Goal: Task Accomplishment & Management: Complete application form

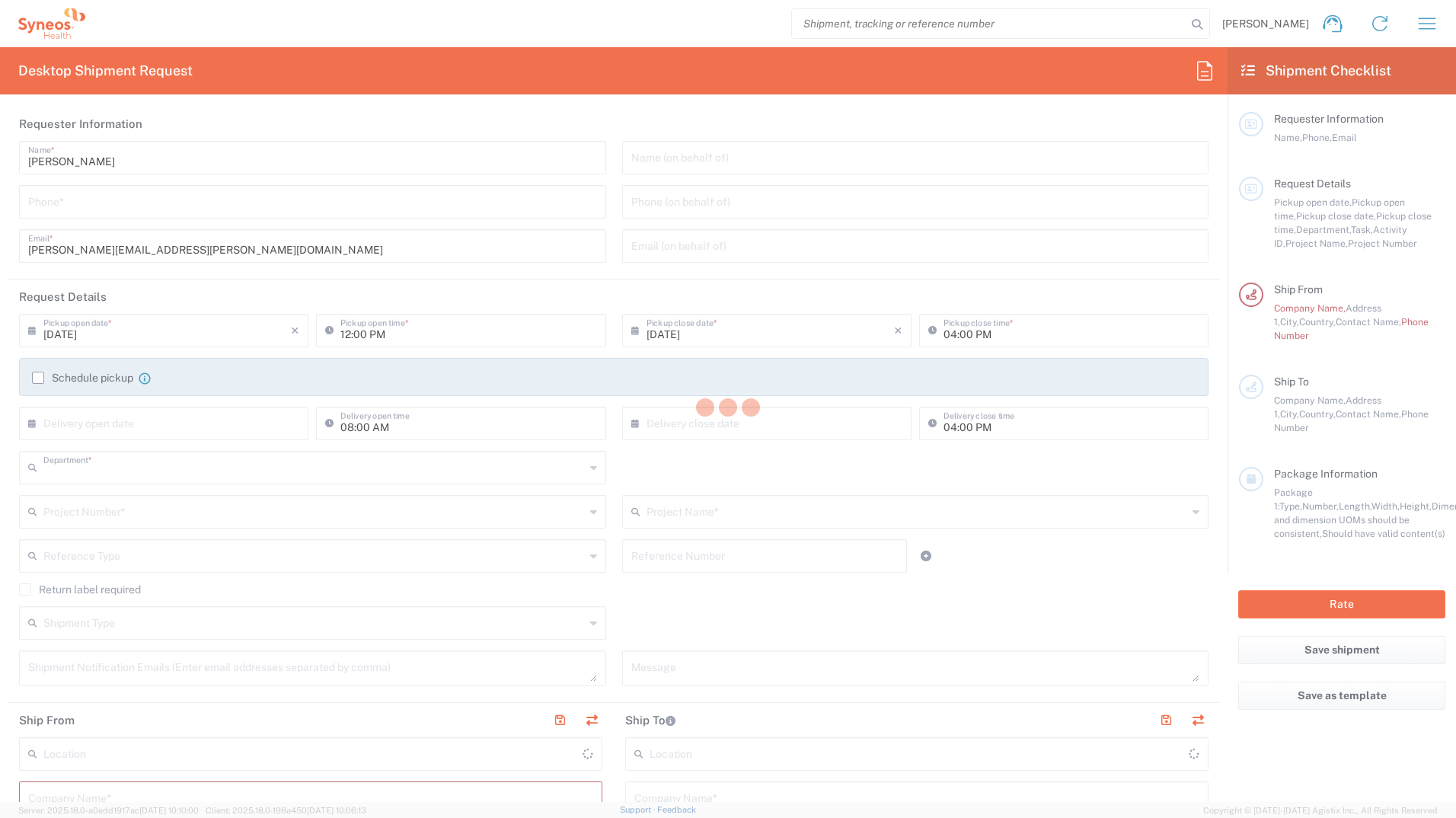
type input "8480"
type input "Syneos Health Germany GMBH"
type input "[GEOGRAPHIC_DATA]"
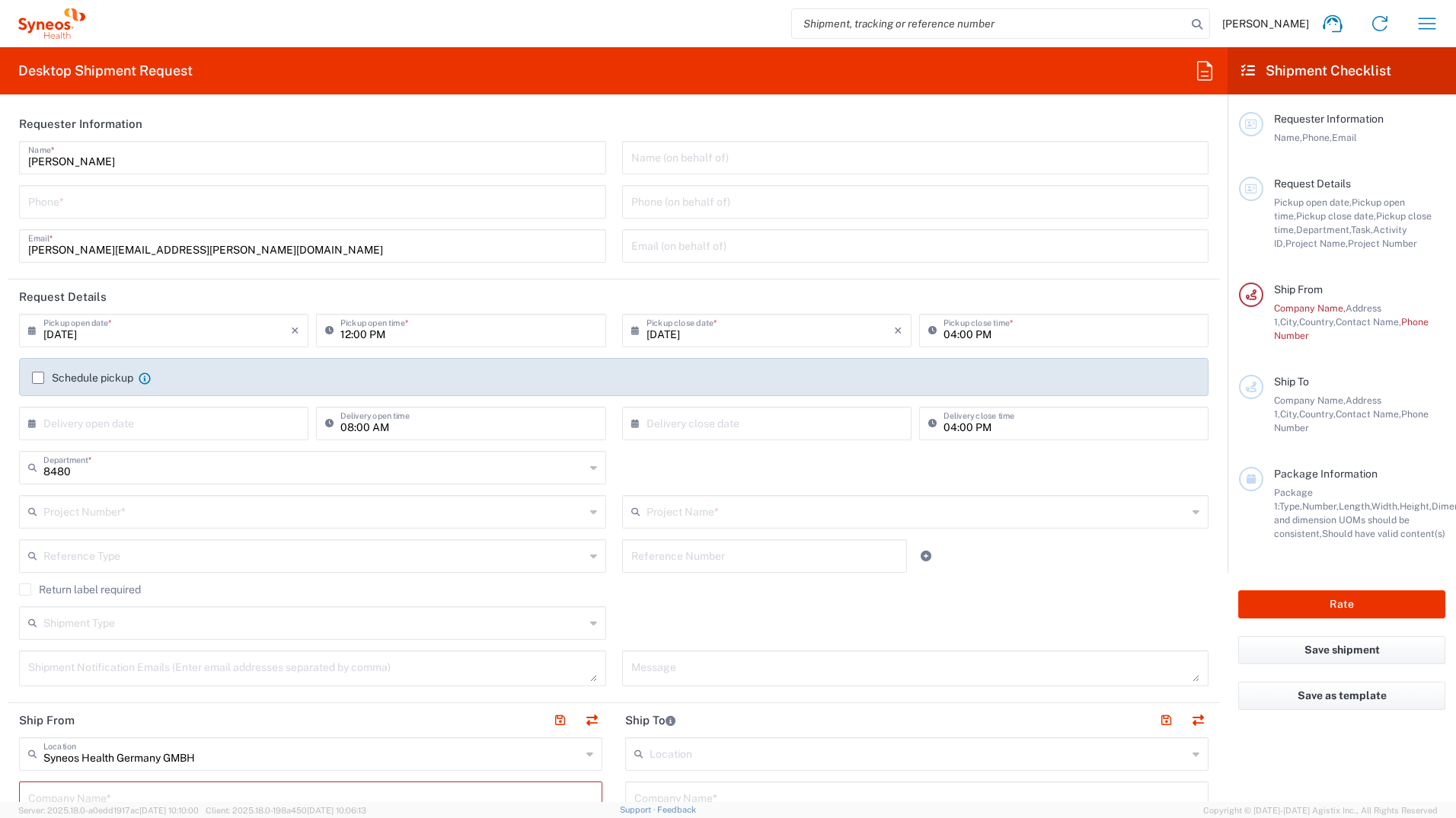
click at [398, 218] on div "Phone *" at bounding box center [313, 201] width 588 height 34
click at [390, 205] on input "tel" at bounding box center [313, 200] width 569 height 27
drag, startPoint x: 429, startPoint y: 206, endPoint x: 443, endPoint y: 200, distance: 15.2
click at [429, 206] on input "tel" at bounding box center [313, 200] width 569 height 27
click at [450, 191] on input "017670220822" at bounding box center [313, 200] width 569 height 27
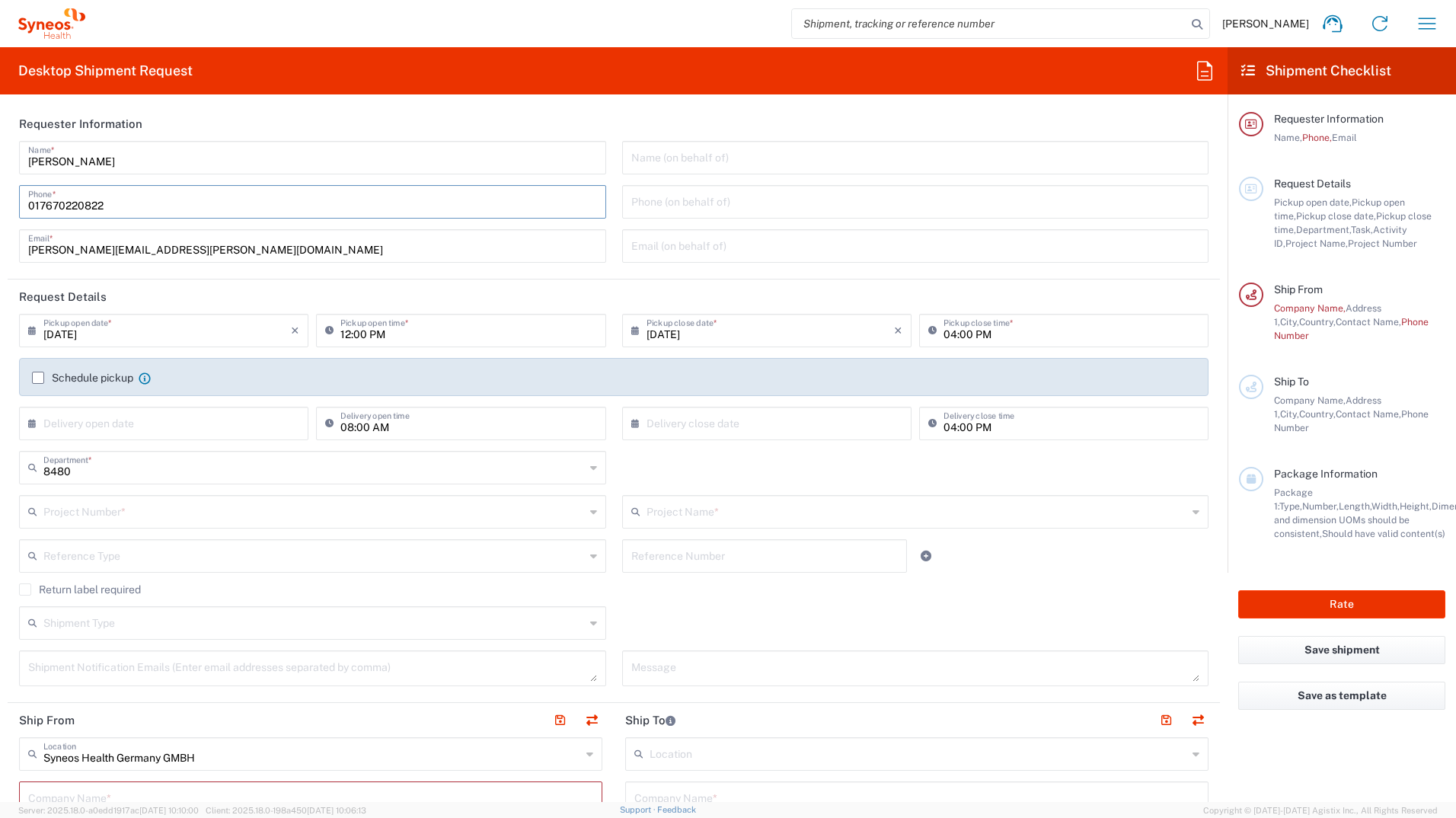
click at [588, 51] on agx-form-header "Desktop Shipment Request" at bounding box center [614, 71] width 1228 height 48
click at [200, 206] on input "017670220822" at bounding box center [313, 200] width 569 height 27
type input "017670220822"
click at [93, 419] on input "text" at bounding box center [167, 422] width 247 height 27
click at [250, 383] on agx-checkbox-control "Schedule pickup When scheduling a pickup please be sure to meet the following c…" at bounding box center [614, 377] width 1164 height 14
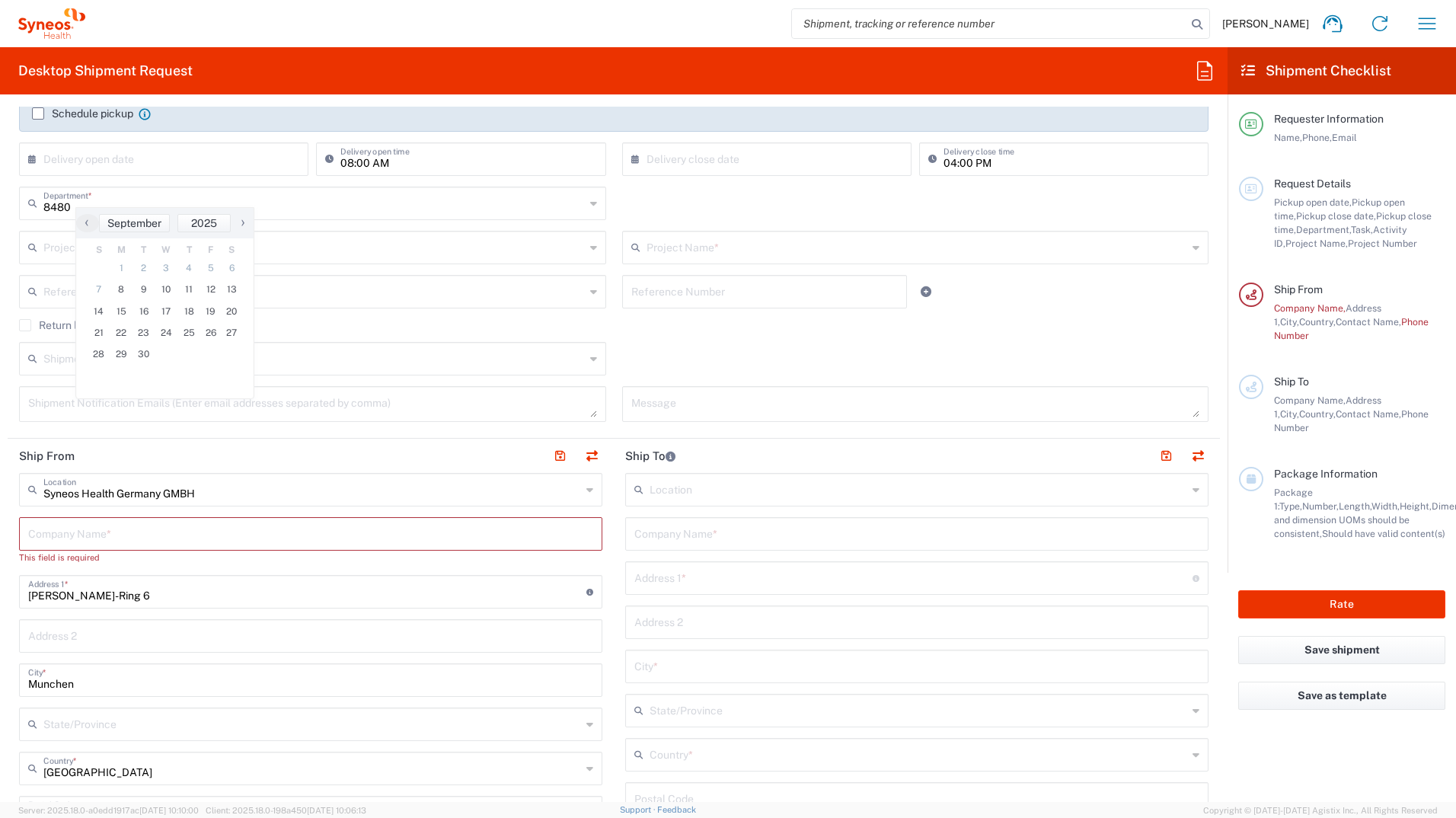
scroll to position [228, 0]
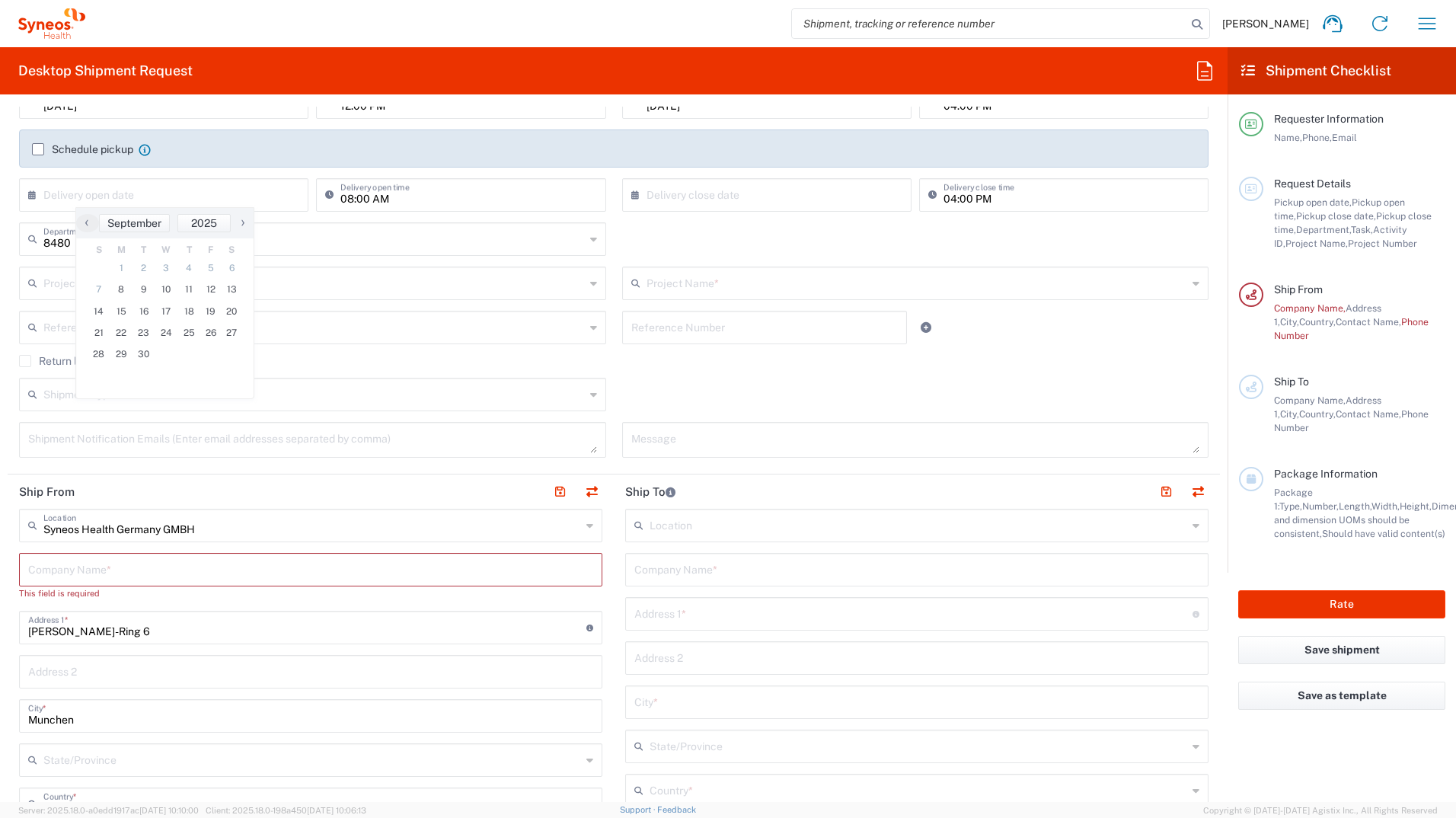
drag, startPoint x: 667, startPoint y: 371, endPoint x: 110, endPoint y: 276, distance: 565.0
click at [670, 372] on div "Return label required" at bounding box center [614, 366] width 1190 height 22
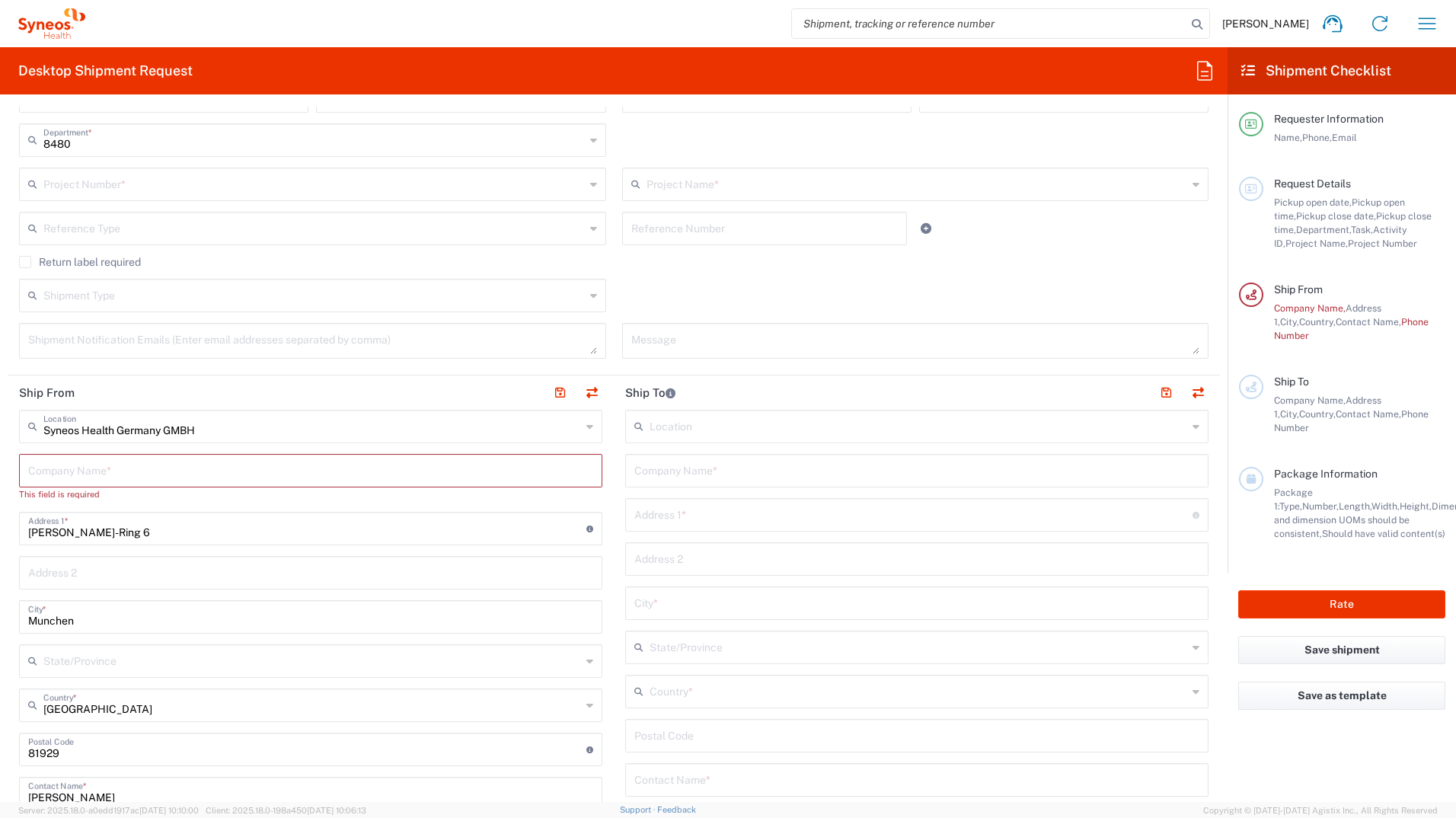
scroll to position [381, 0]
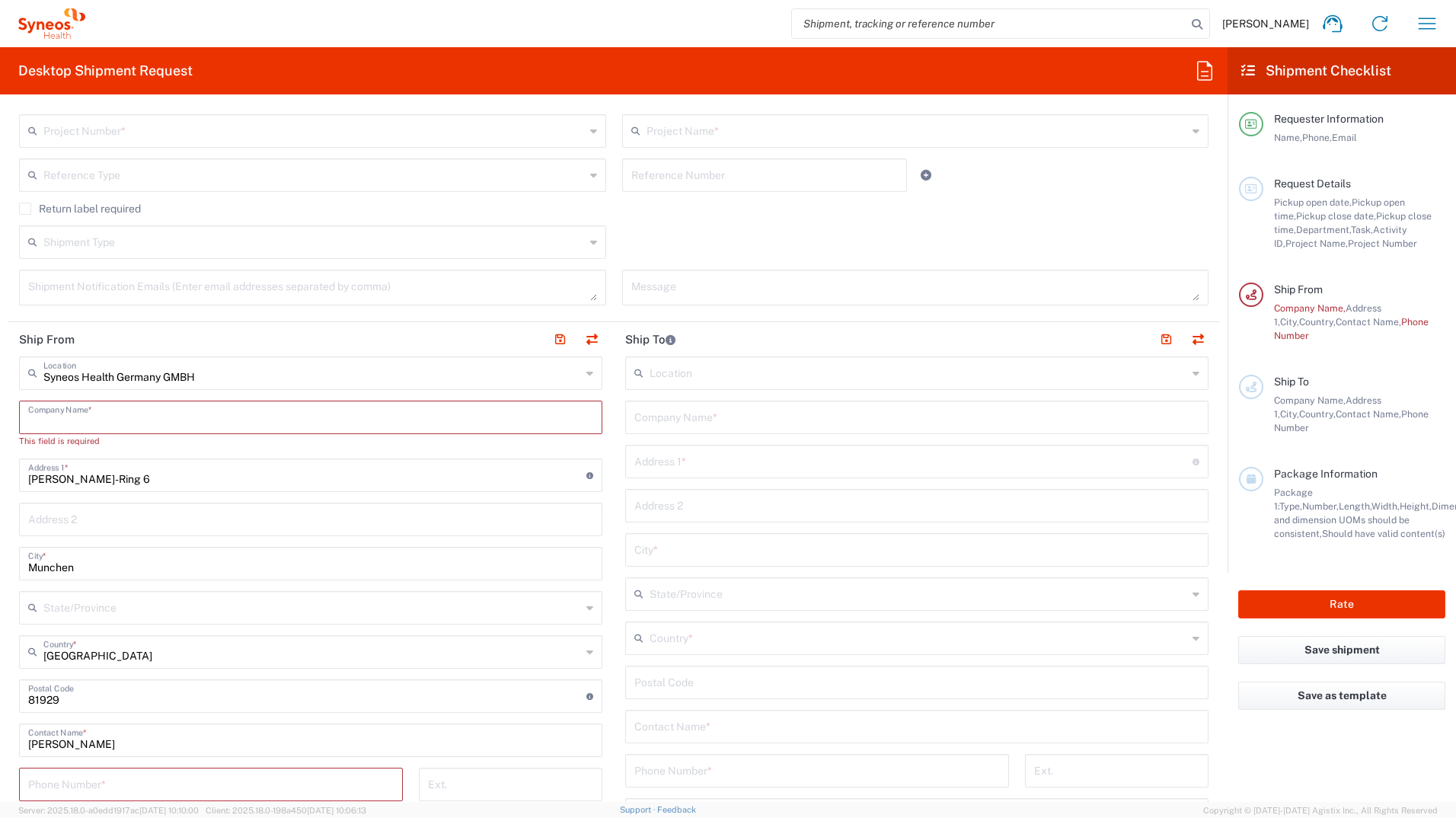
click at [196, 416] on input "text" at bounding box center [311, 415] width 565 height 27
type input "sS"
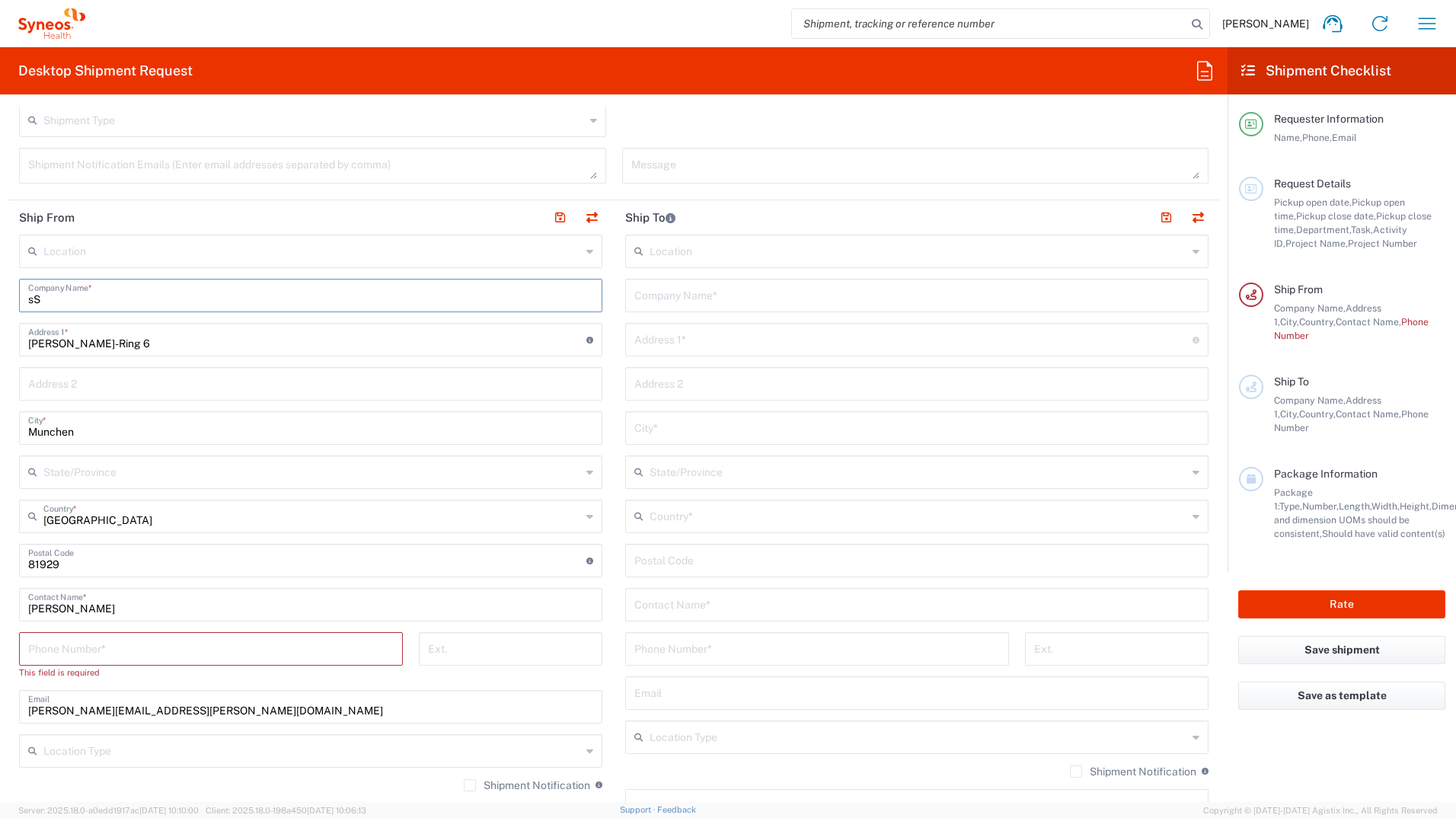
scroll to position [602, 0]
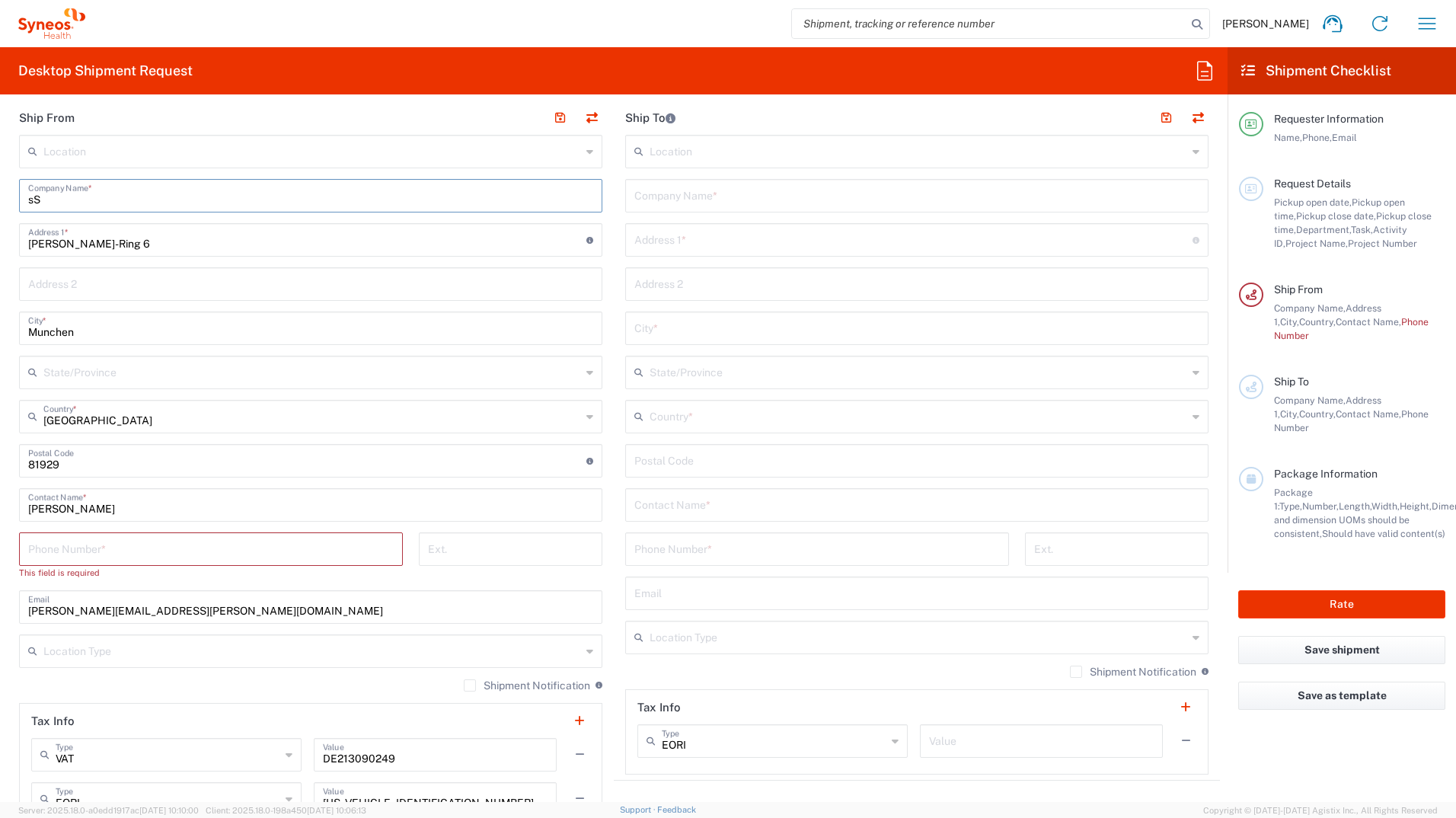
type input "sS"
click at [90, 559] on input "tel" at bounding box center [211, 548] width 366 height 27
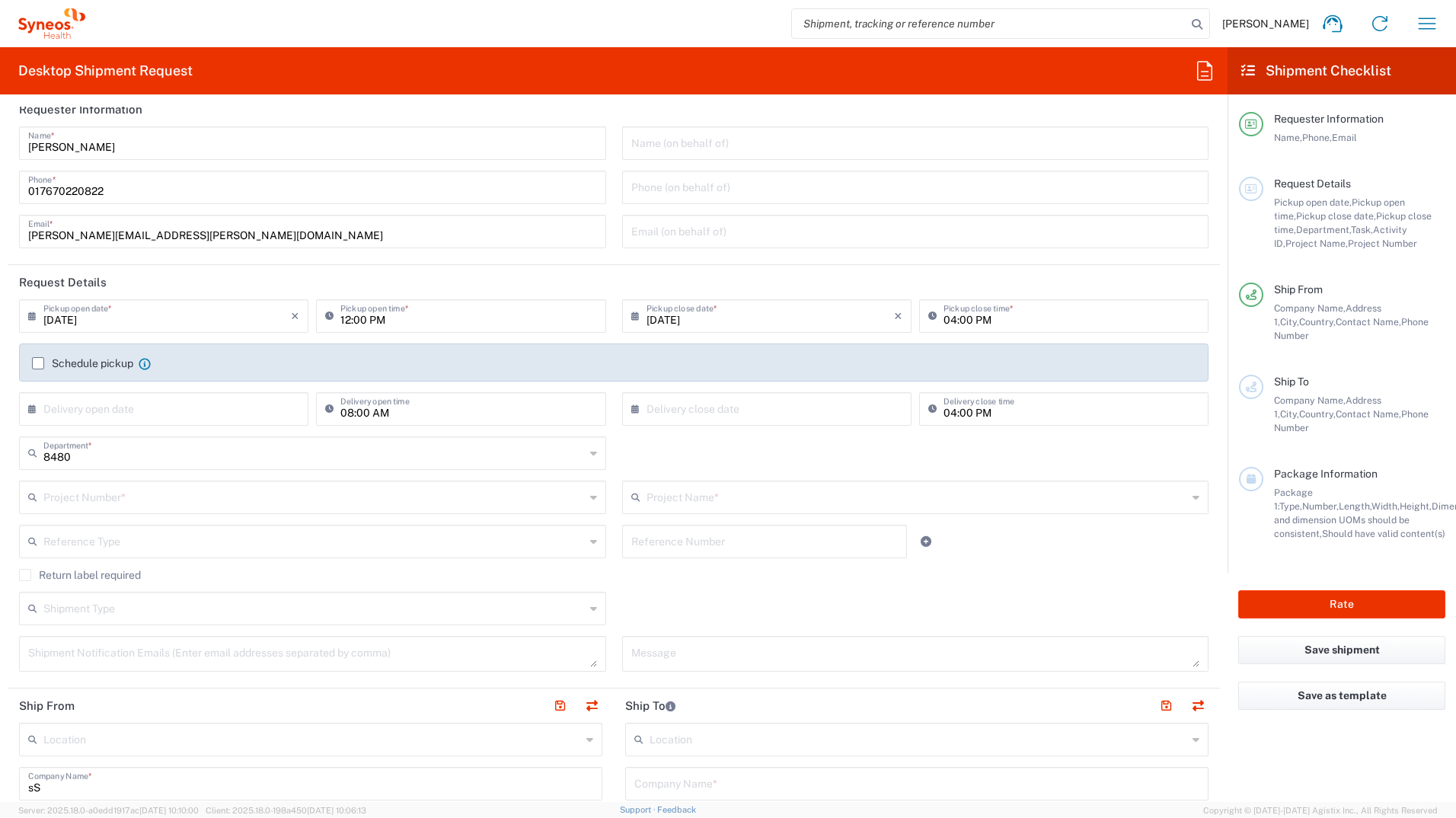
scroll to position [0, 0]
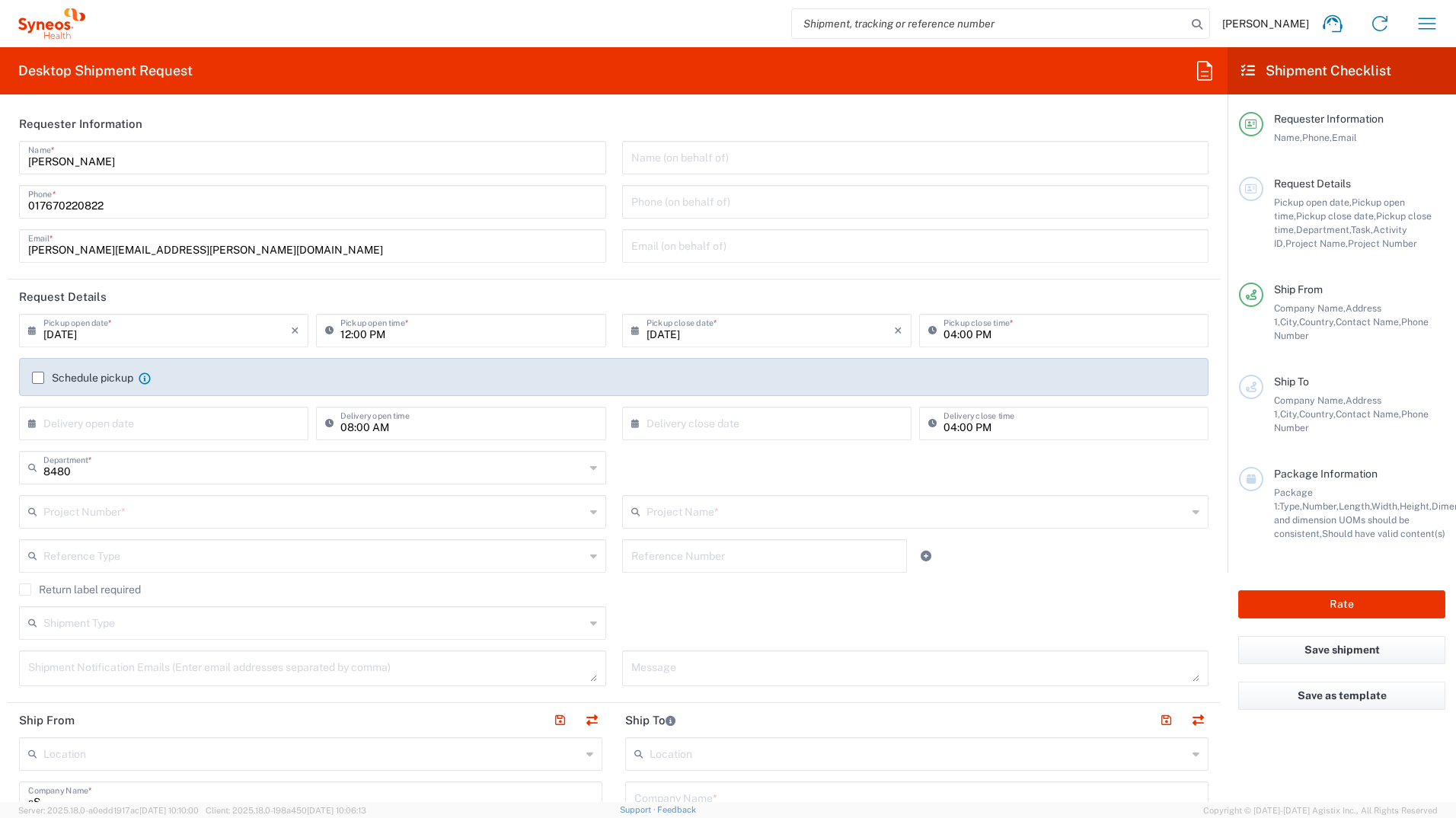
type input "017670220822"
click at [453, 333] on input "12:00 PM" at bounding box center [468, 329] width 256 height 27
click at [471, 334] on input "12:00 PM" at bounding box center [468, 329] width 256 height 27
click at [459, 369] on div "Schedule pickup When scheduling a pickup please be sure to meet the following c…" at bounding box center [614, 377] width 1190 height 38
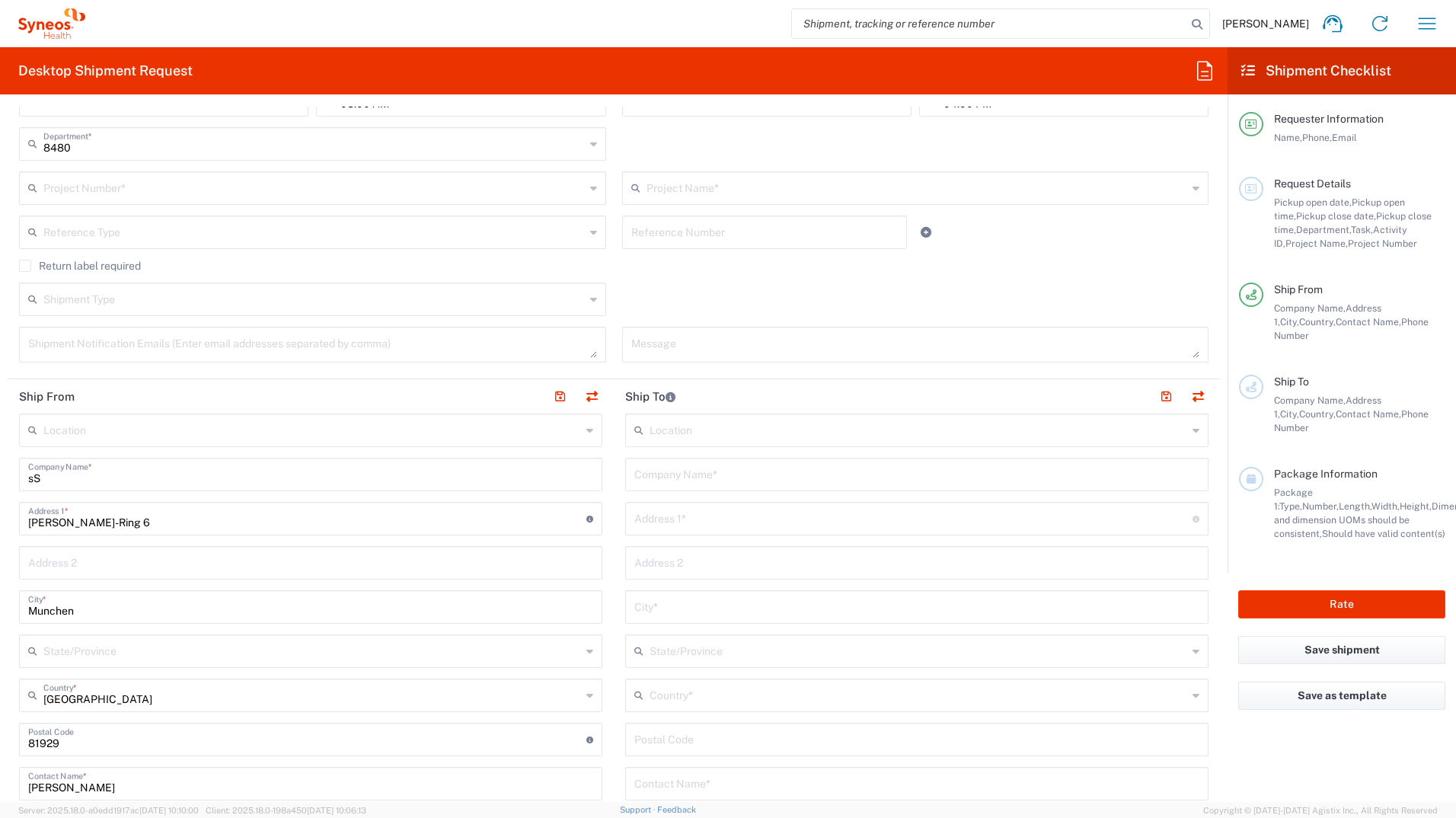
scroll to position [381, 0]
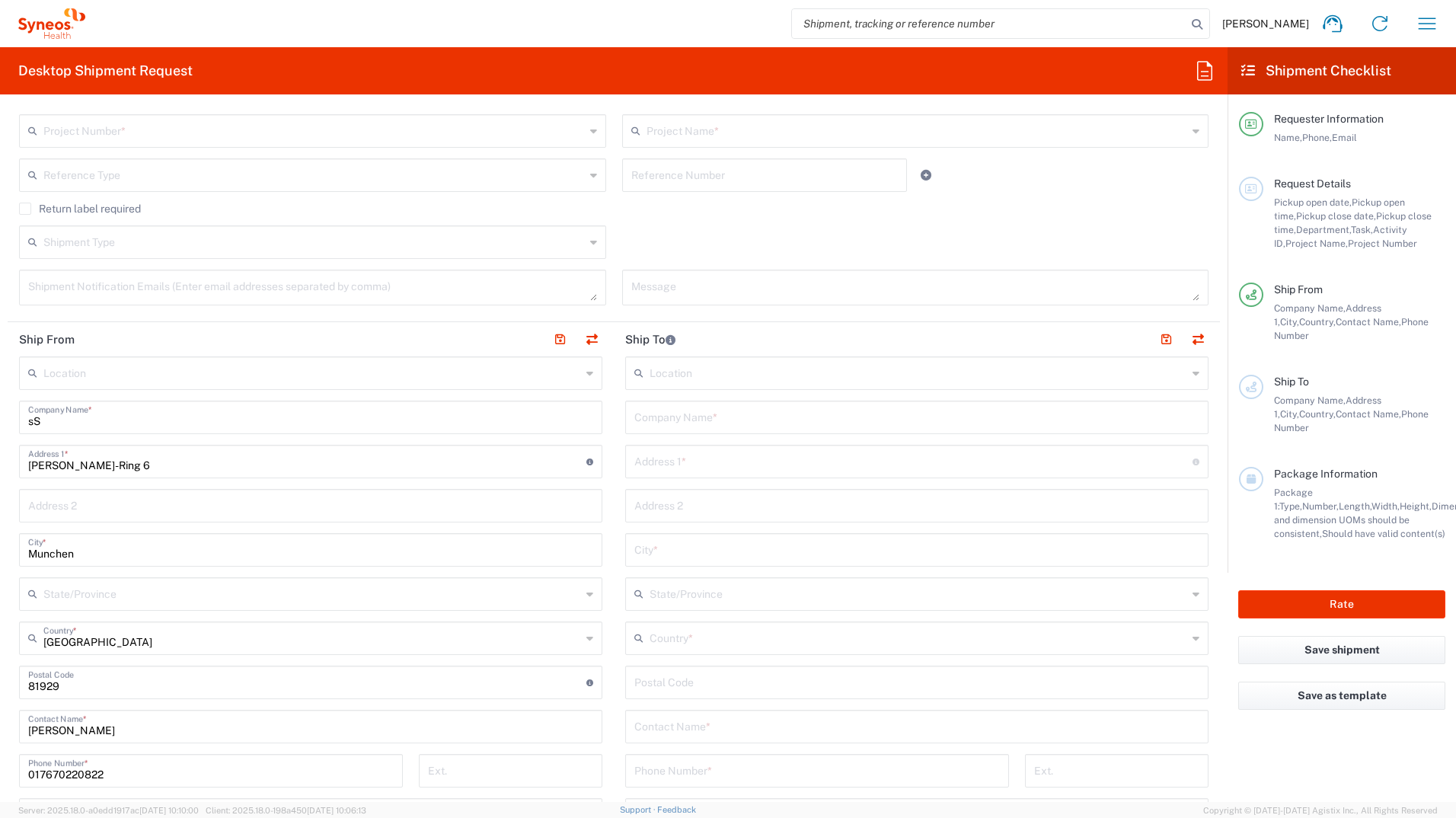
click at [157, 424] on input "sS" at bounding box center [311, 415] width 565 height 27
type input "s"
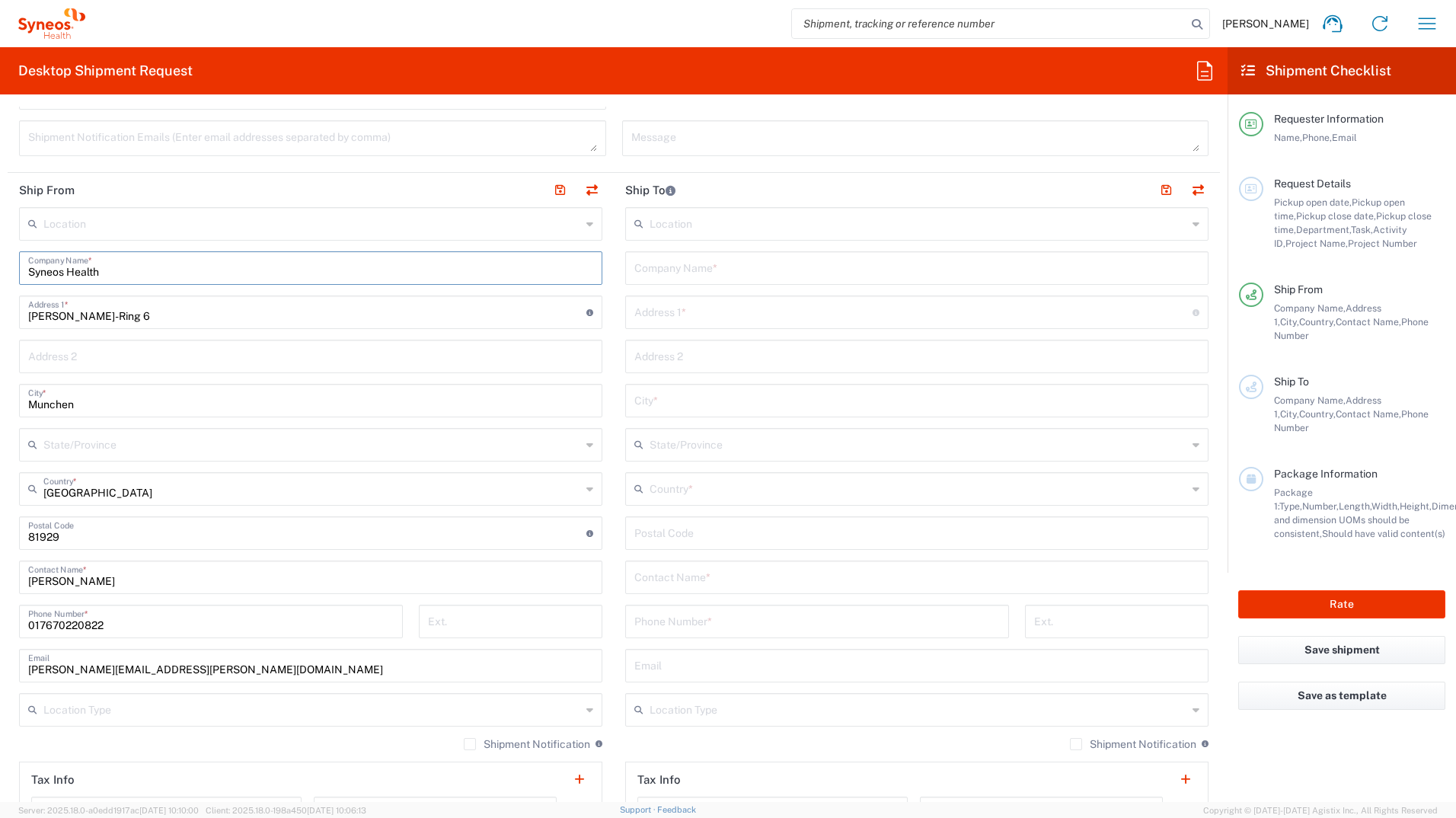
scroll to position [533, 0]
type input "Syneos Health"
click at [706, 226] on input "text" at bounding box center [919, 219] width 537 height 27
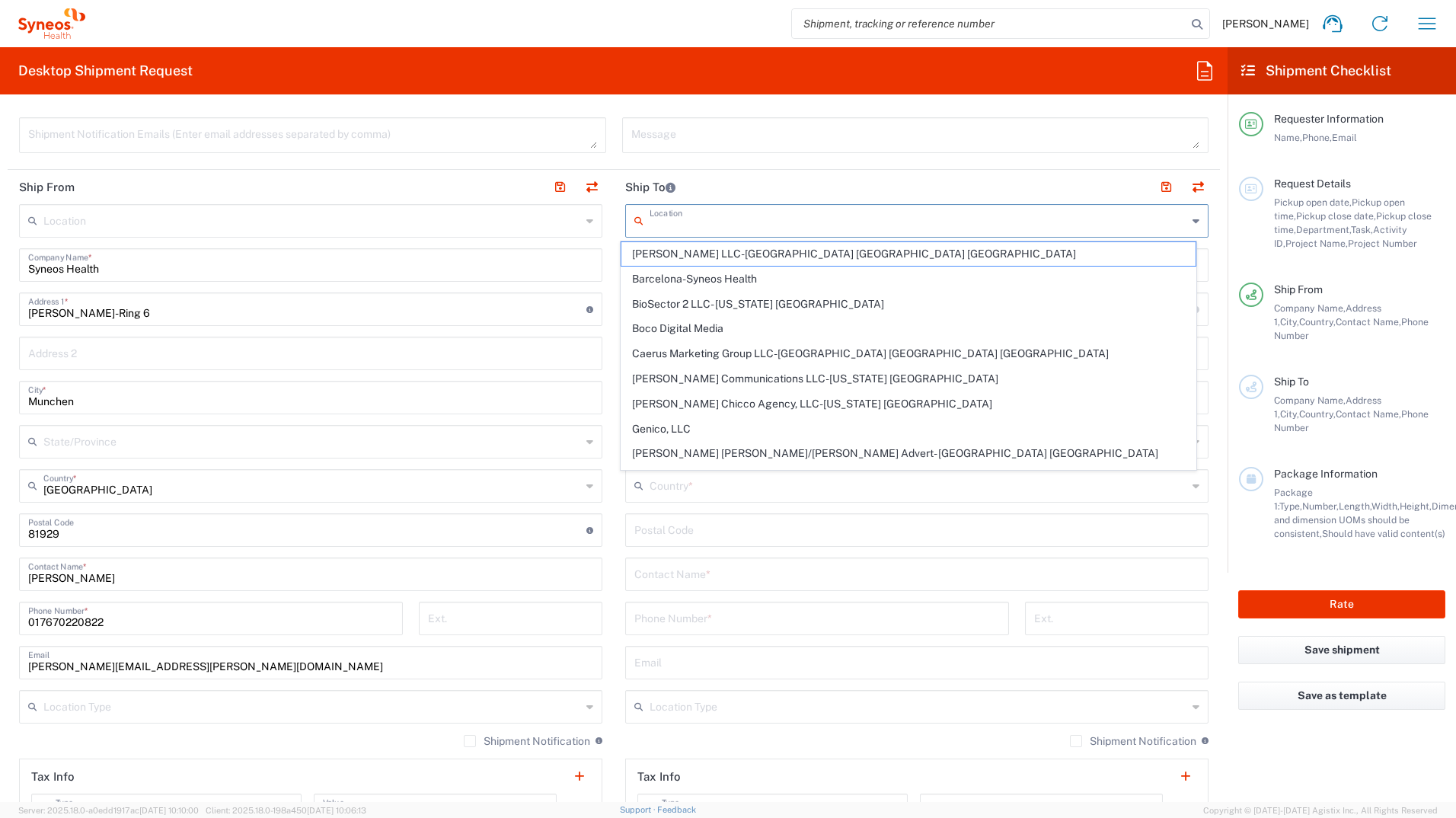
click at [722, 182] on header "Ship To" at bounding box center [918, 187] width 607 height 35
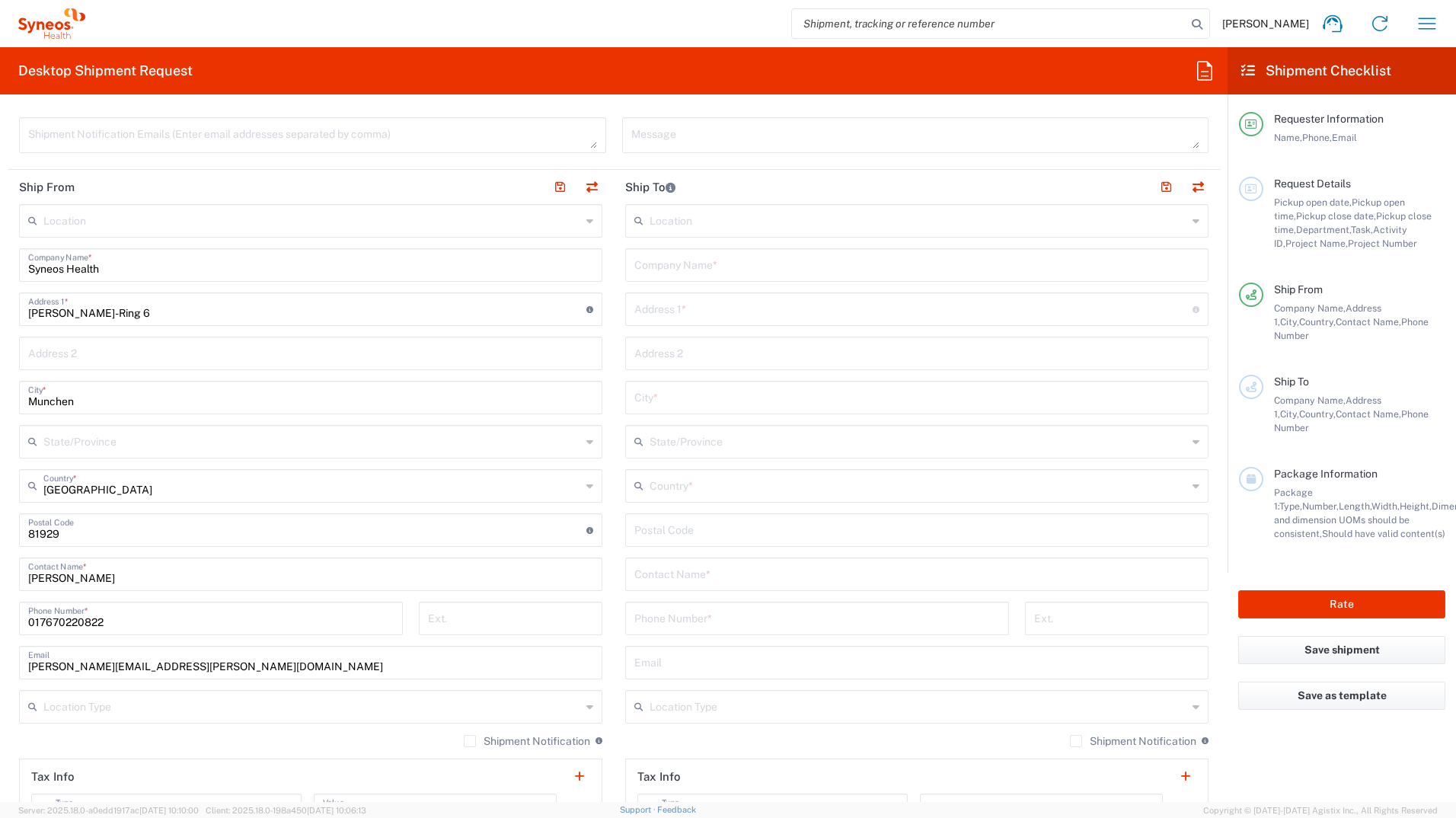
drag, startPoint x: 680, startPoint y: 307, endPoint x: 732, endPoint y: 299, distance: 52.6
click at [680, 307] on input "text" at bounding box center [913, 308] width 558 height 27
click at [747, 312] on input "text" at bounding box center [913, 308] width 558 height 27
click at [933, 310] on input "text" at bounding box center [913, 308] width 558 height 27
click at [655, 314] on input "text" at bounding box center [913, 308] width 558 height 27
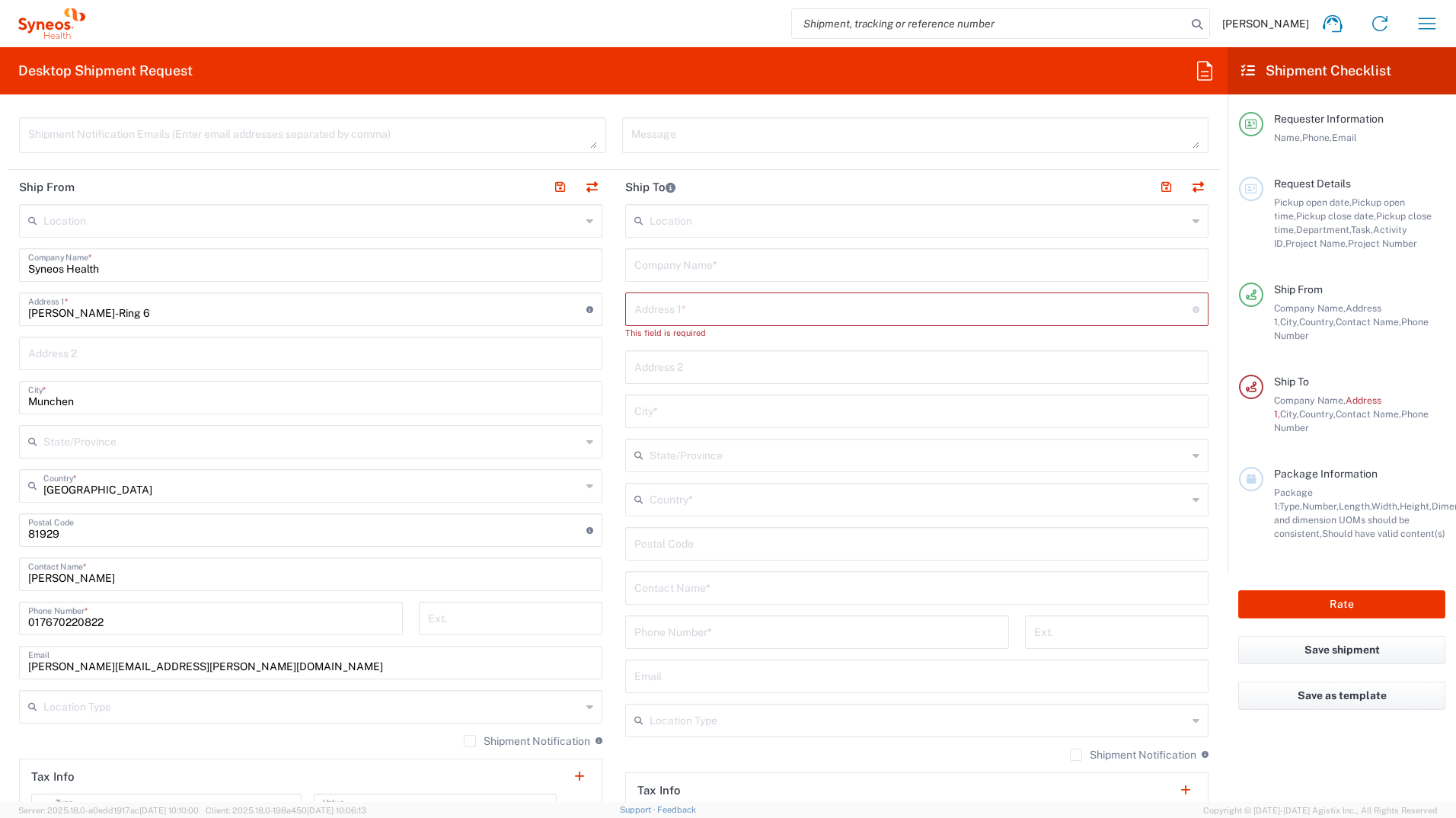
paste input "Lucile-Grahn-Str. 30b"
type input "Lucile-Grahn-Str. 30b"
click at [671, 402] on input "text" at bounding box center [917, 396] width 565 height 27
type input "N"
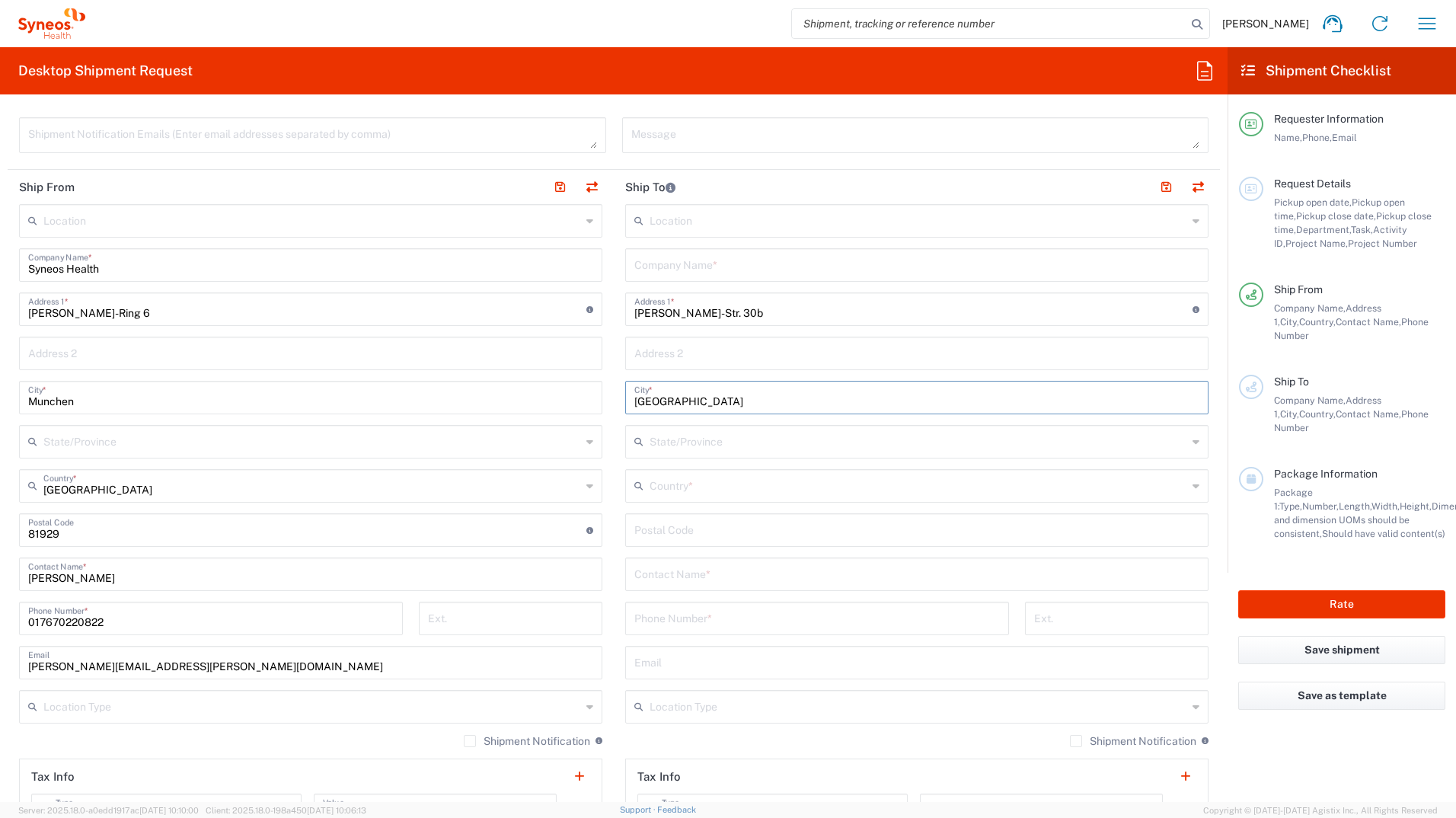
type input "München"
click at [717, 494] on input "text" at bounding box center [919, 485] width 537 height 27
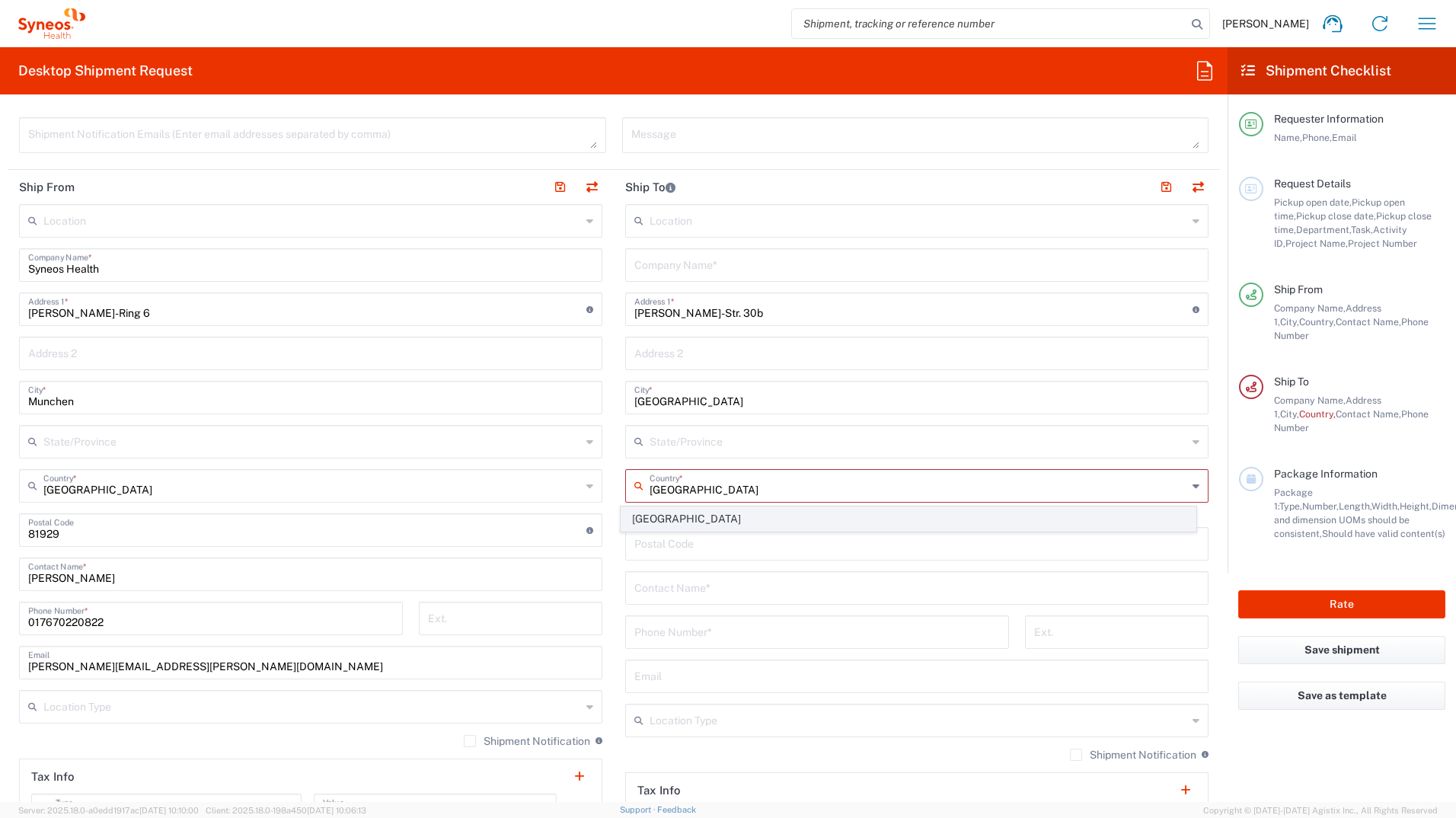
type input "Germany"
drag, startPoint x: 661, startPoint y: 519, endPoint x: 774, endPoint y: 635, distance: 161.9
click at [661, 519] on span "Germany" at bounding box center [909, 518] width 575 height 23
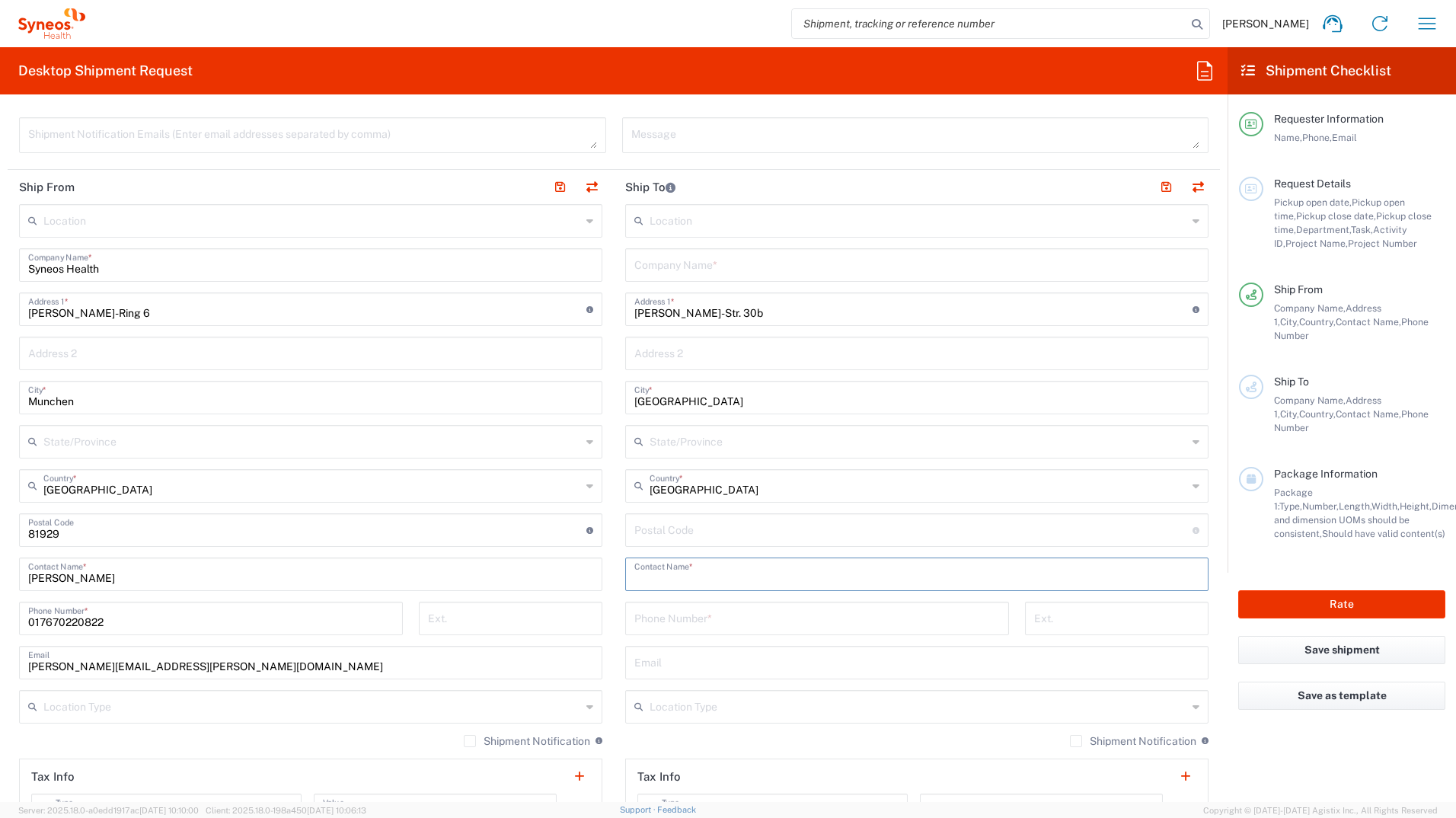
click at [717, 576] on input "text" at bounding box center [917, 573] width 565 height 27
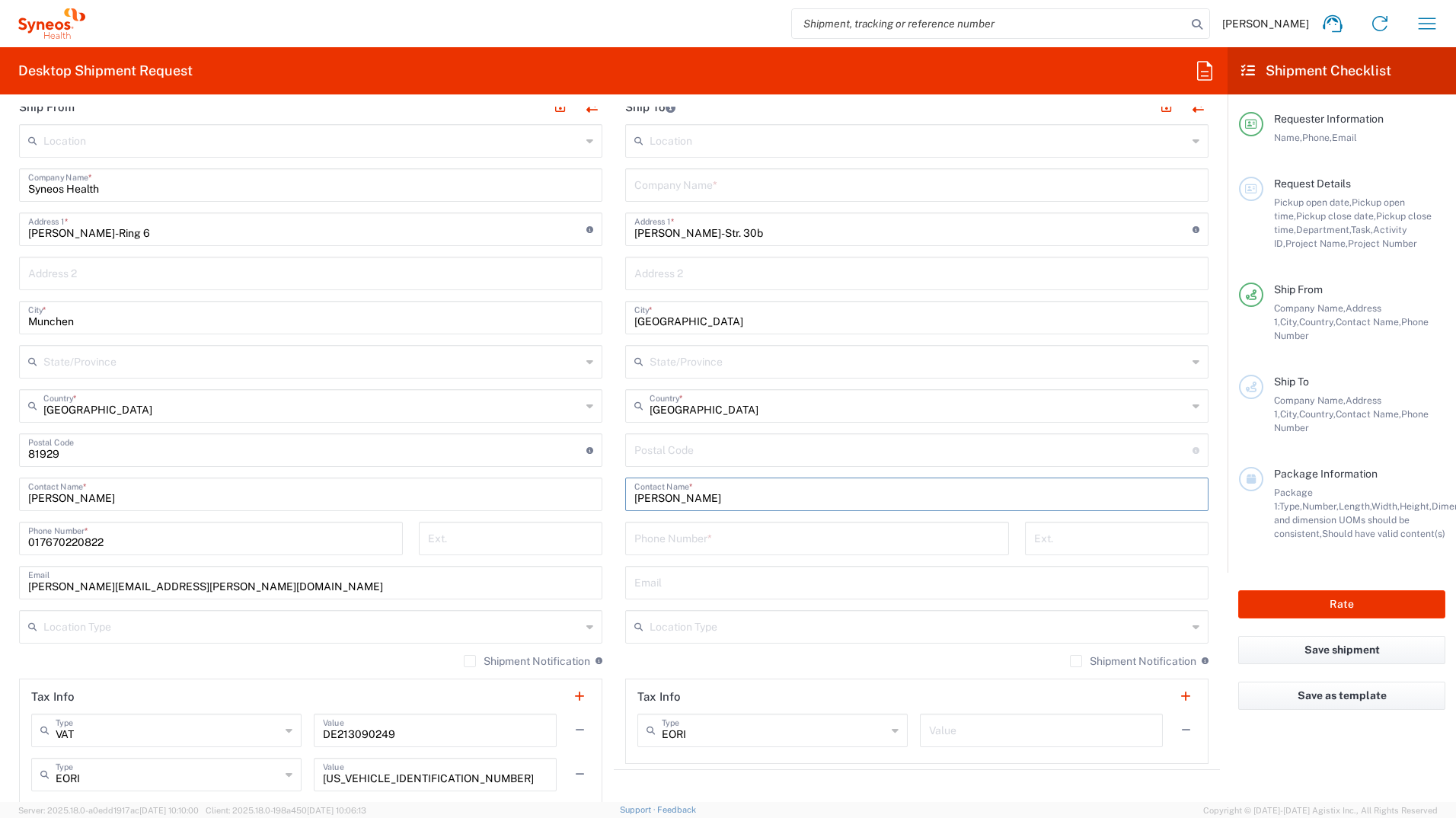
scroll to position [609, 0]
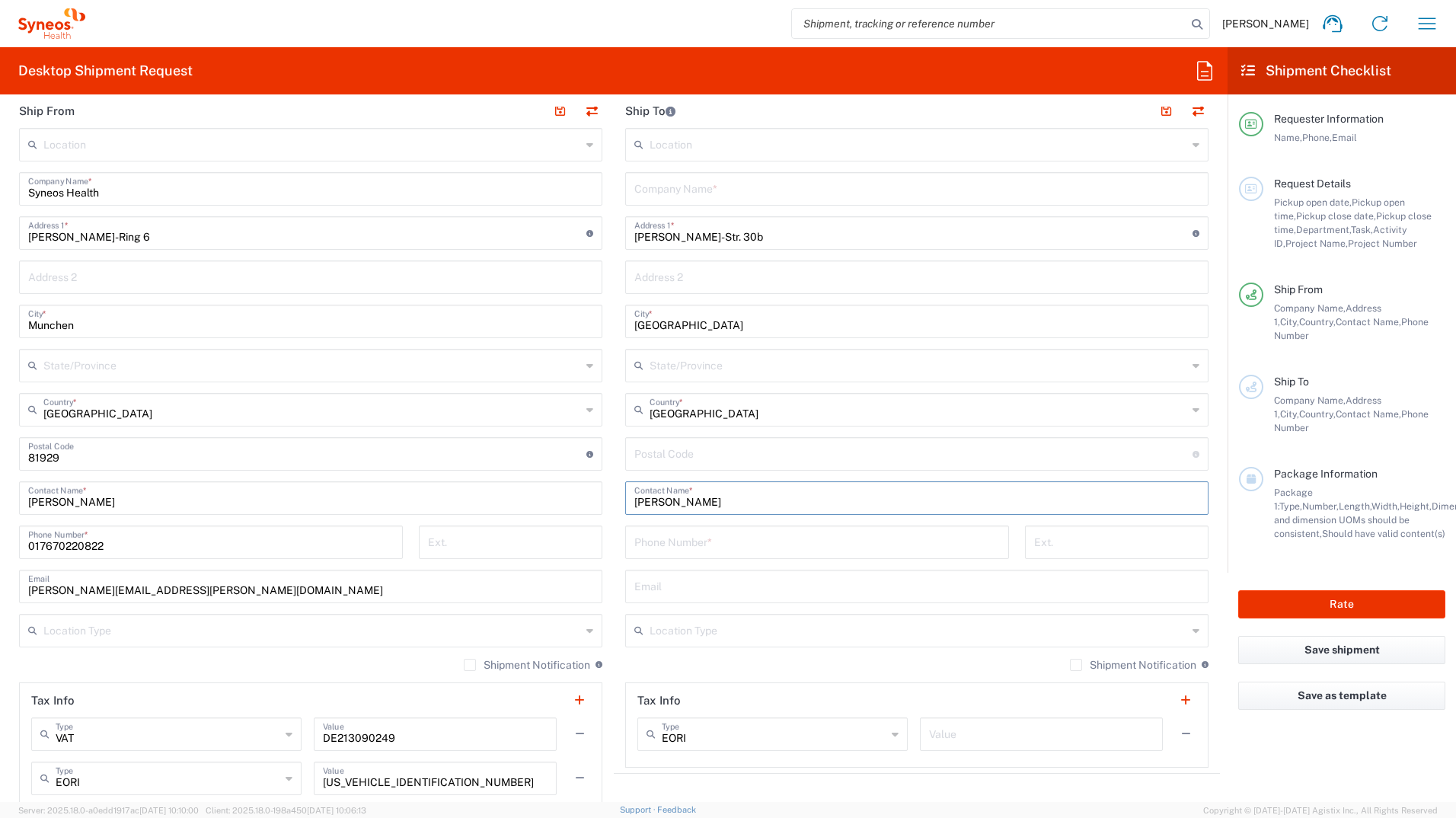
type input "Karin Feasey-Truger"
click at [750, 668] on div "Shipment Notification If checked, a shipment notification email will be sent to…" at bounding box center [917, 670] width 583 height 24
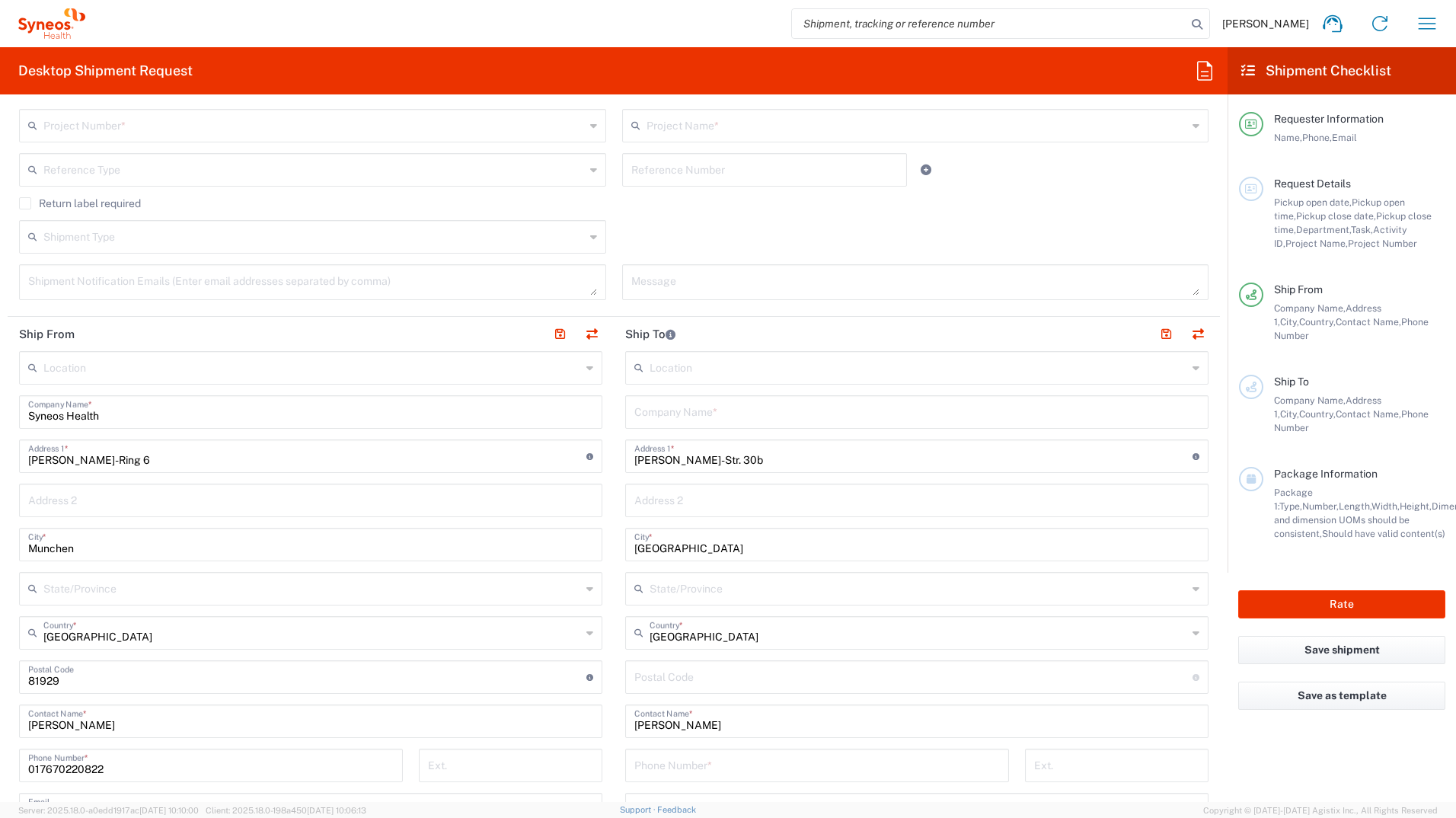
scroll to position [381, 0]
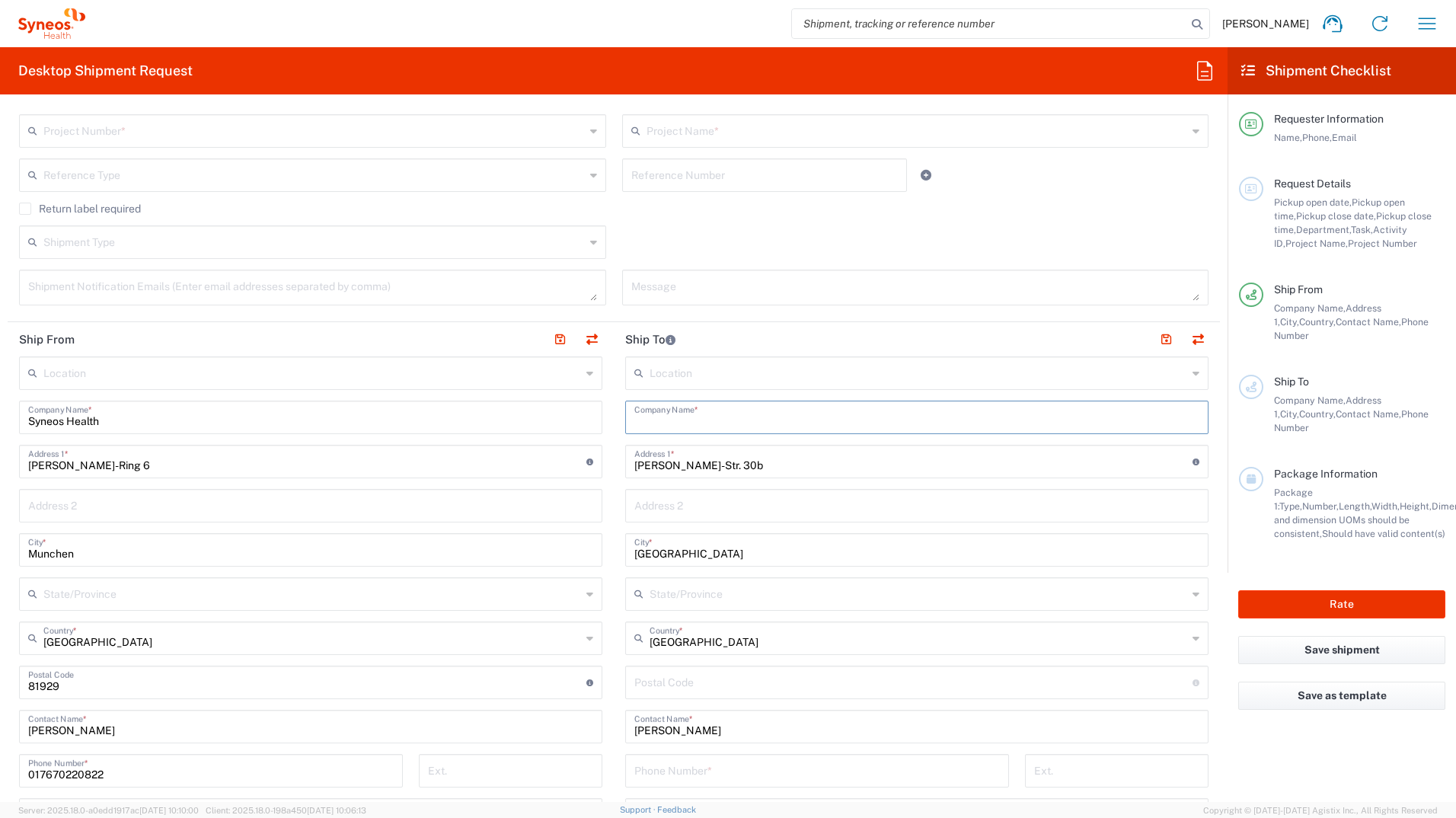
click at [737, 426] on input "text" at bounding box center [917, 415] width 565 height 27
type input "Syneos Health"
click at [919, 230] on div "Shipment Type Batch Regular" at bounding box center [614, 247] width 1205 height 44
click at [1339, 304] on span "Company Name," at bounding box center [1310, 308] width 72 height 11
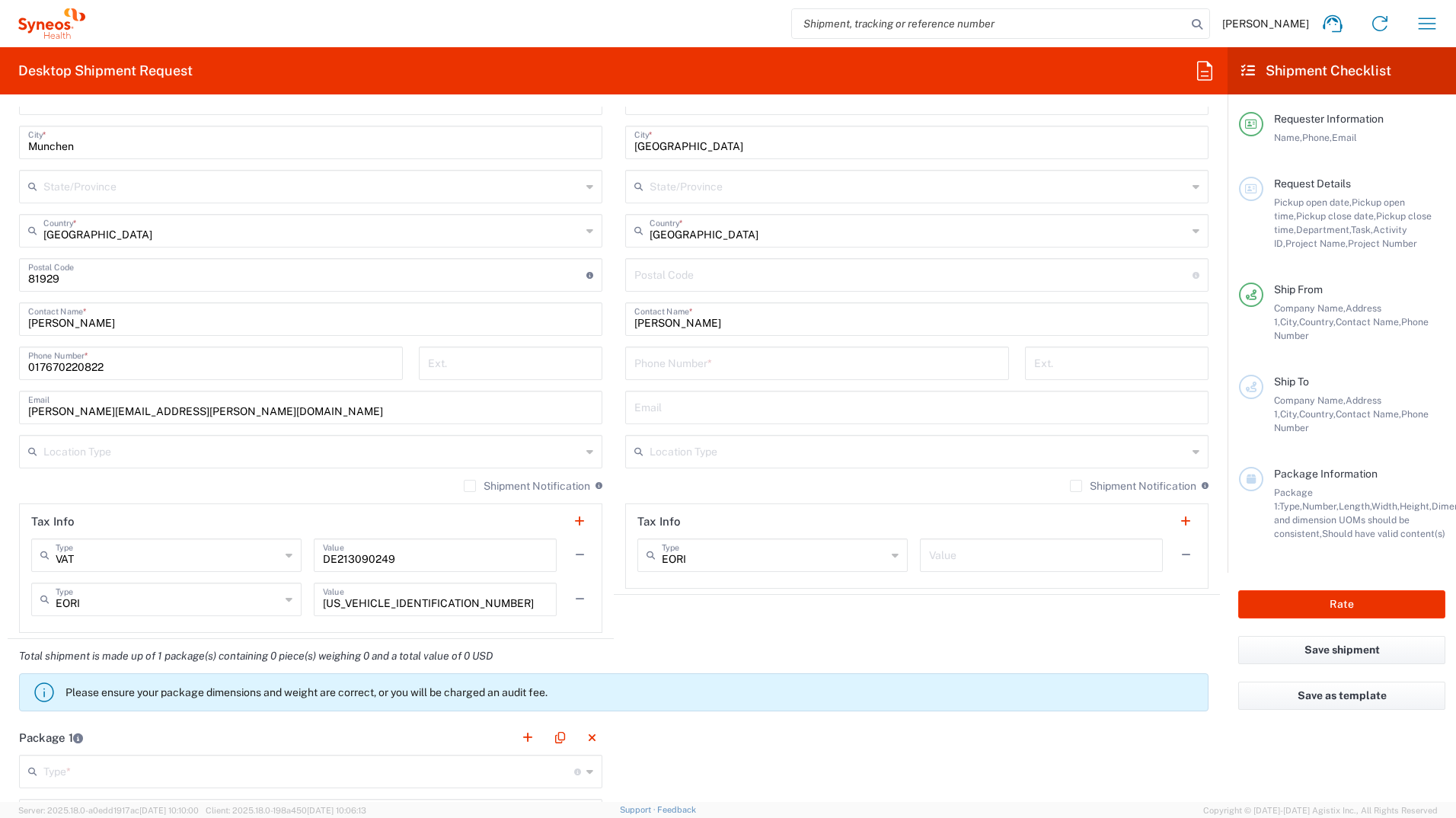
scroll to position [762, 0]
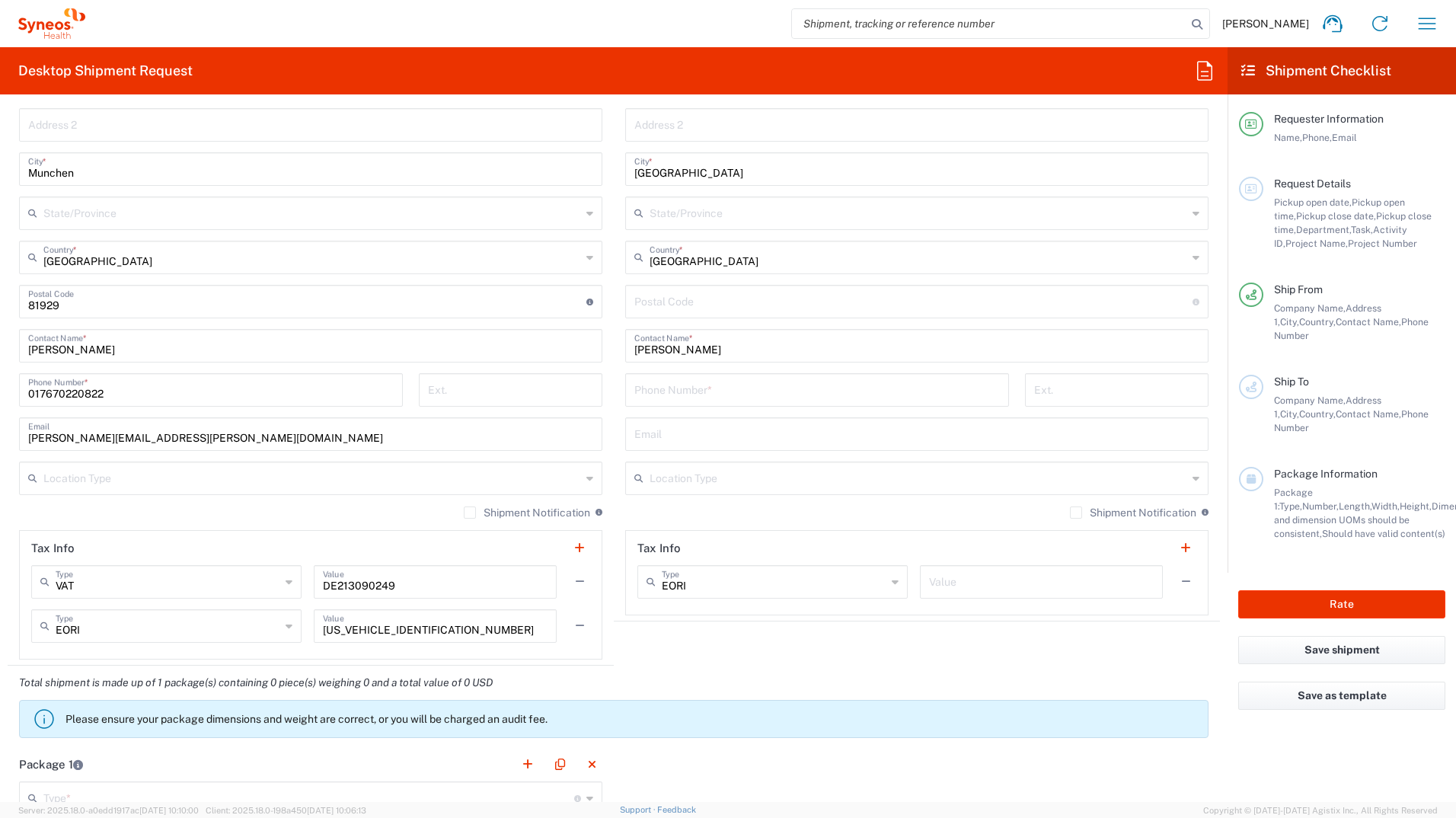
click at [771, 385] on input "tel" at bounding box center [817, 389] width 366 height 27
type input "017670220822"
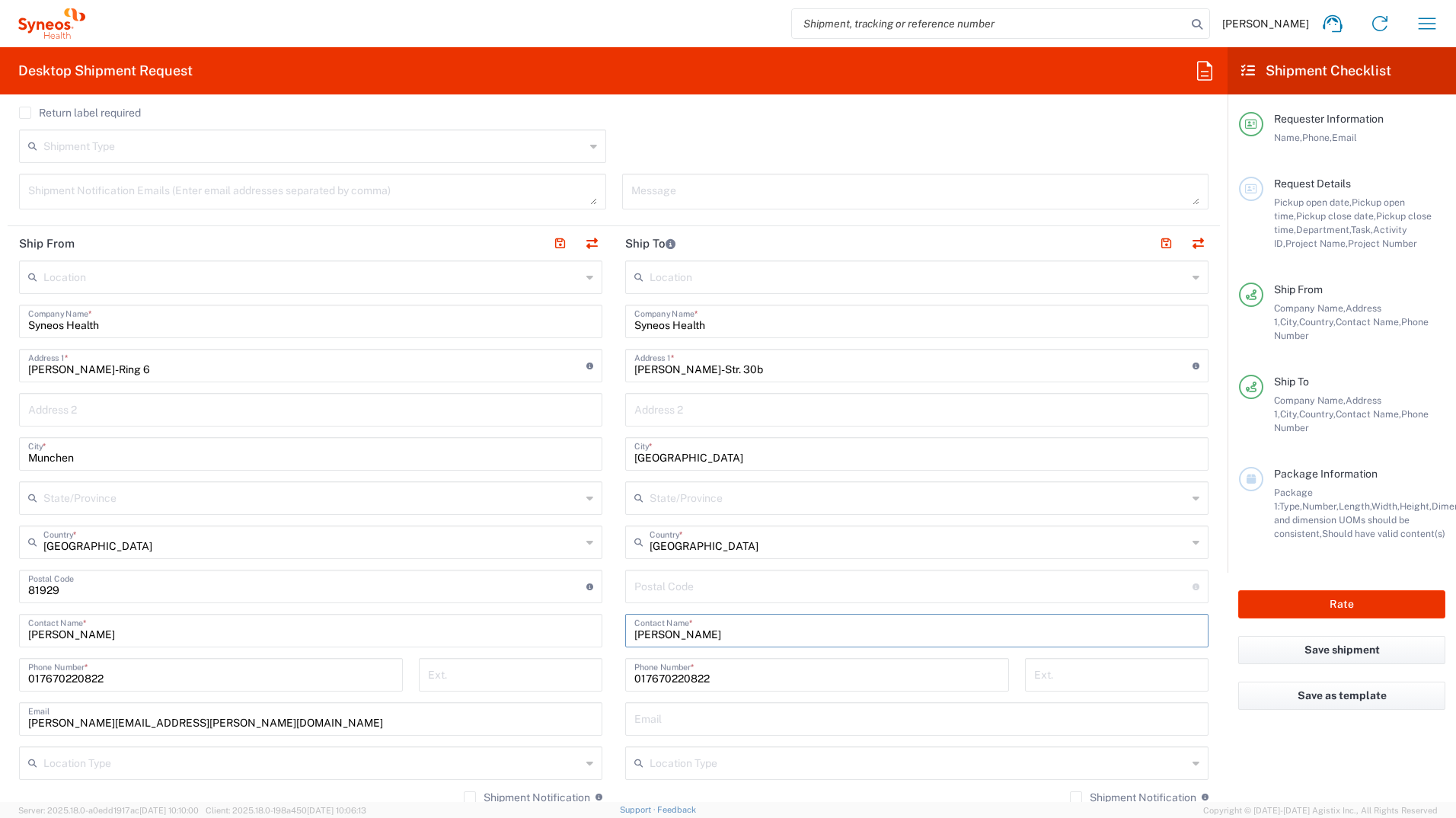
scroll to position [381, 0]
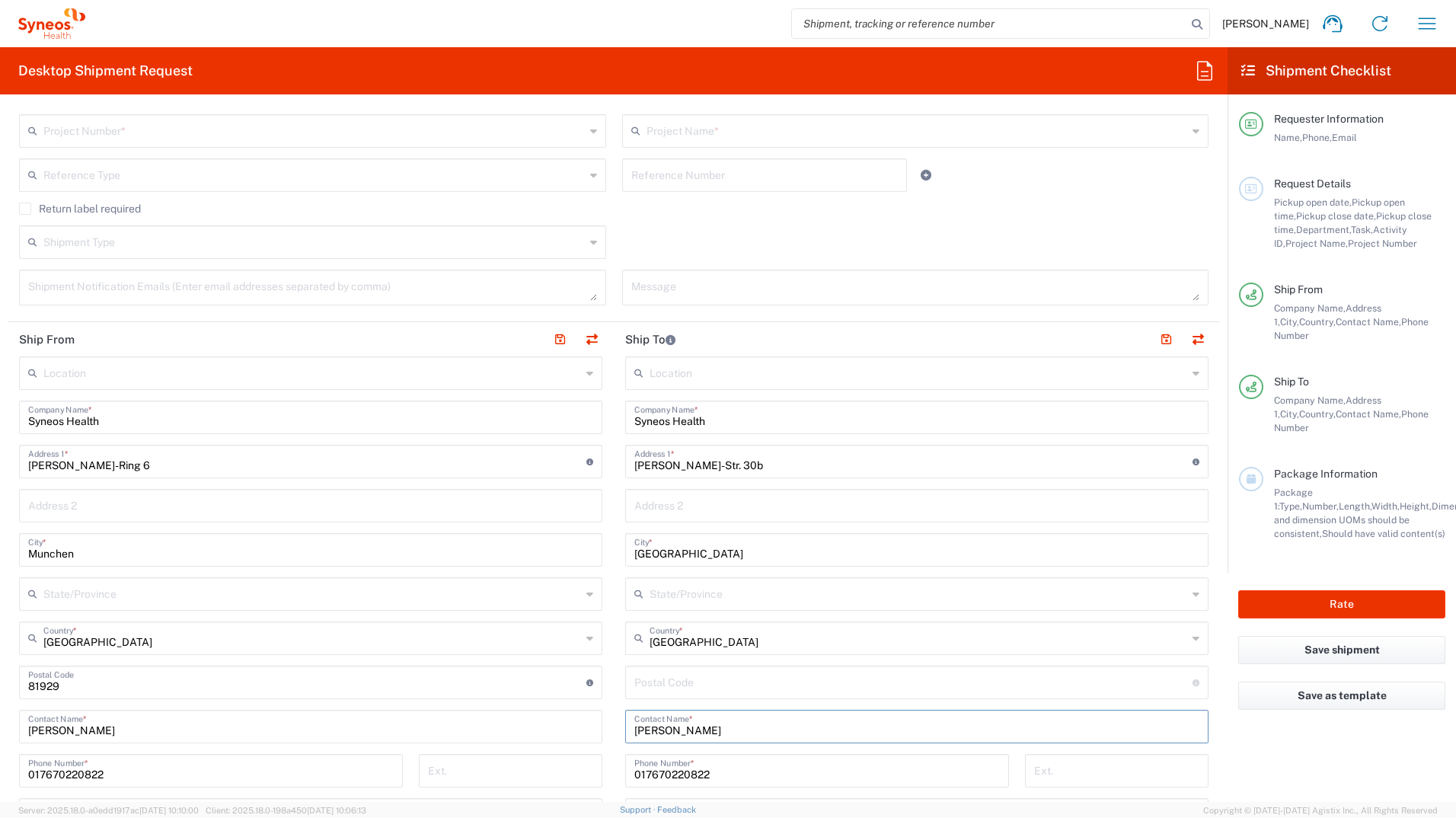
drag, startPoint x: 673, startPoint y: 367, endPoint x: 823, endPoint y: 250, distance: 190.2
click at [913, 215] on div "Return label required" at bounding box center [614, 213] width 1190 height 22
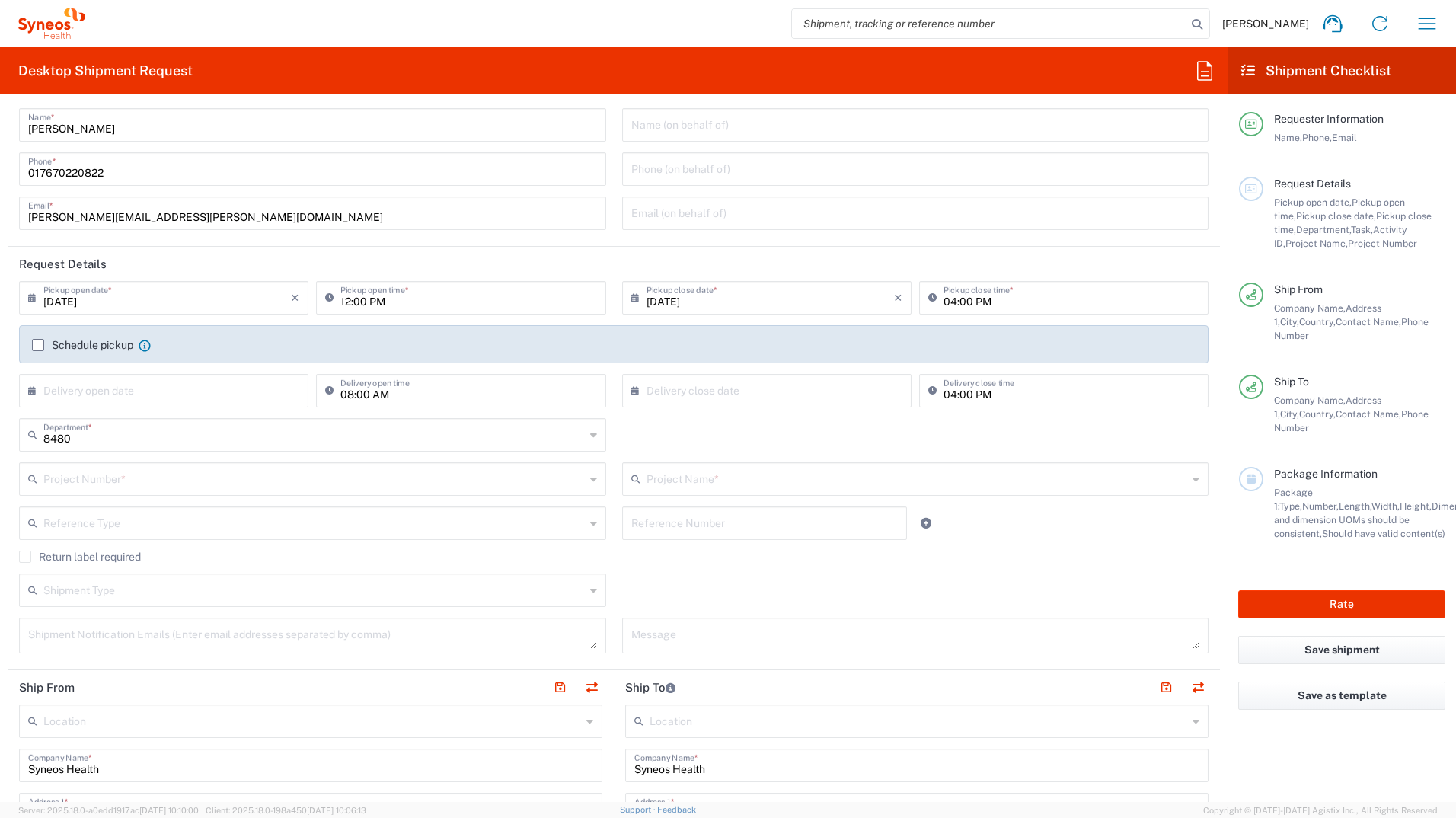
scroll to position [0, 0]
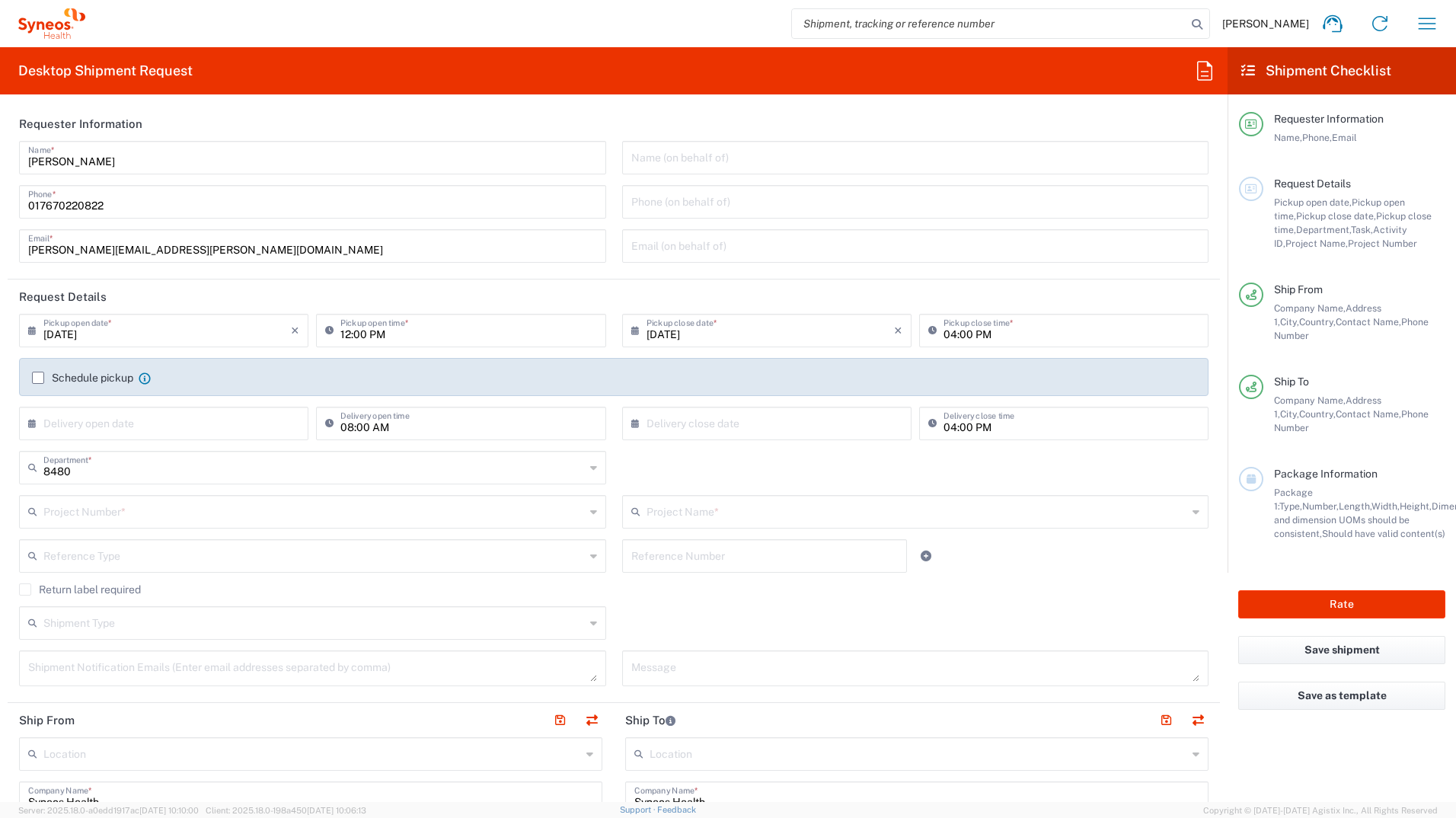
click at [441, 333] on input "12:00 PM" at bounding box center [468, 329] width 256 height 27
click at [570, 297] on header "Request Details" at bounding box center [614, 297] width 1212 height 35
click at [944, 331] on input "04:00 PM" at bounding box center [1071, 329] width 256 height 27
type input "05:00 PM"
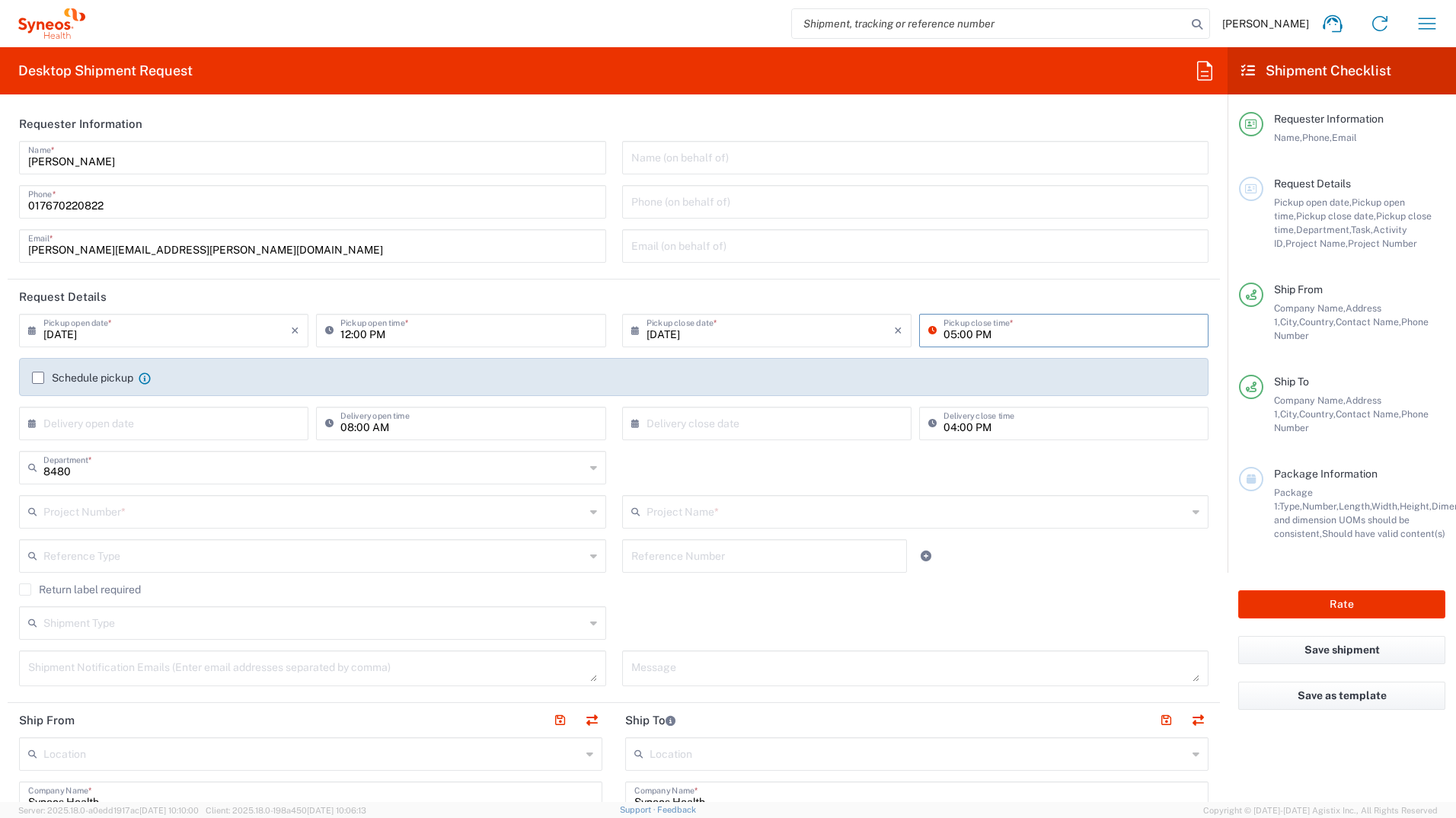
click at [980, 290] on header "Request Details" at bounding box center [614, 297] width 1212 height 35
click at [402, 511] on input "text" at bounding box center [314, 510] width 542 height 27
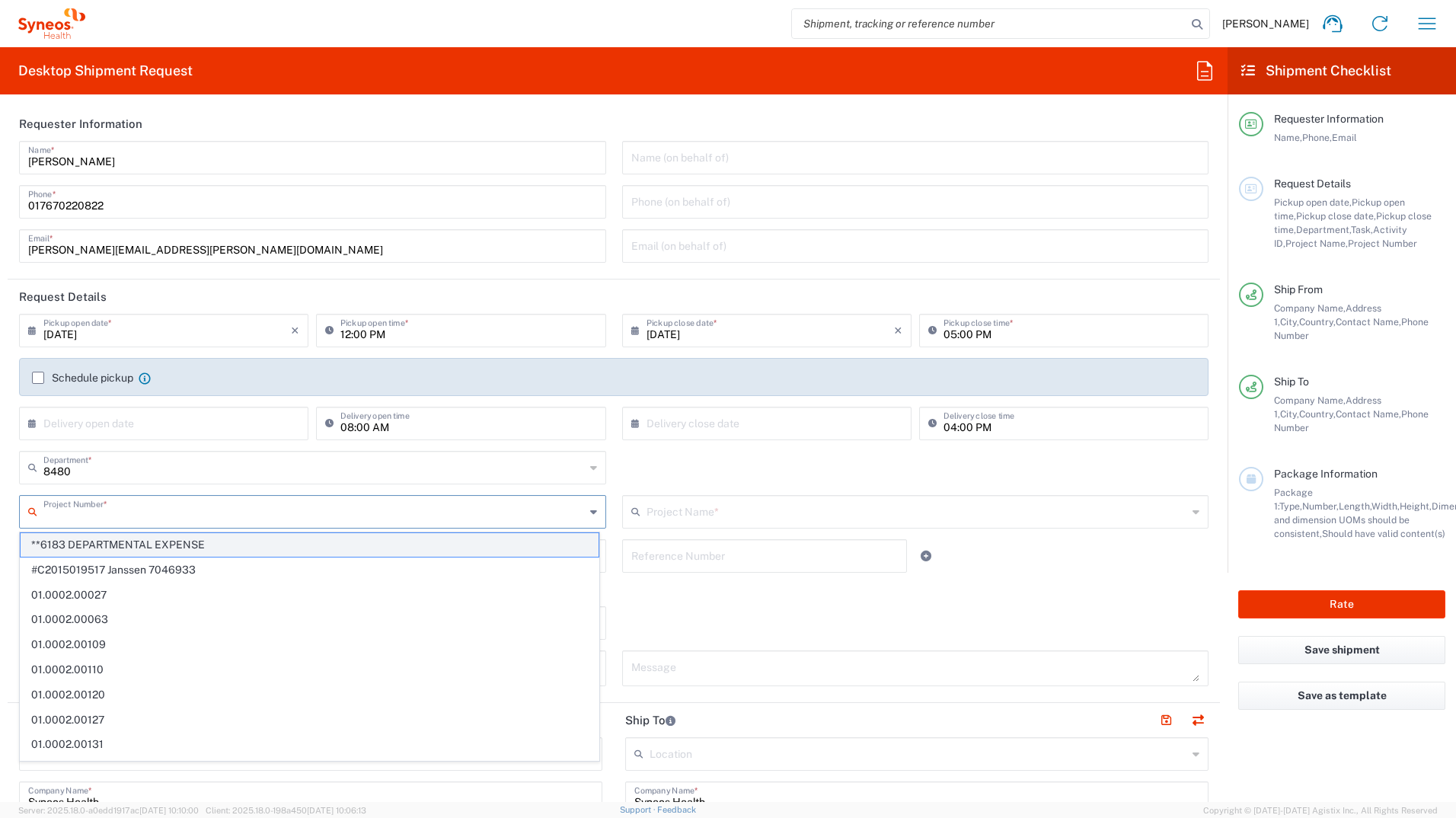
click at [370, 545] on span "**6183 DEPARTMENTAL EXPENSE" at bounding box center [309, 544] width 578 height 23
type input "**6183 DEPARTMENTAL EXPENSE"
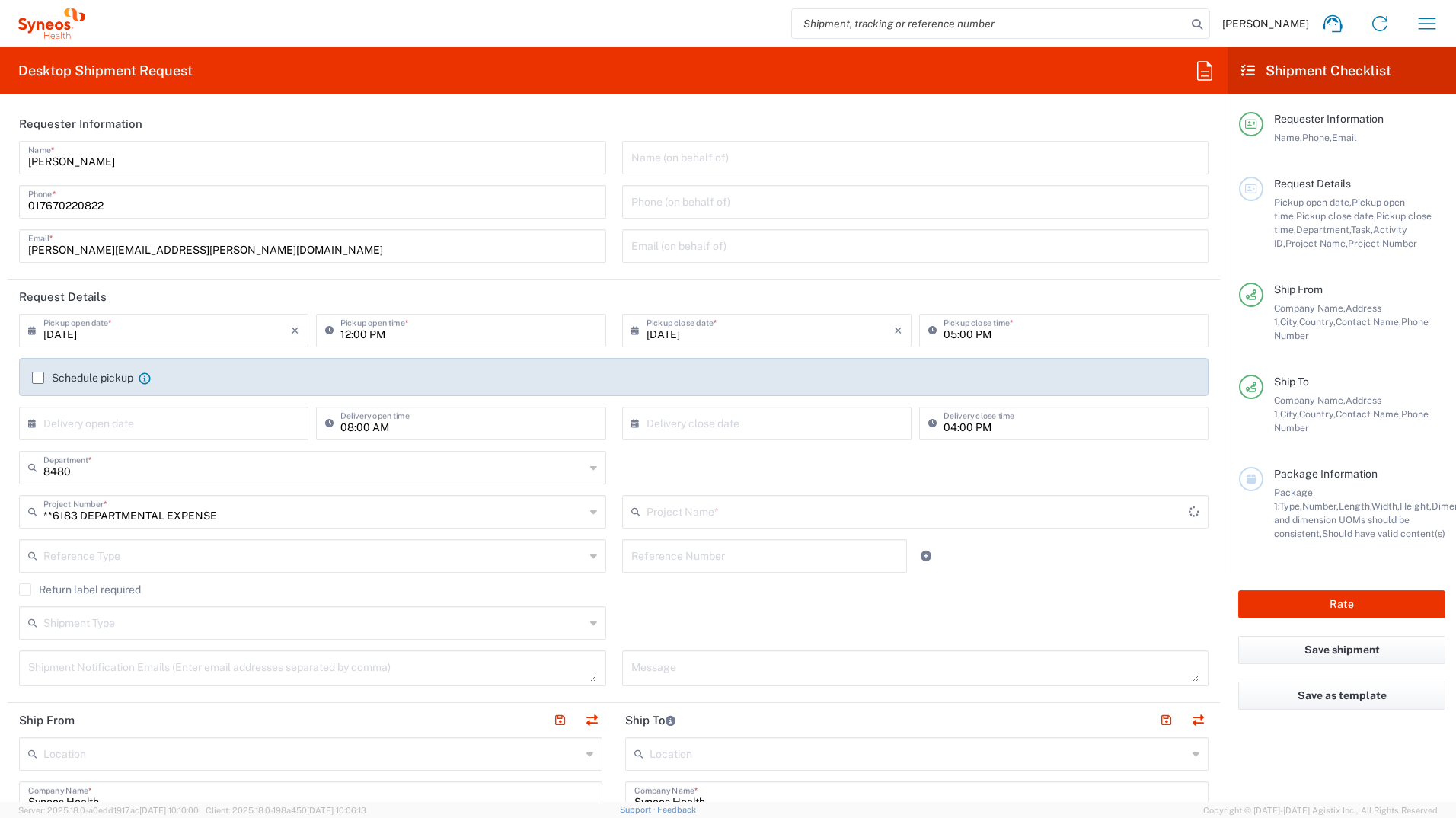
type input "6183"
click at [708, 516] on input "6183" at bounding box center [917, 510] width 542 height 27
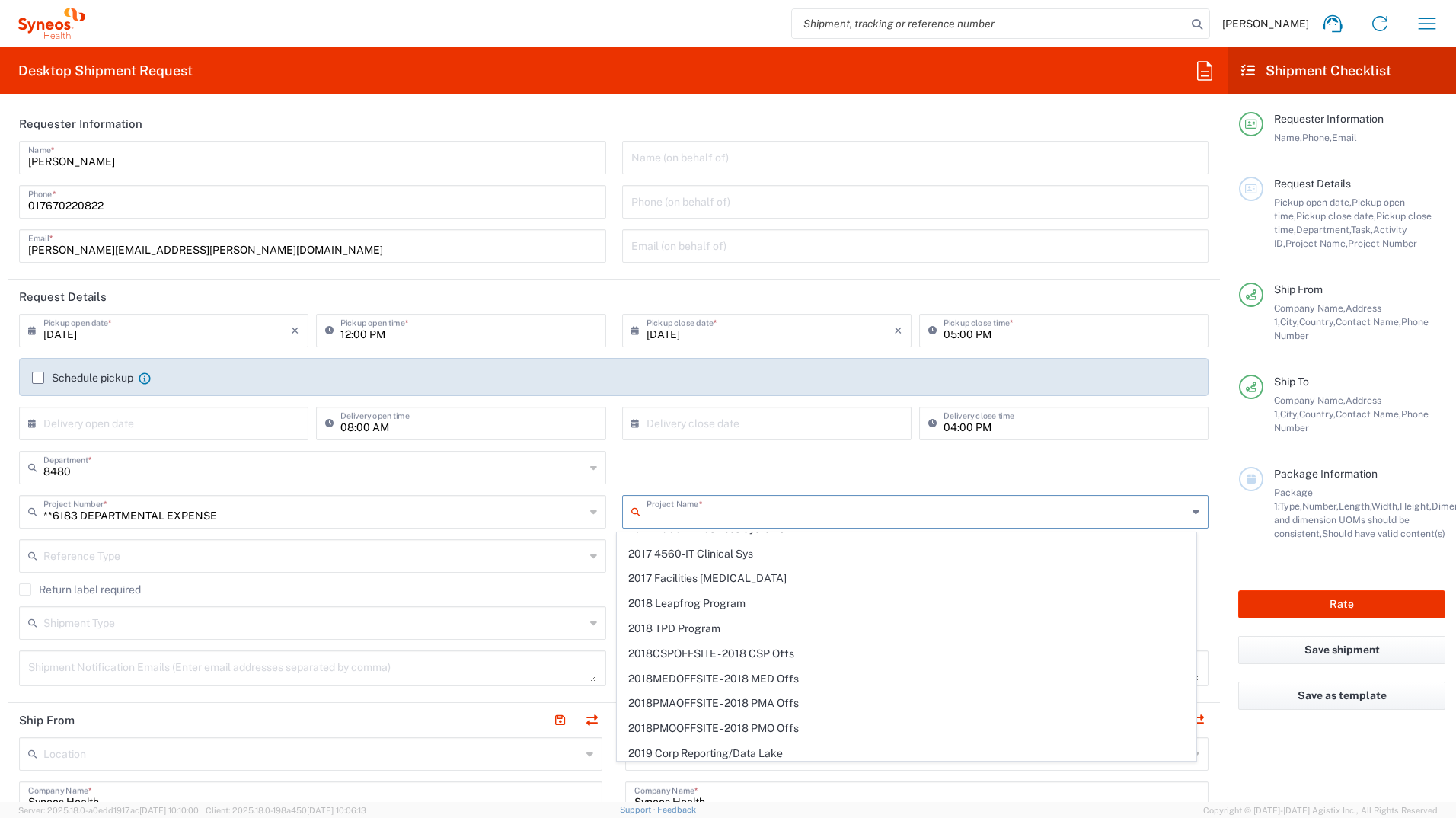
scroll to position [1045, 0]
click at [756, 458] on div "8480 Department * 8480 3000 3100 3109 3110 3111 3112 3125 3130 3135 3136 3150 3…" at bounding box center [614, 472] width 1205 height 44
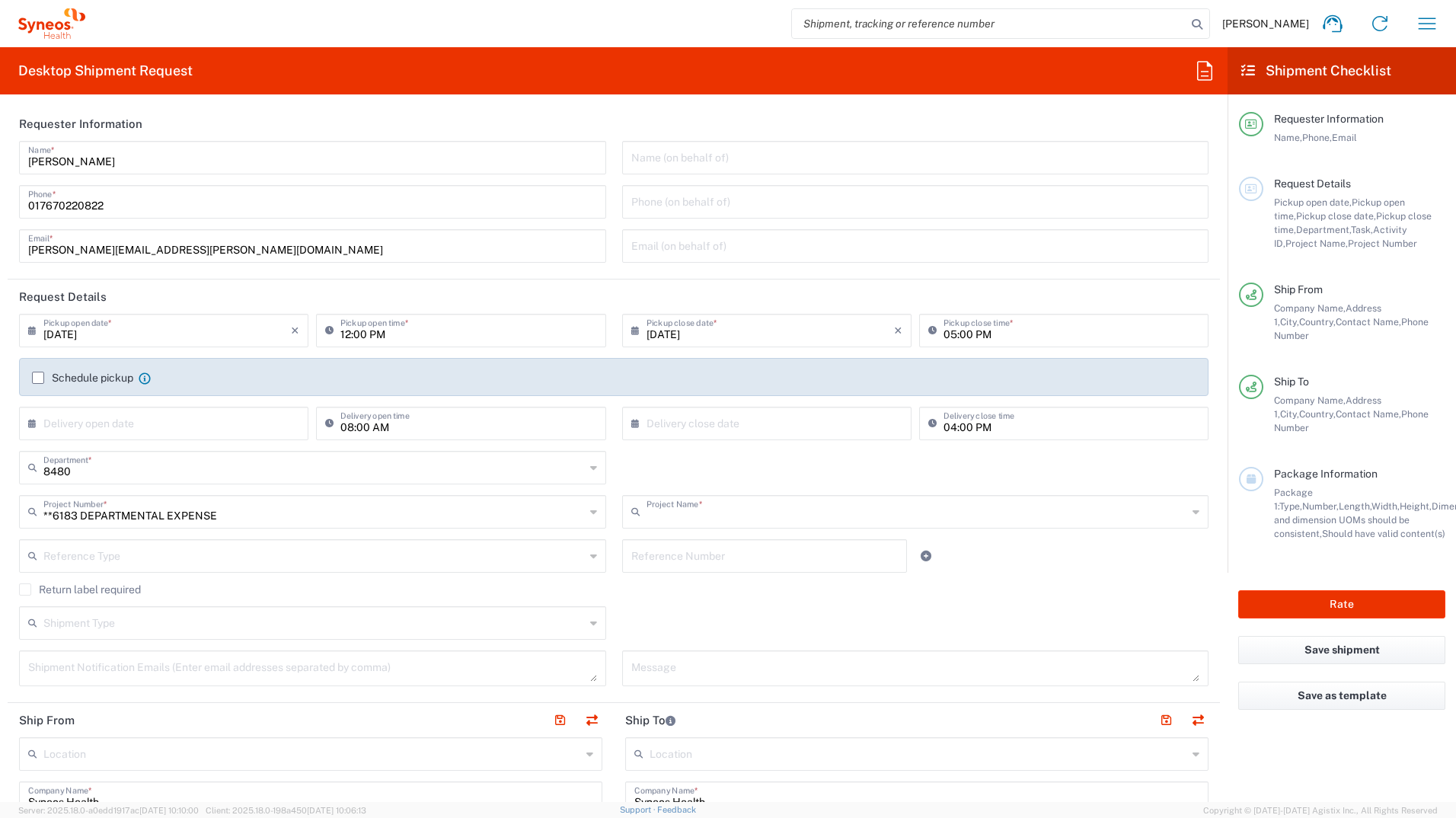
type input "6183"
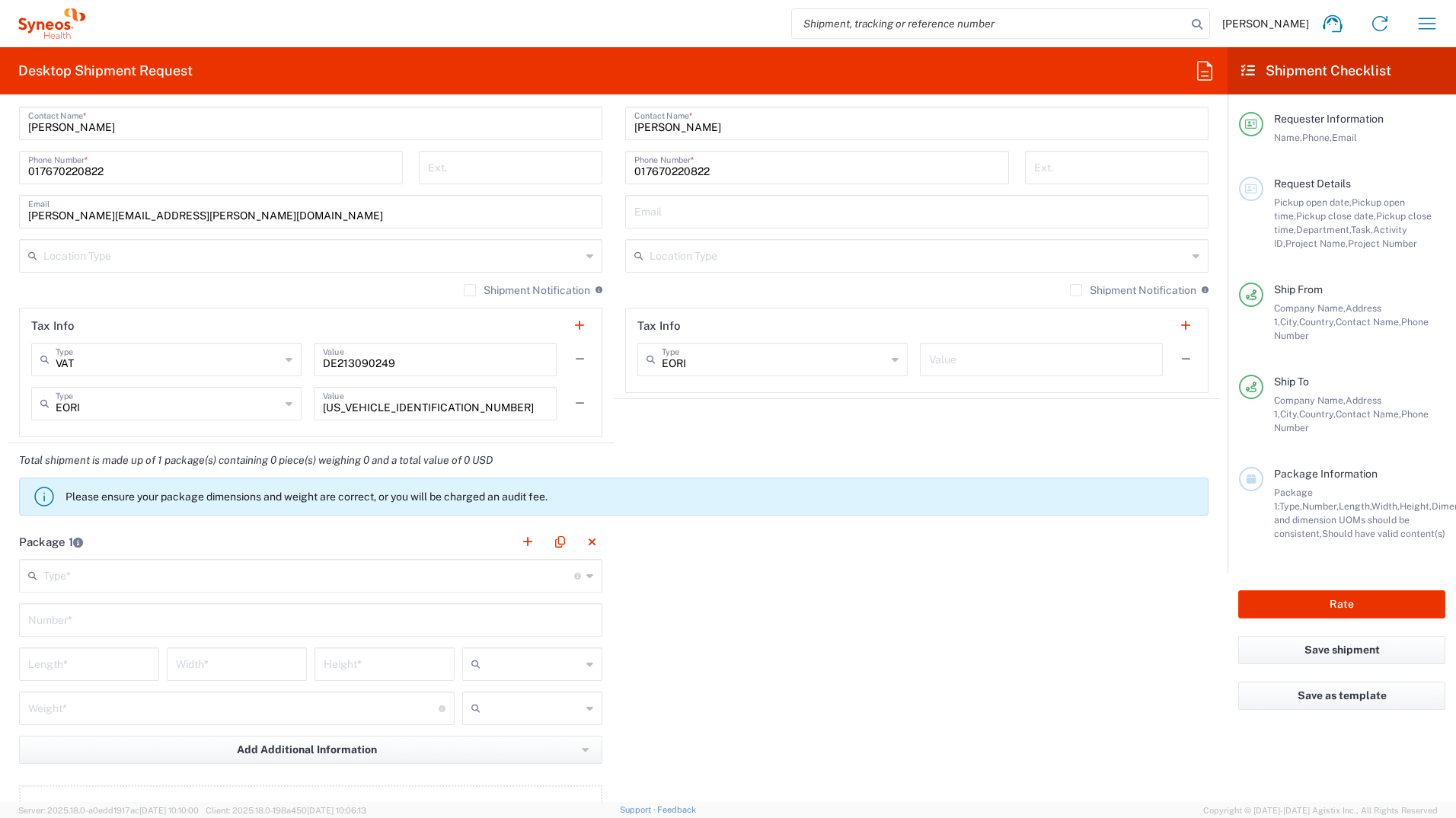
scroll to position [990, 0]
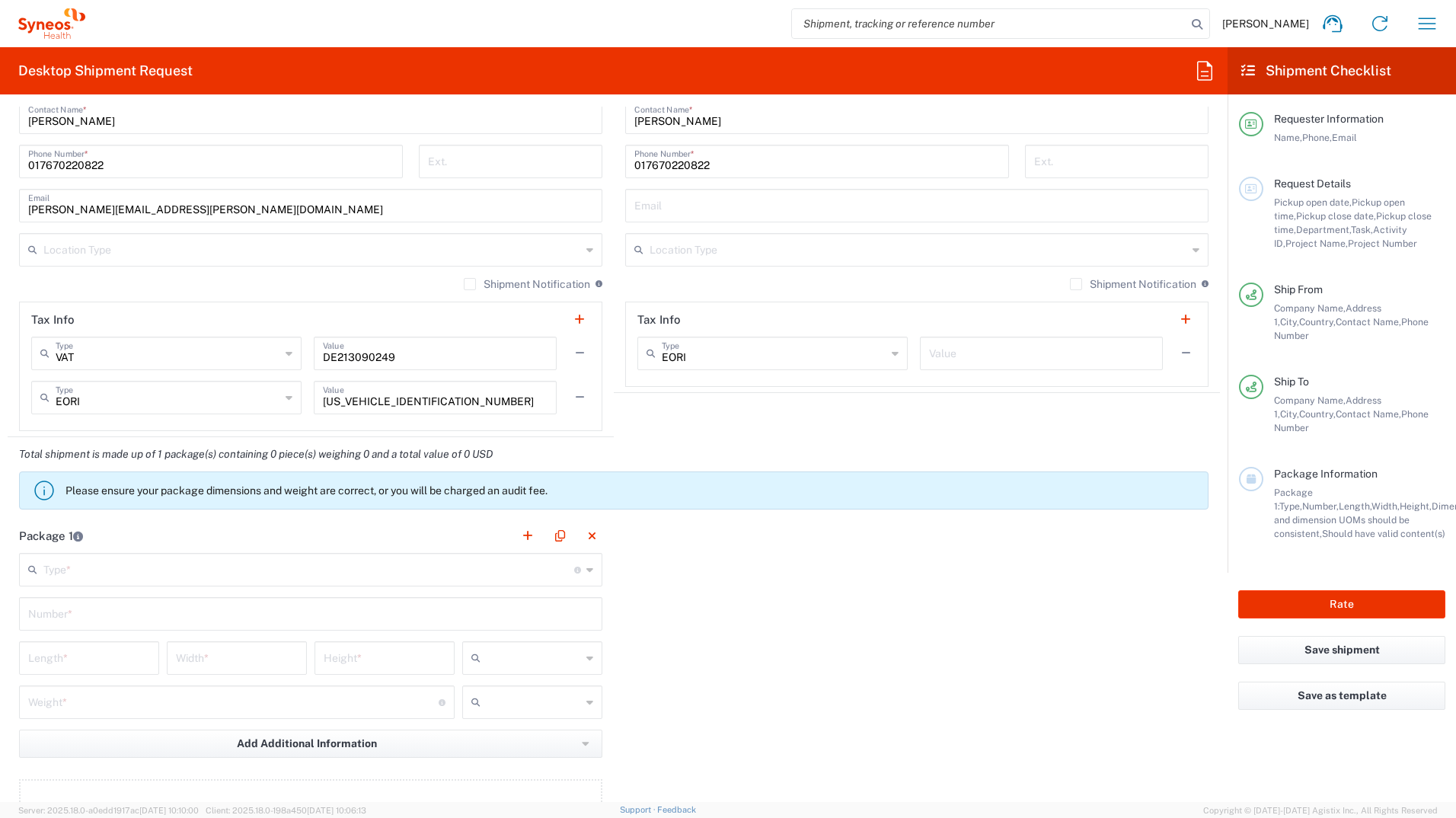
click at [362, 567] on input "text" at bounding box center [308, 568] width 531 height 27
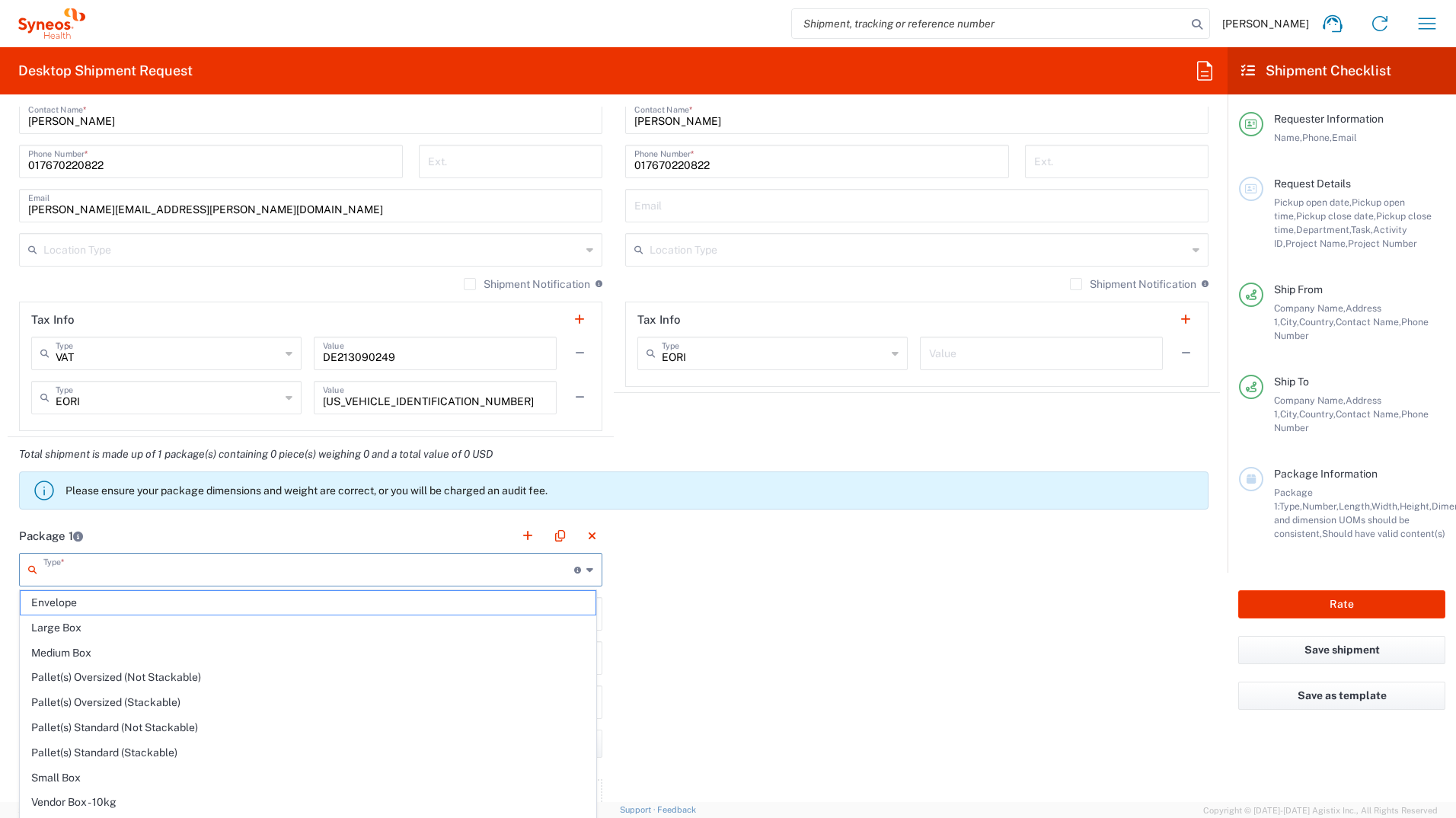
drag, startPoint x: 483, startPoint y: 562, endPoint x: 147, endPoint y: 649, distance: 347.1
click at [1094, 757] on div "Package 1 Type * Material used to package goods Envelope Large Box Medium Box P…" at bounding box center [614, 685] width 1212 height 334
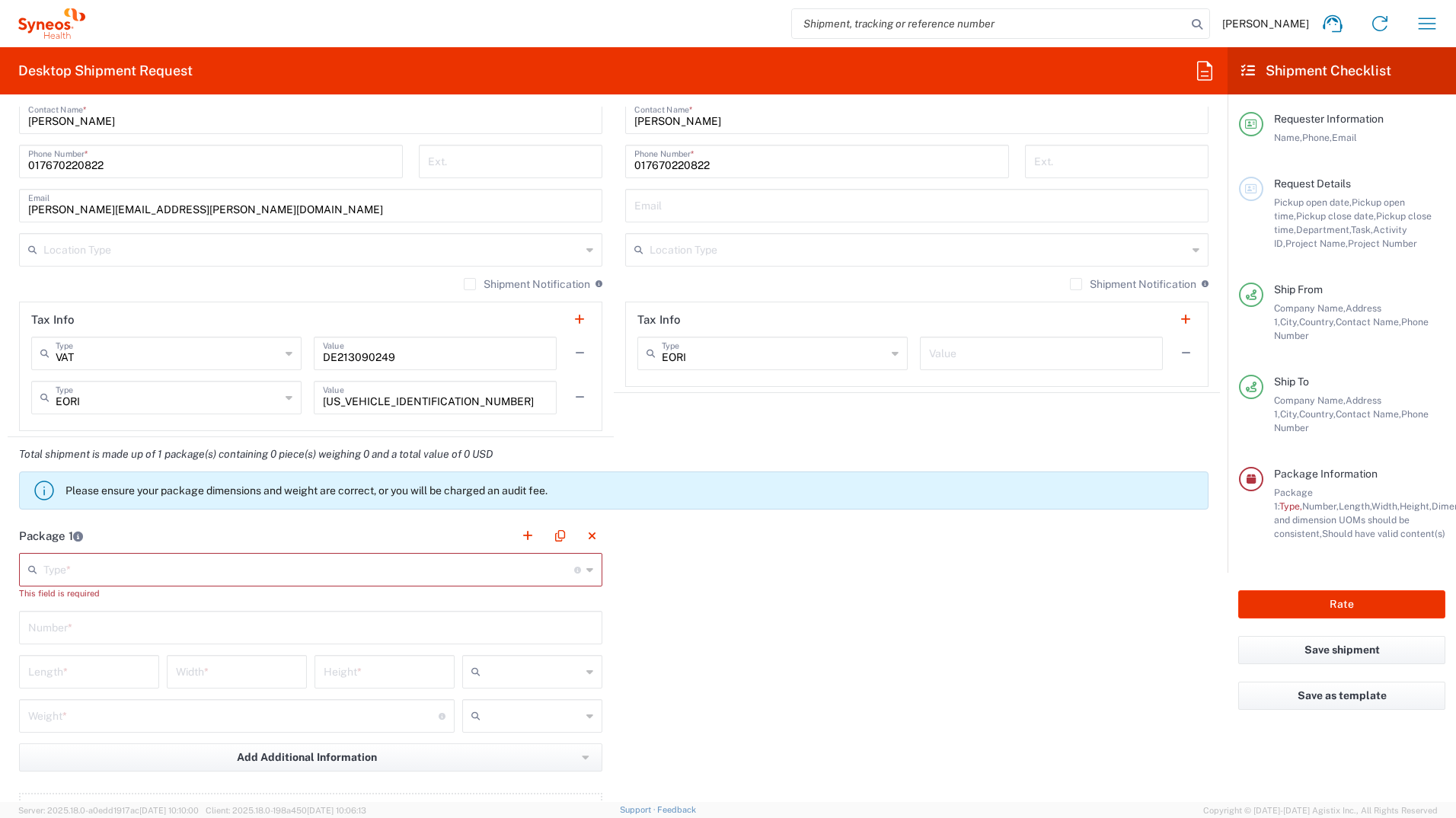
drag, startPoint x: 578, startPoint y: 573, endPoint x: 652, endPoint y: 574, distance: 74.0
click at [582, 568] on div "Type * Material used to package goods" at bounding box center [310, 569] width 583 height 34
click at [587, 568] on icon at bounding box center [590, 569] width 7 height 24
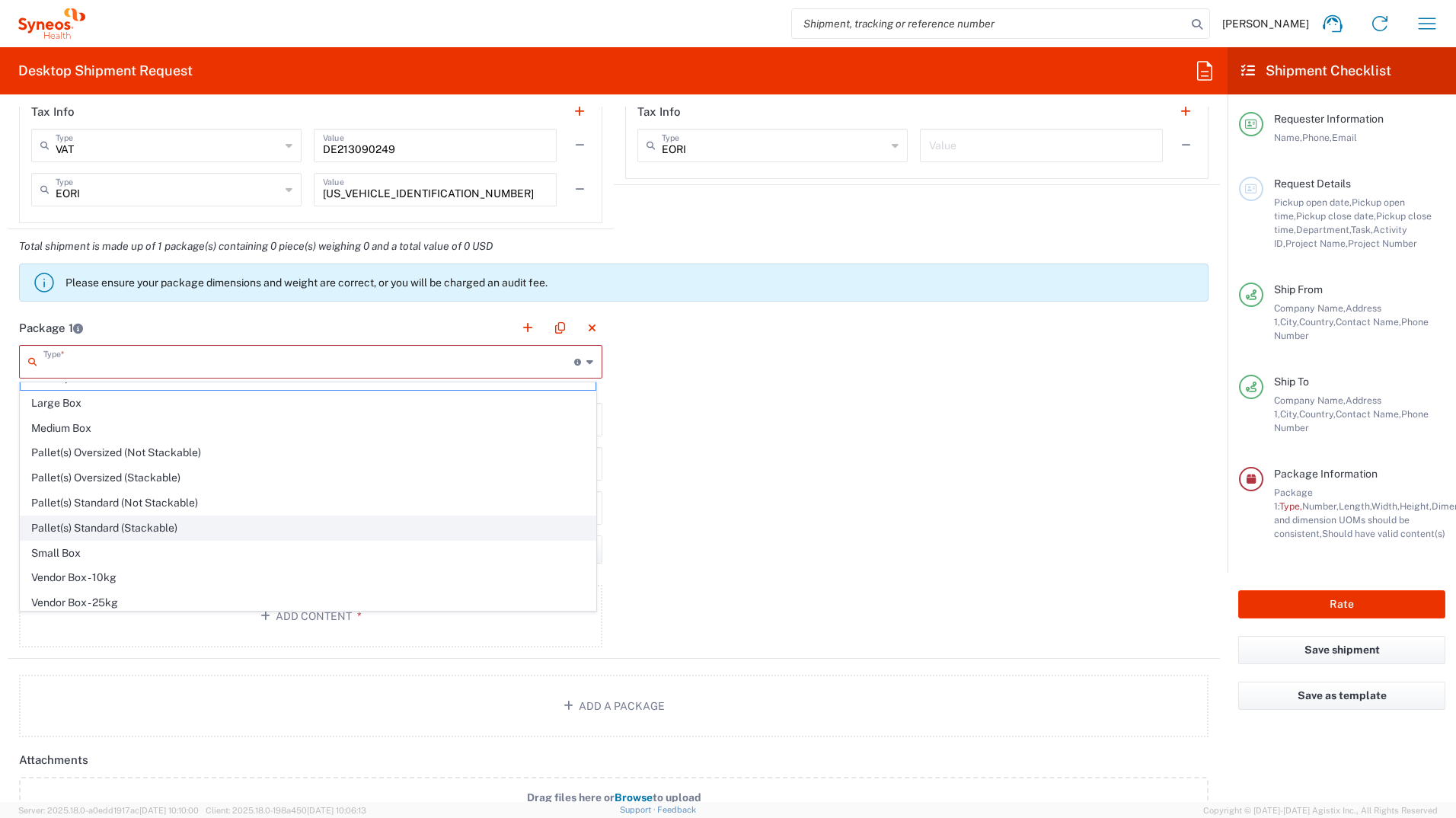
scroll to position [0, 0]
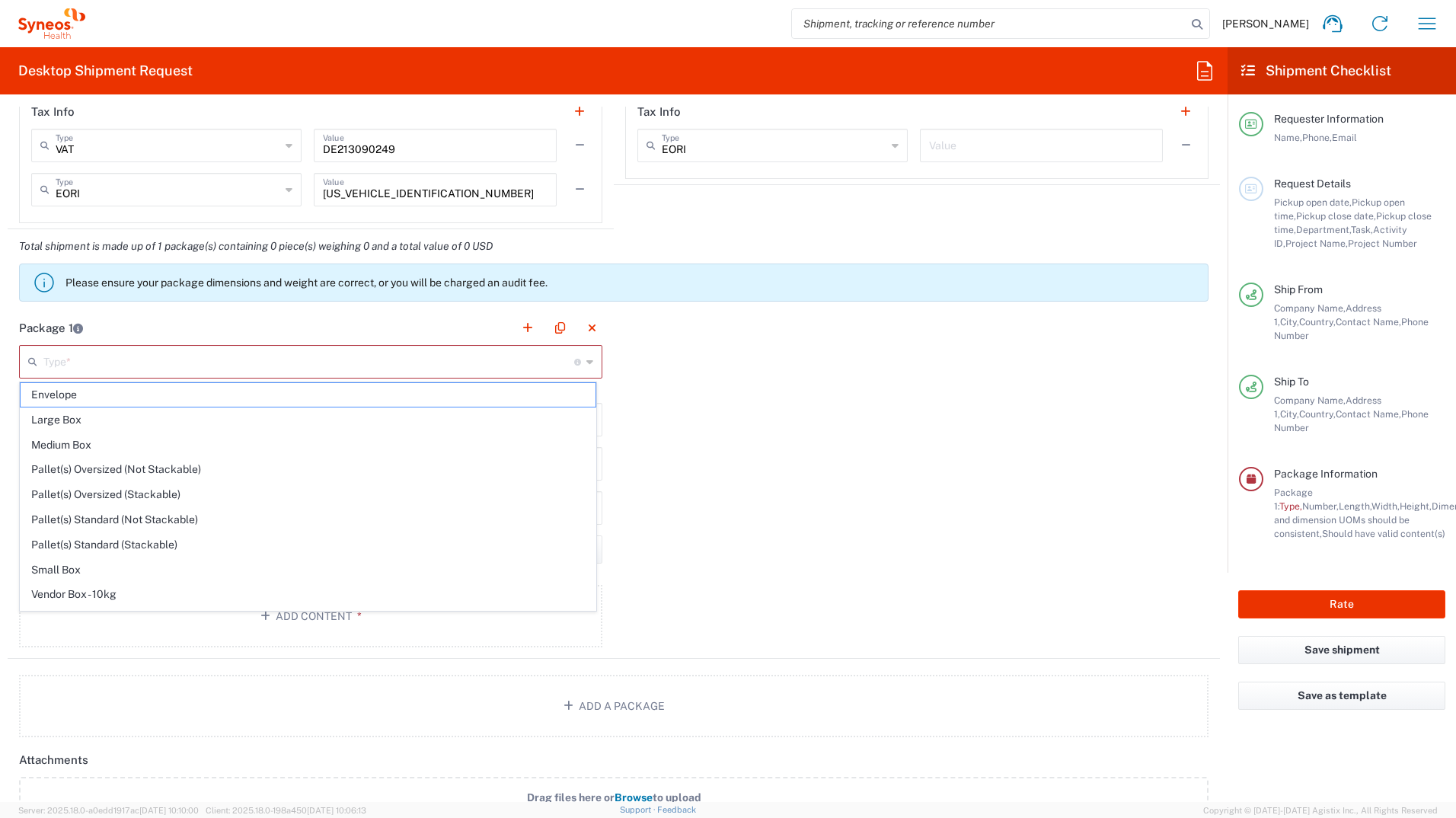
click at [815, 424] on div "Package 1 Type * Material used to package goods Envelope Large Box Medium Box P…" at bounding box center [614, 485] width 1212 height 348
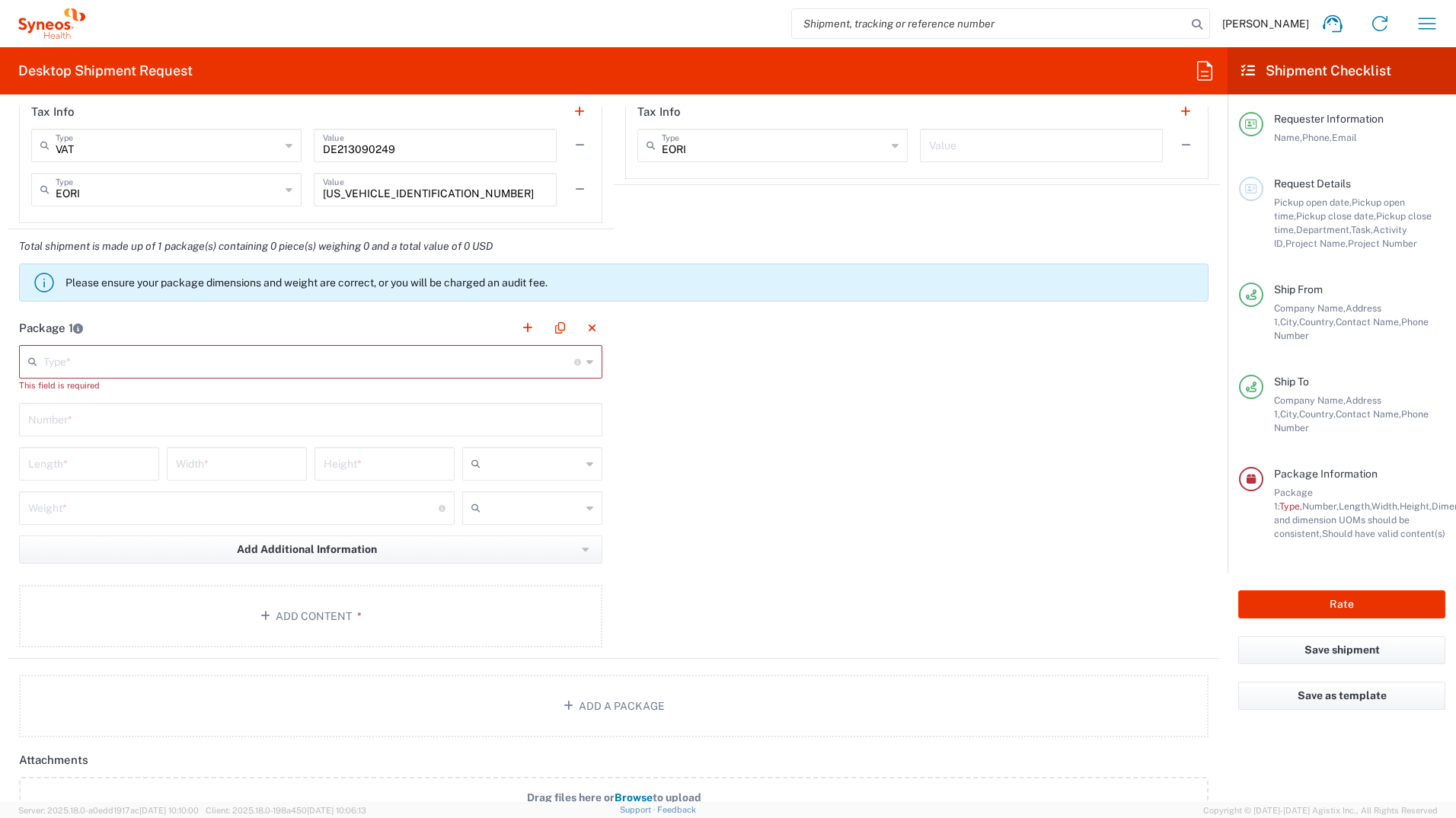
click at [587, 363] on icon at bounding box center [590, 362] width 7 height 24
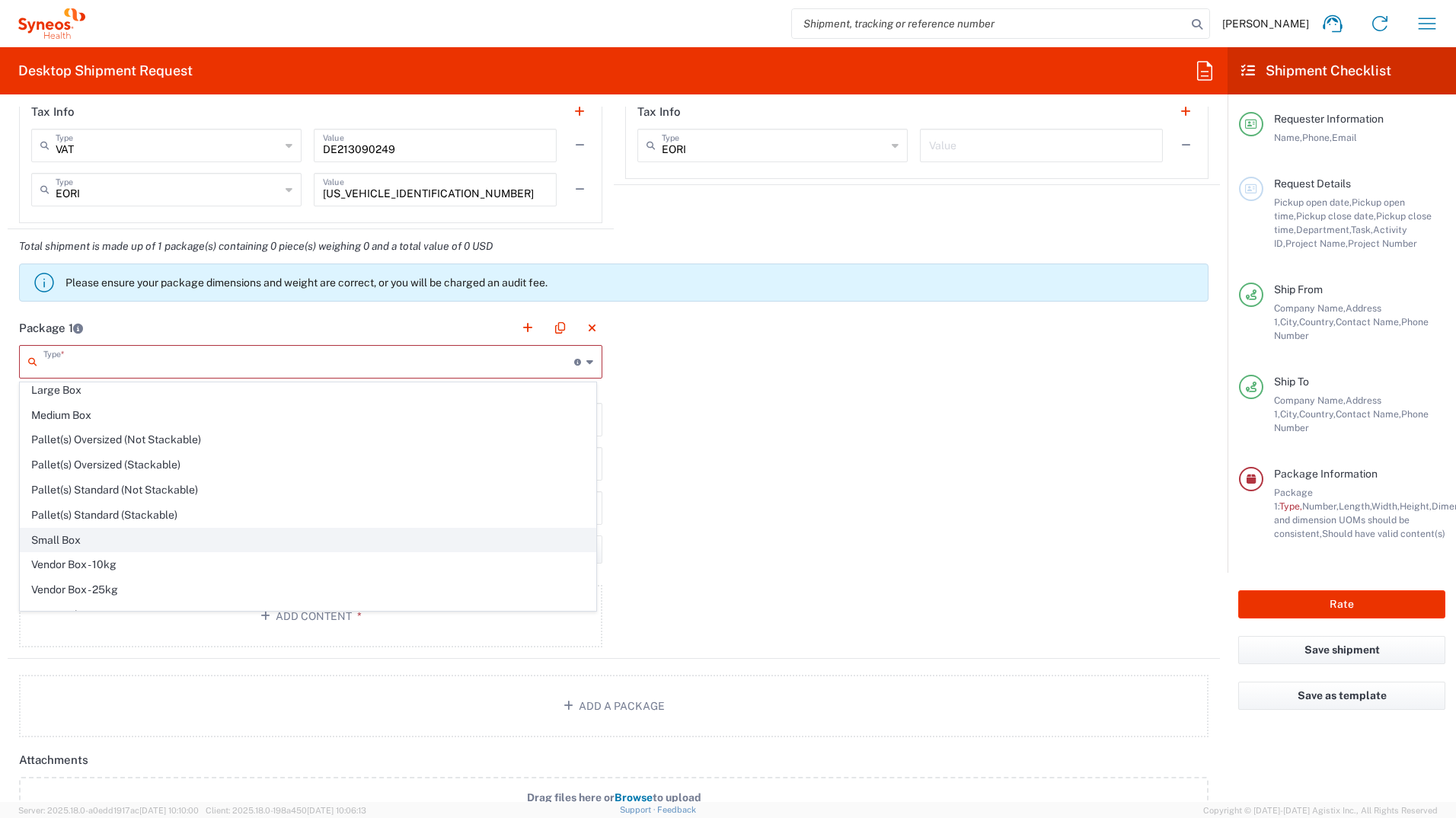
scroll to position [47, 0]
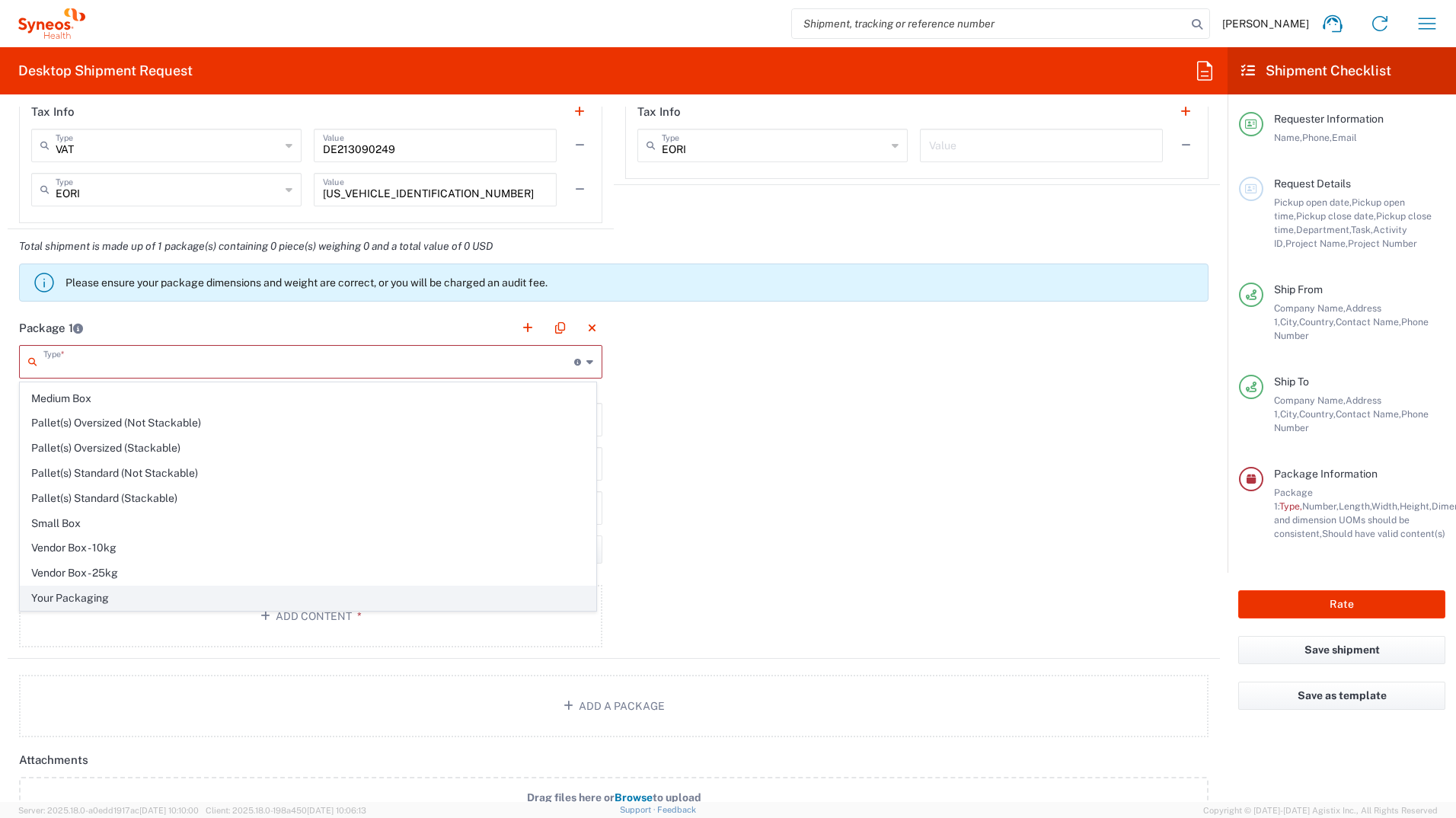
click at [230, 599] on span "Your Packaging" at bounding box center [308, 598] width 575 height 23
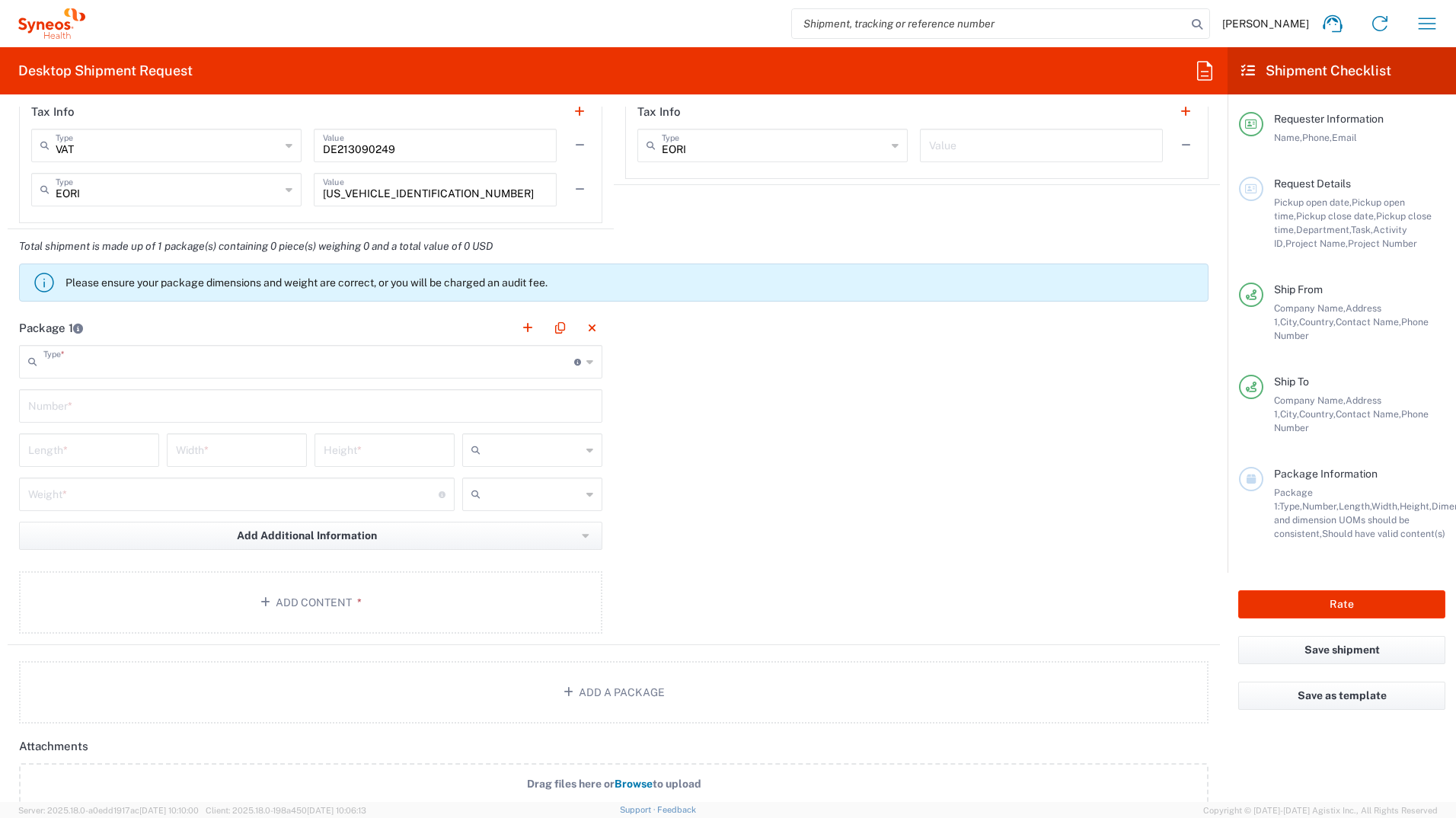
type input "Your Packaging"
click at [149, 409] on input "text" at bounding box center [311, 404] width 565 height 27
type input "1"
click at [93, 453] on input "number" at bounding box center [89, 448] width 122 height 27
drag, startPoint x: 853, startPoint y: 434, endPoint x: 849, endPoint y: 424, distance: 10.8
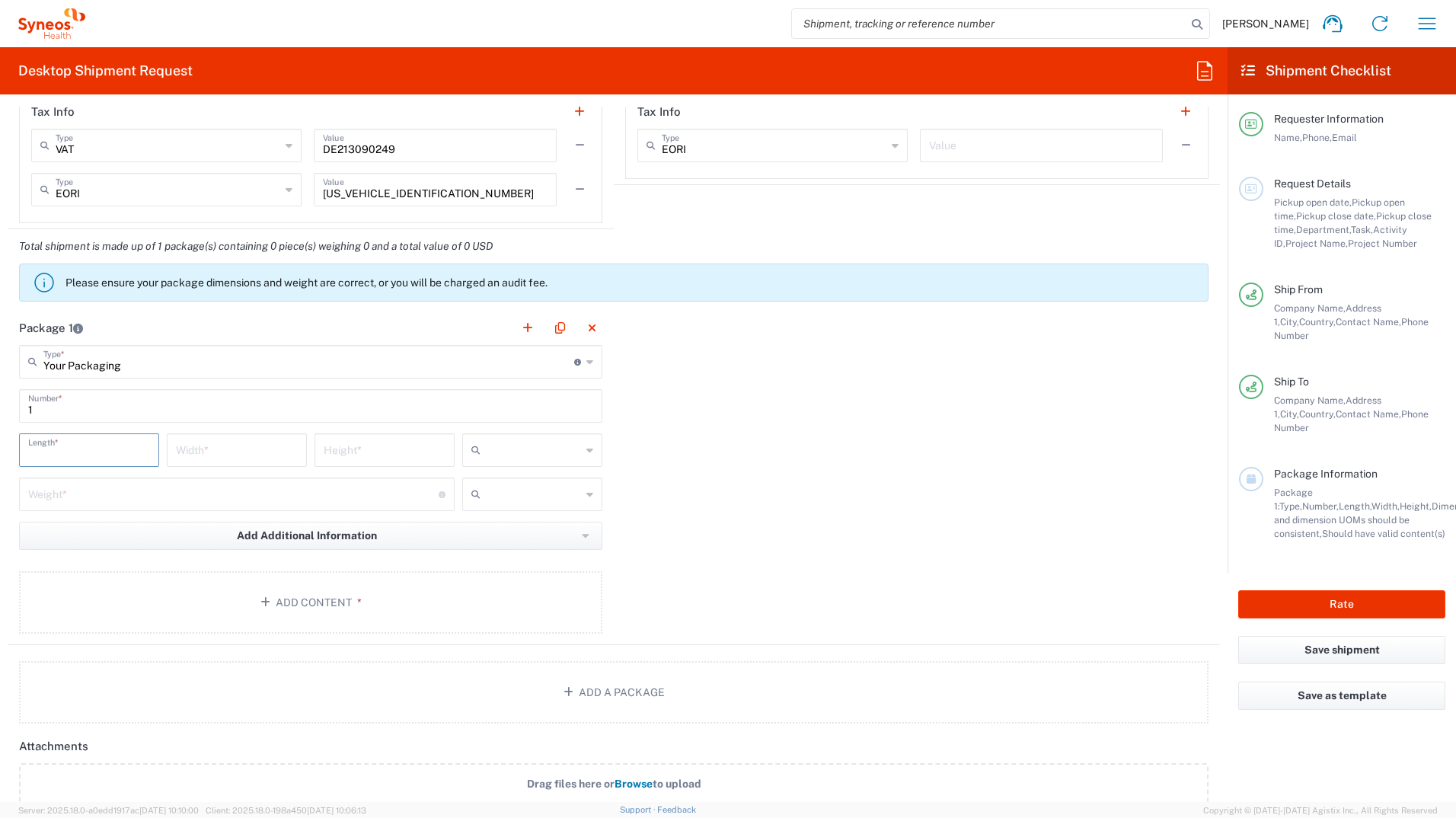
click at [852, 430] on div "Package 1 Your Packaging Type * Material used to package goods Envelope Large B…" at bounding box center [614, 478] width 1212 height 334
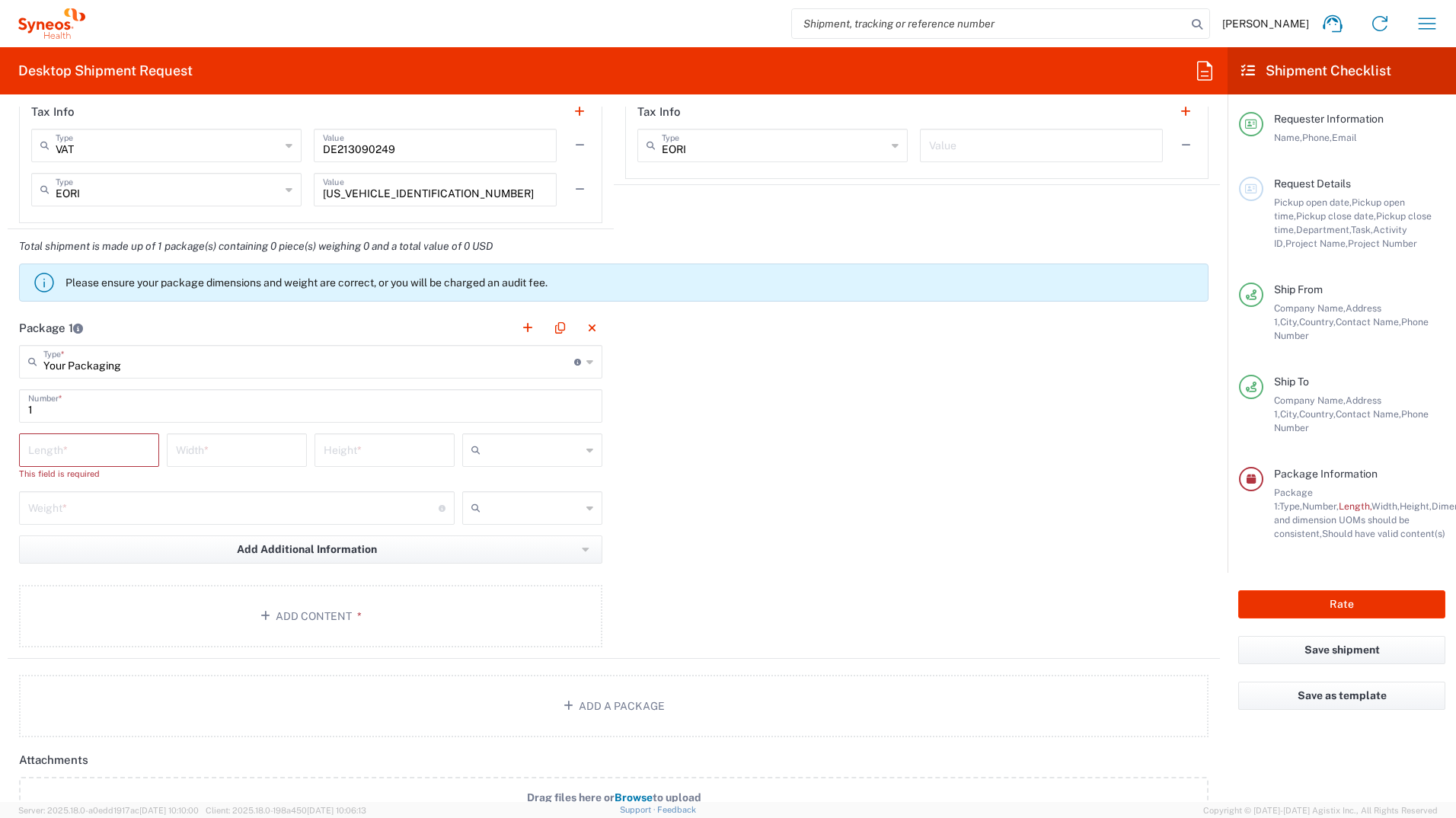
click at [576, 357] on div "Your Packaging Type * Material used to package goods" at bounding box center [310, 361] width 583 height 34
click at [588, 363] on div "Your Packaging Type * Material used to package goods" at bounding box center [310, 361] width 583 height 34
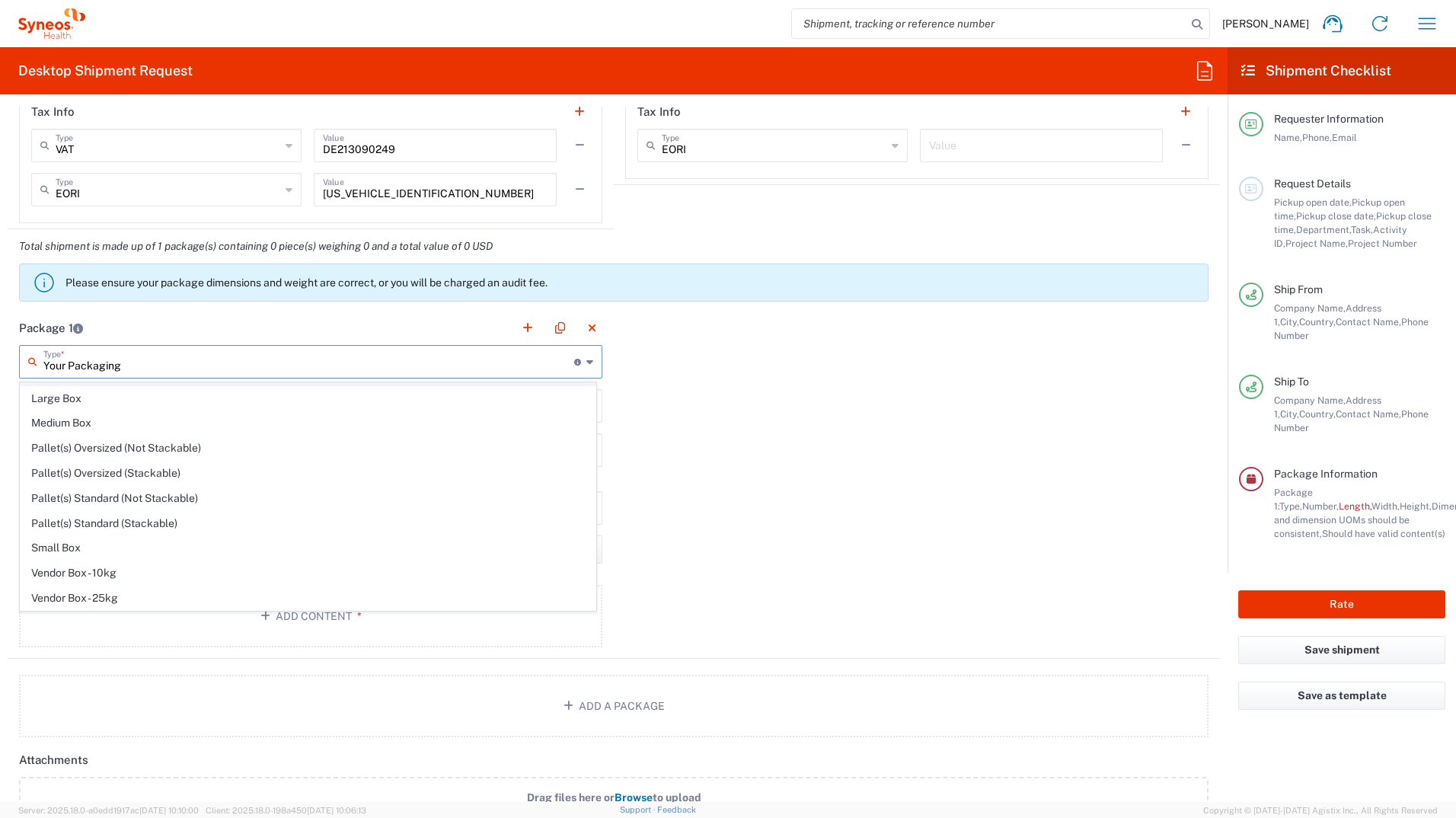
scroll to position [0, 0]
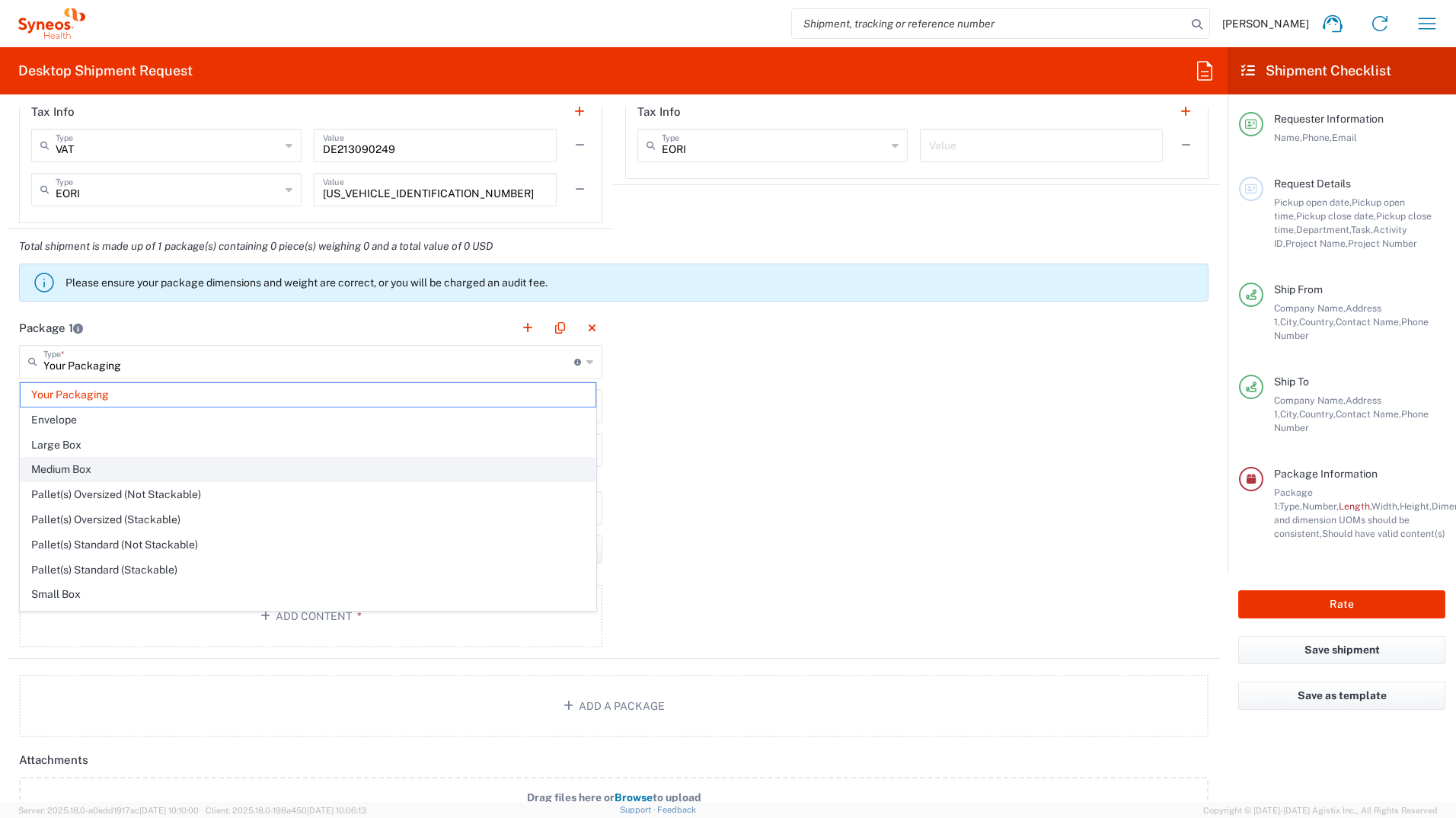
click at [398, 470] on span "Medium Box" at bounding box center [308, 469] width 575 height 23
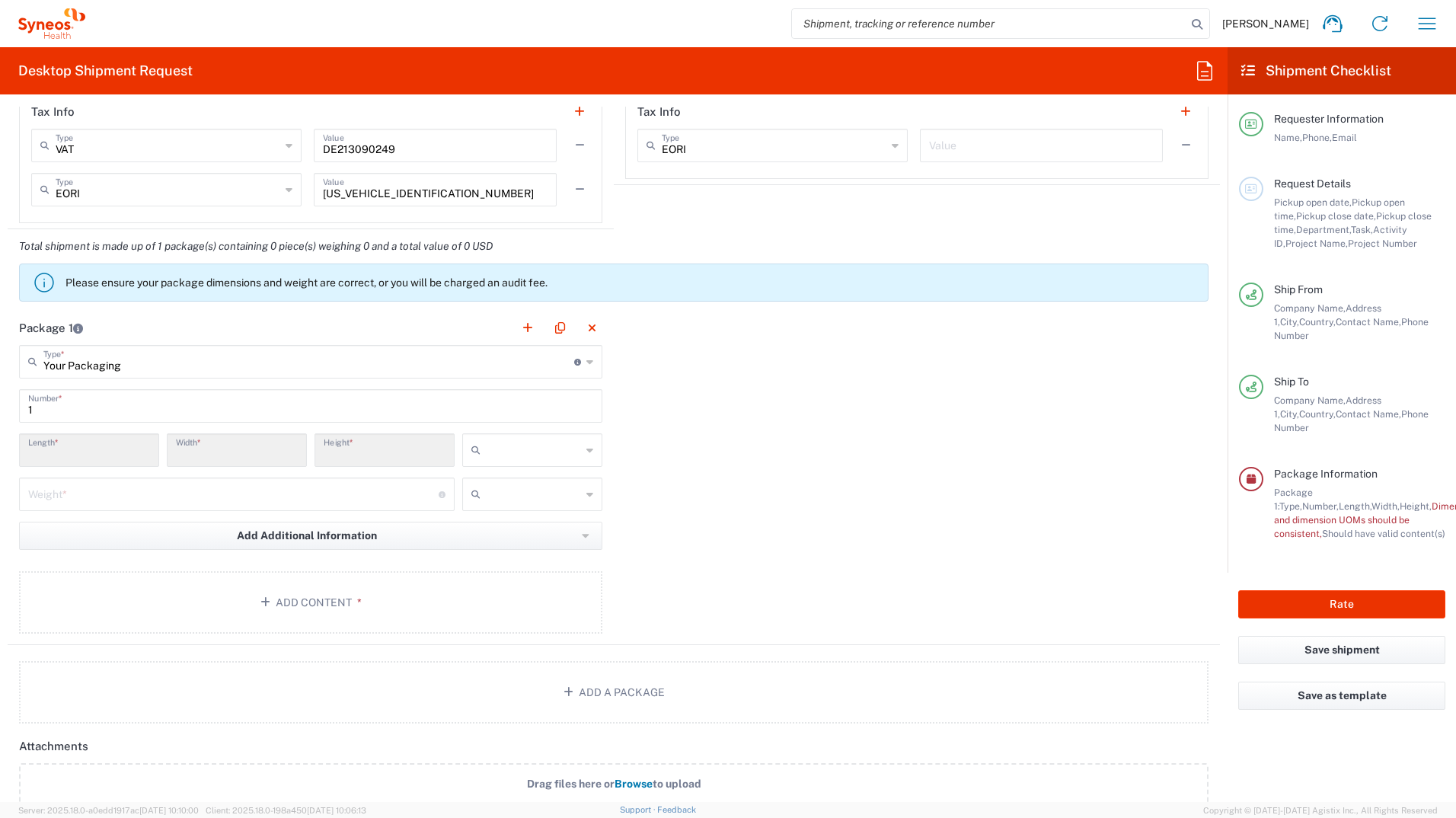
type input "Medium Box"
type input "13"
type input "11.5"
type input "2.5"
type input "in"
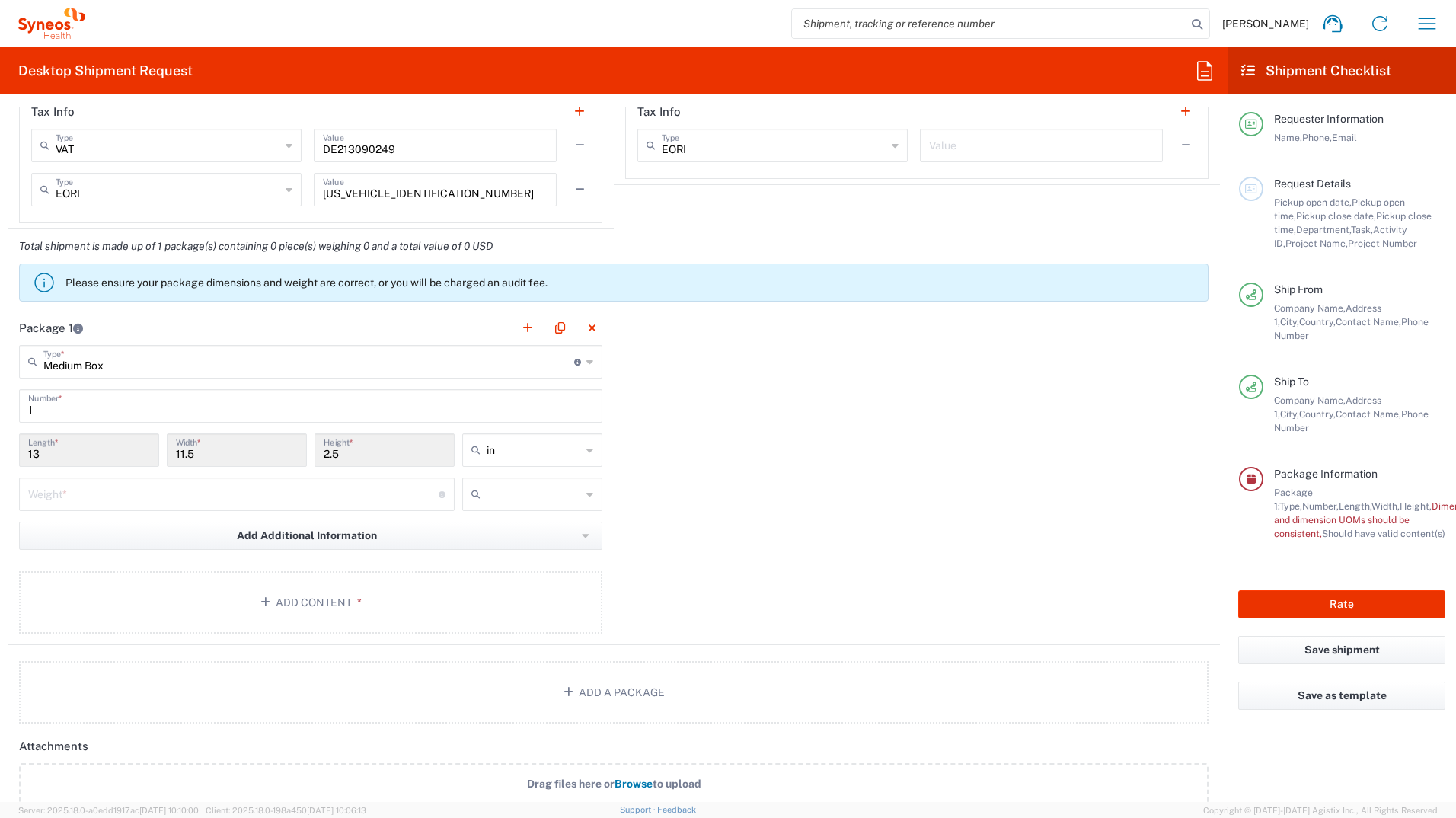
click at [340, 491] on input "number" at bounding box center [233, 492] width 410 height 27
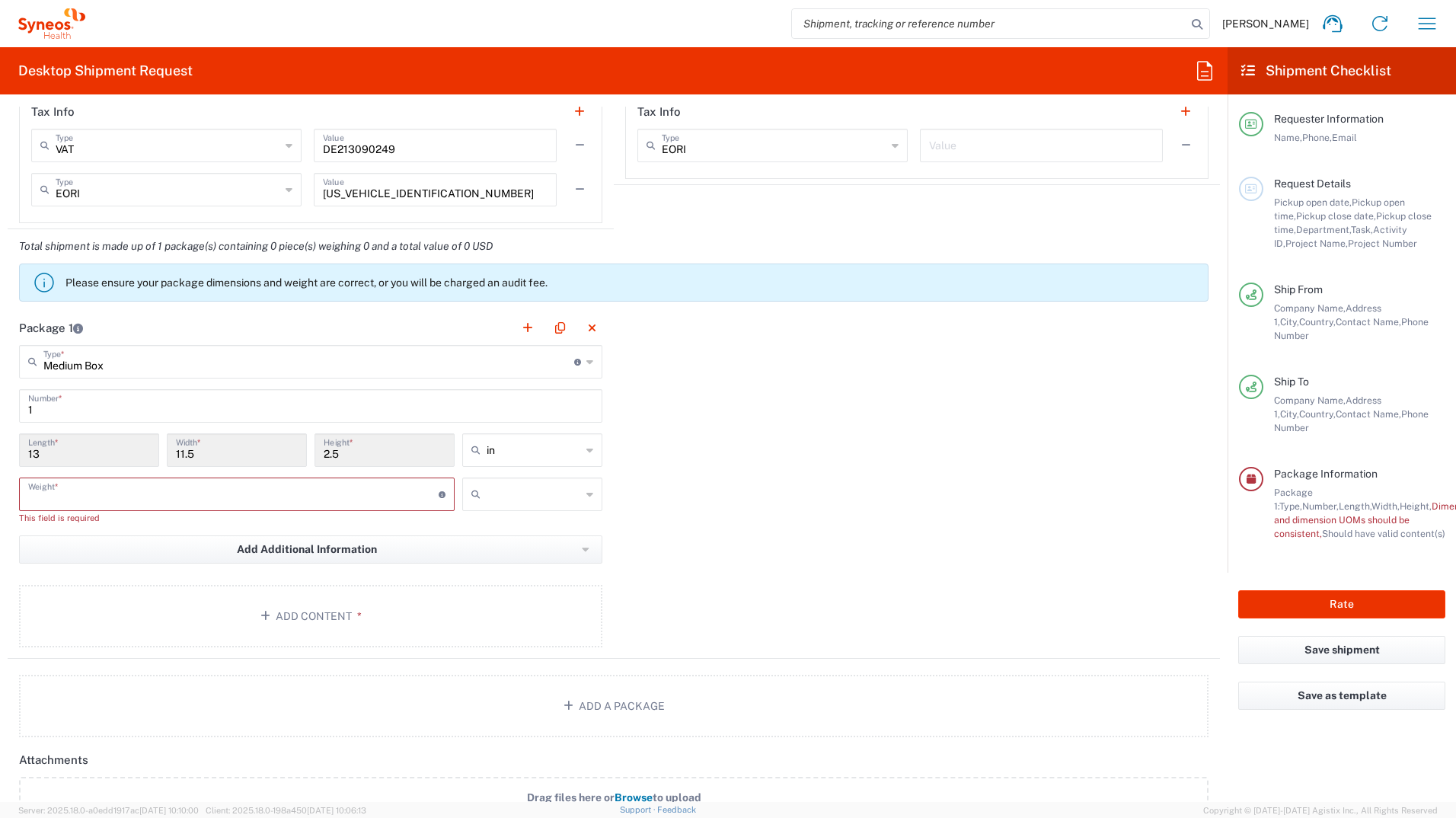
click at [347, 495] on input "number" at bounding box center [233, 492] width 410 height 27
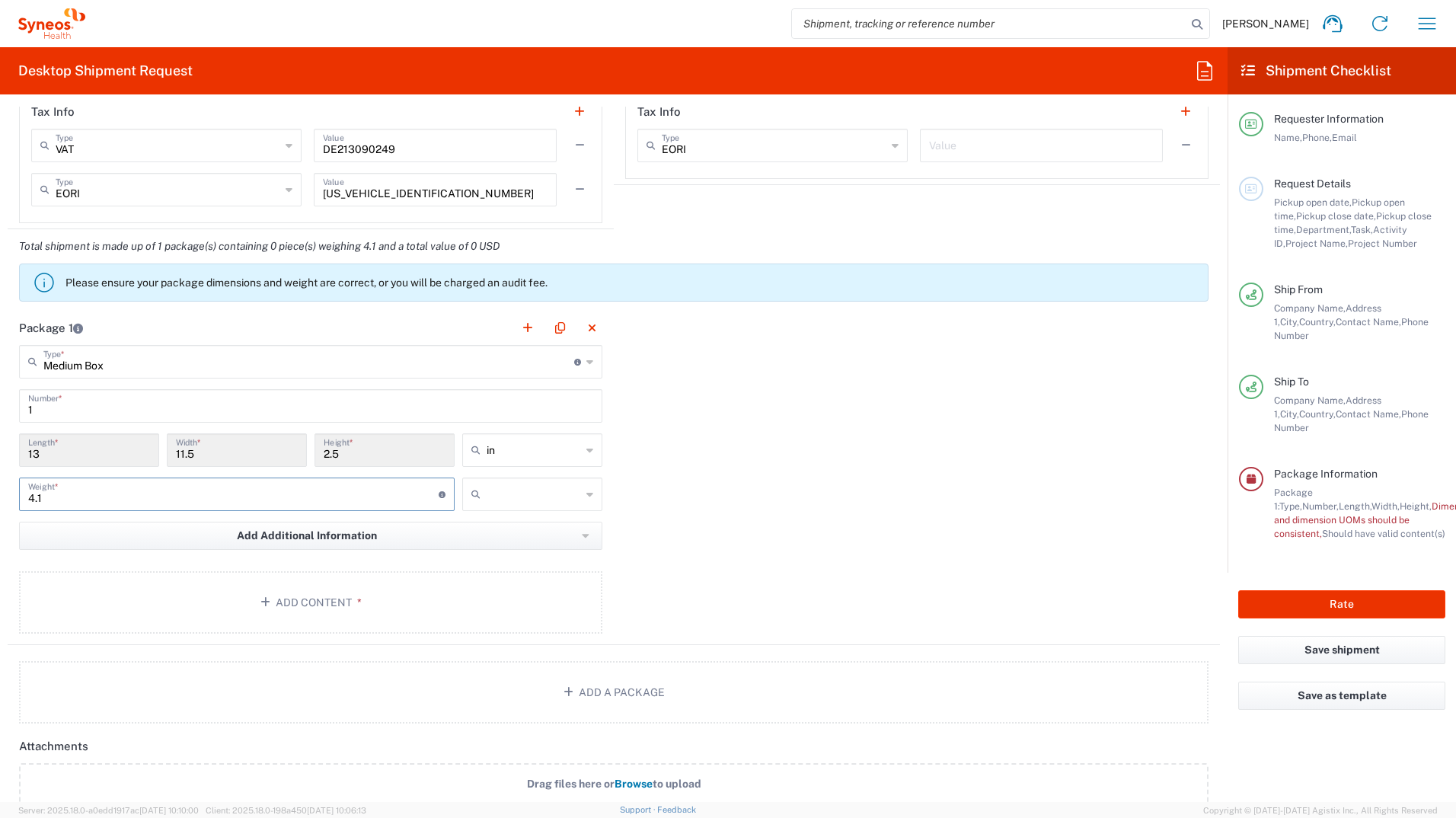
type input "4.1"
click at [766, 497] on div "Package 1 Medium Box Type * Material used to package goods Your Packaging Envel…" at bounding box center [614, 478] width 1212 height 334
click at [275, 456] on input "11.5" at bounding box center [237, 448] width 122 height 27
click at [587, 445] on icon at bounding box center [590, 450] width 7 height 24
click at [587, 442] on icon at bounding box center [590, 450] width 7 height 24
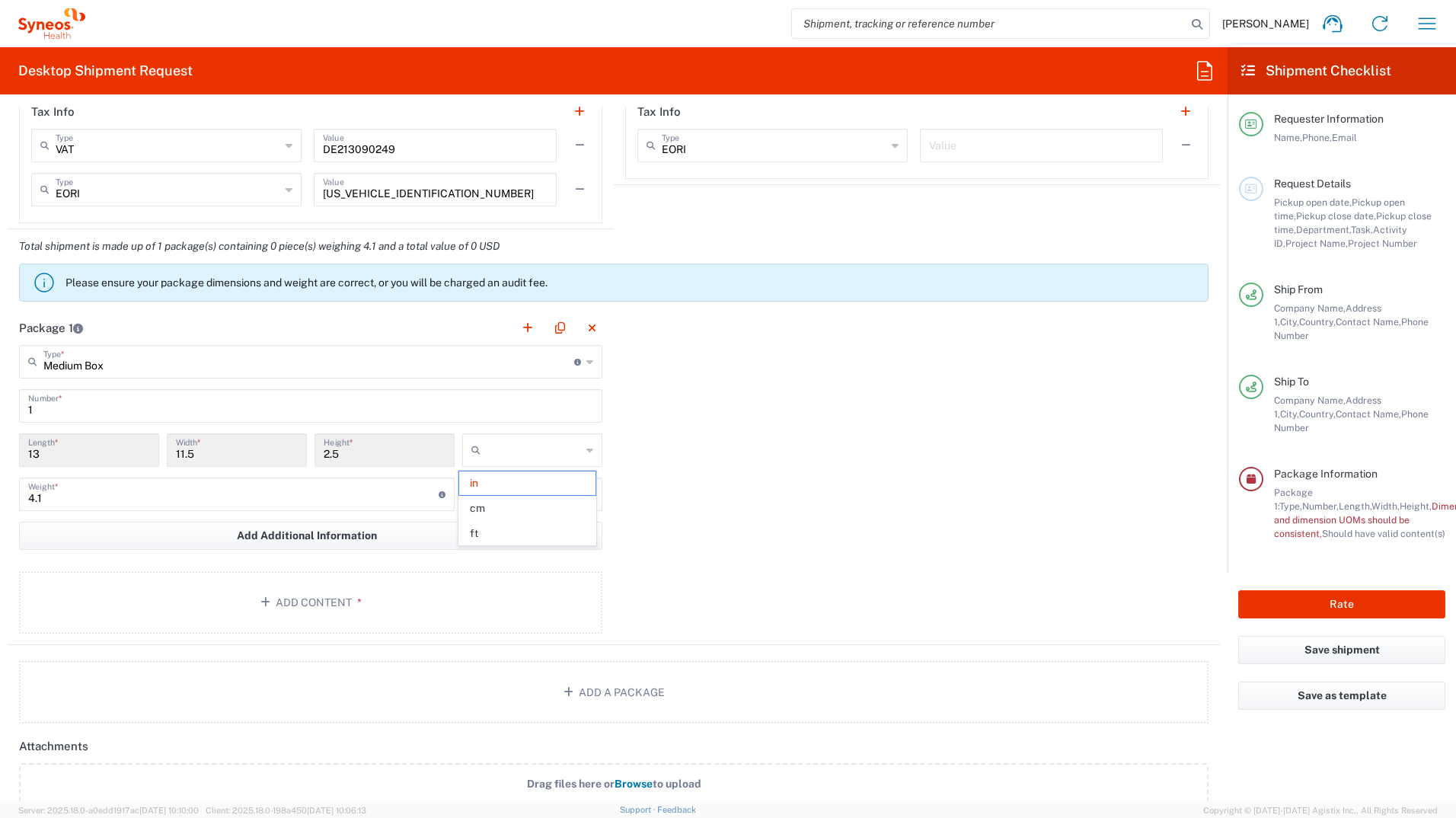
click at [587, 447] on icon at bounding box center [590, 450] width 7 height 24
click at [507, 505] on span "cm" at bounding box center [527, 508] width 136 height 23
type input "33.02"
type input "29.21"
type input "6.35"
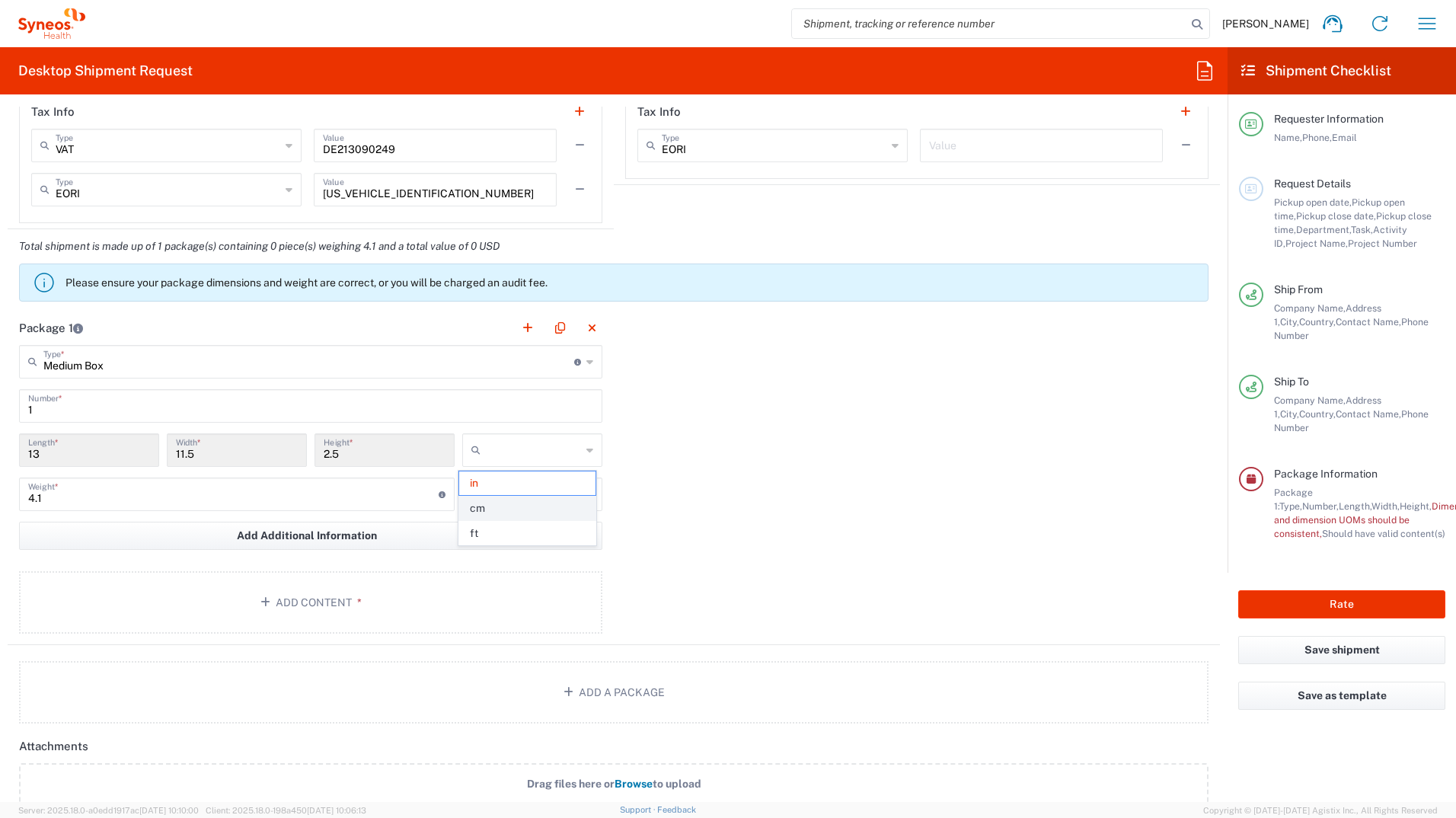
type input "cm"
click at [727, 460] on div "Package 1 Medium Box Type * Material used to package goods Your Packaging Envel…" at bounding box center [614, 478] width 1212 height 334
click at [820, 463] on div "Package 1 Medium Box Type * Material used to package goods Your Packaging Envel…" at bounding box center [614, 478] width 1212 height 334
click at [587, 498] on icon at bounding box center [590, 494] width 7 height 24
click at [587, 492] on icon at bounding box center [590, 494] width 7 height 24
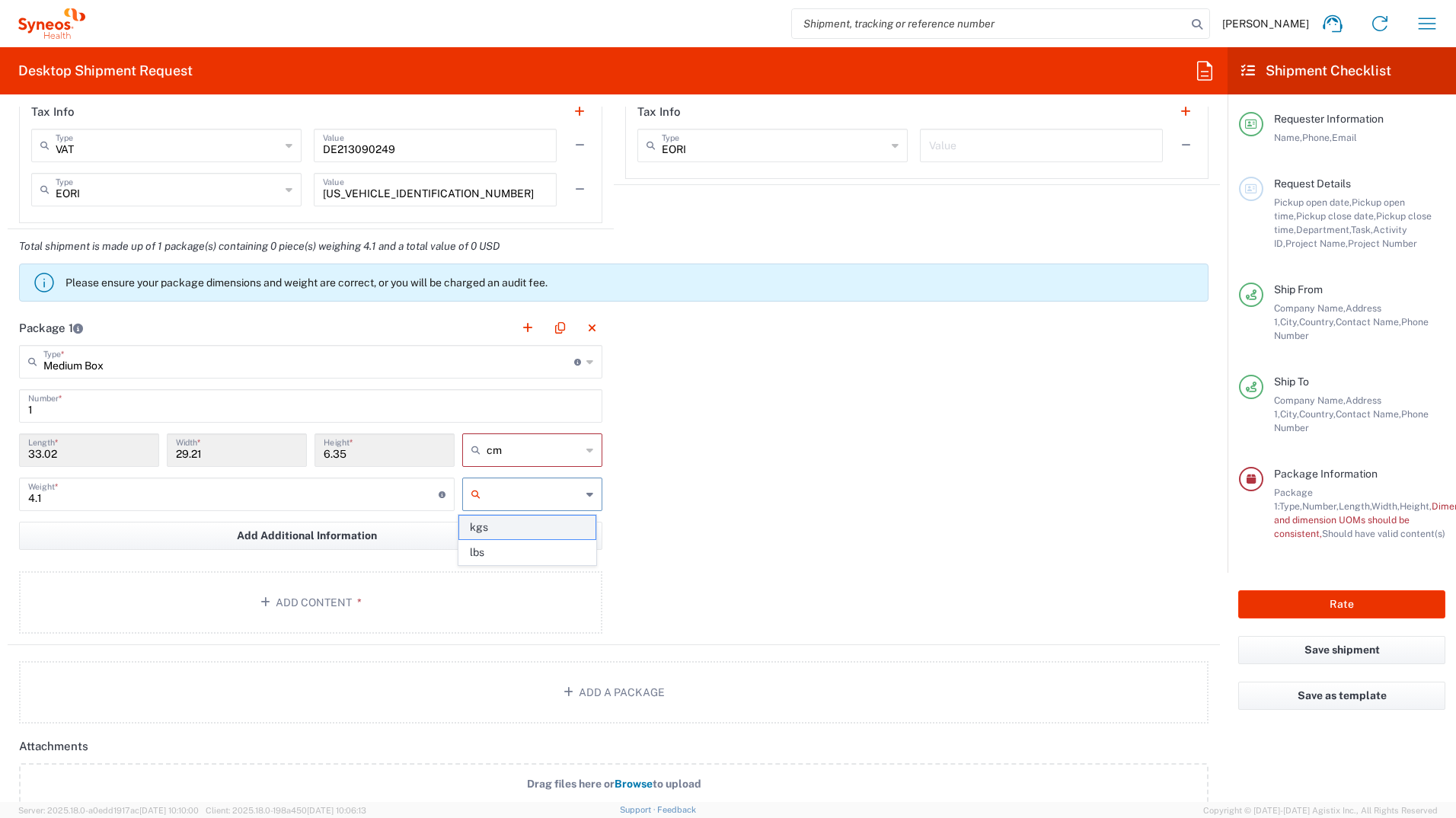
click at [528, 519] on span "kgs" at bounding box center [527, 527] width 136 height 23
type input "kgs"
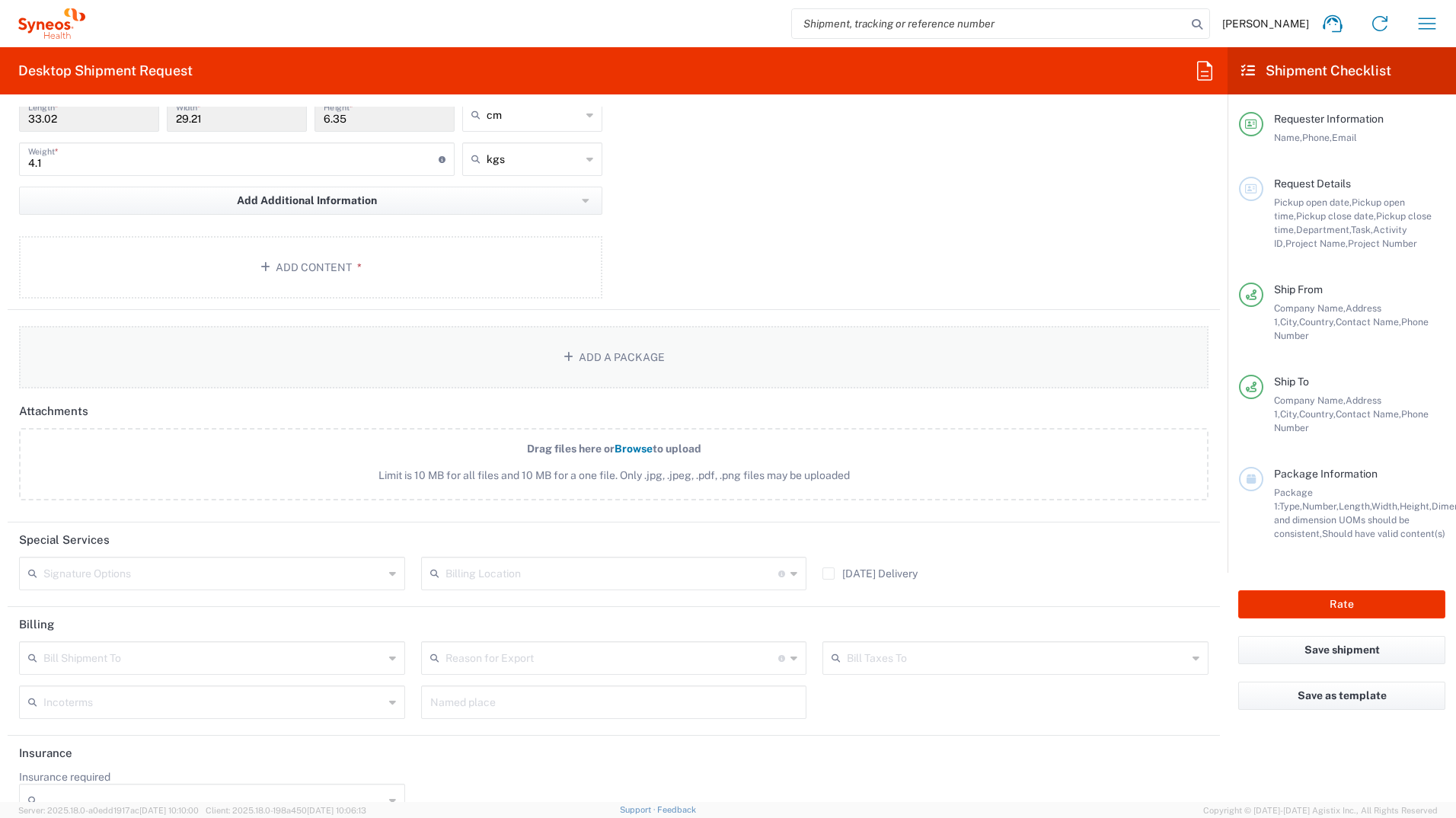
scroll to position [1565, 0]
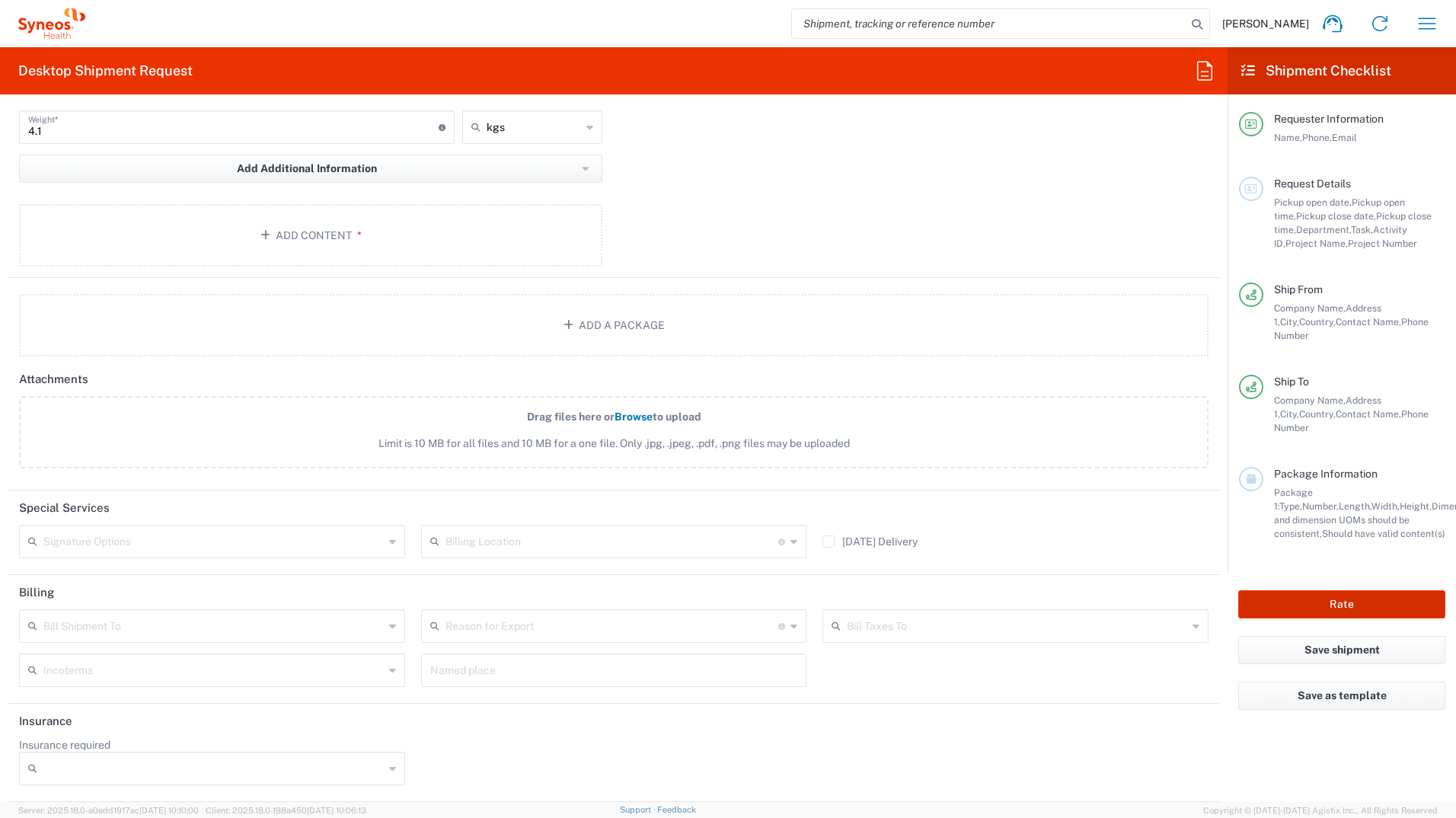
click at [1349, 590] on button "Rate" at bounding box center [1342, 604] width 207 height 29
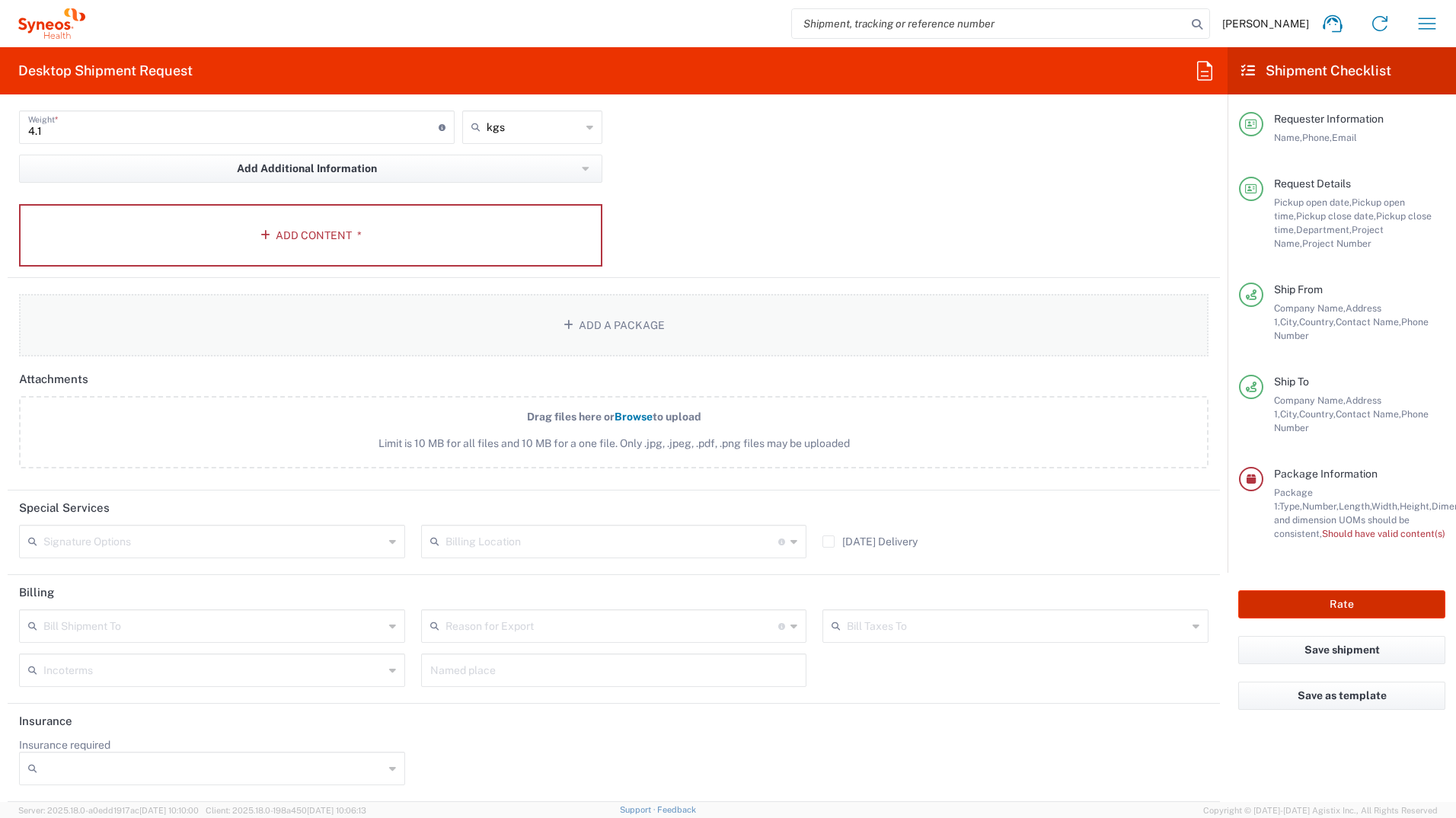
type input "**6183 DEPARTMENTAL EXPENSE"
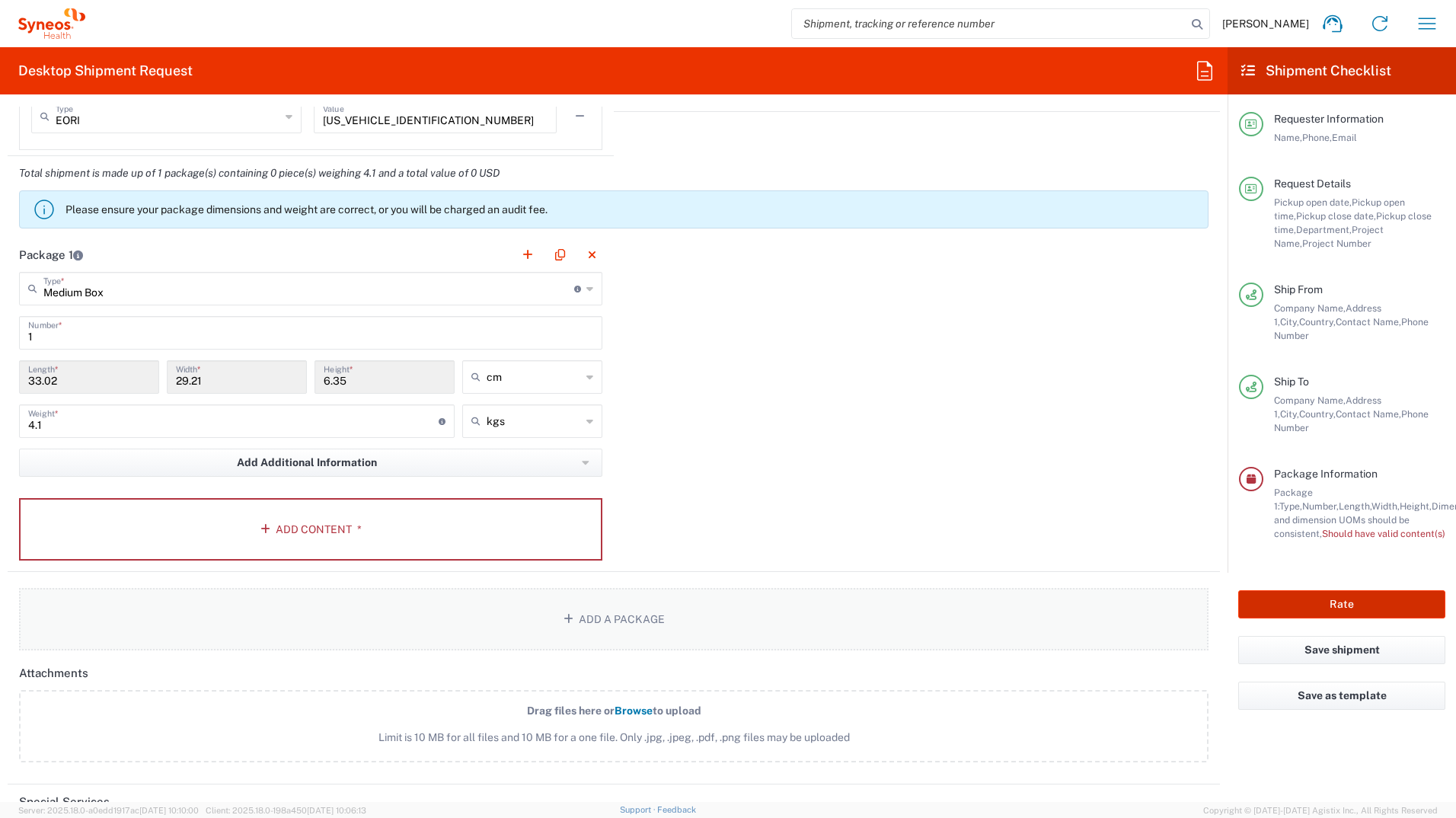
scroll to position [1260, 0]
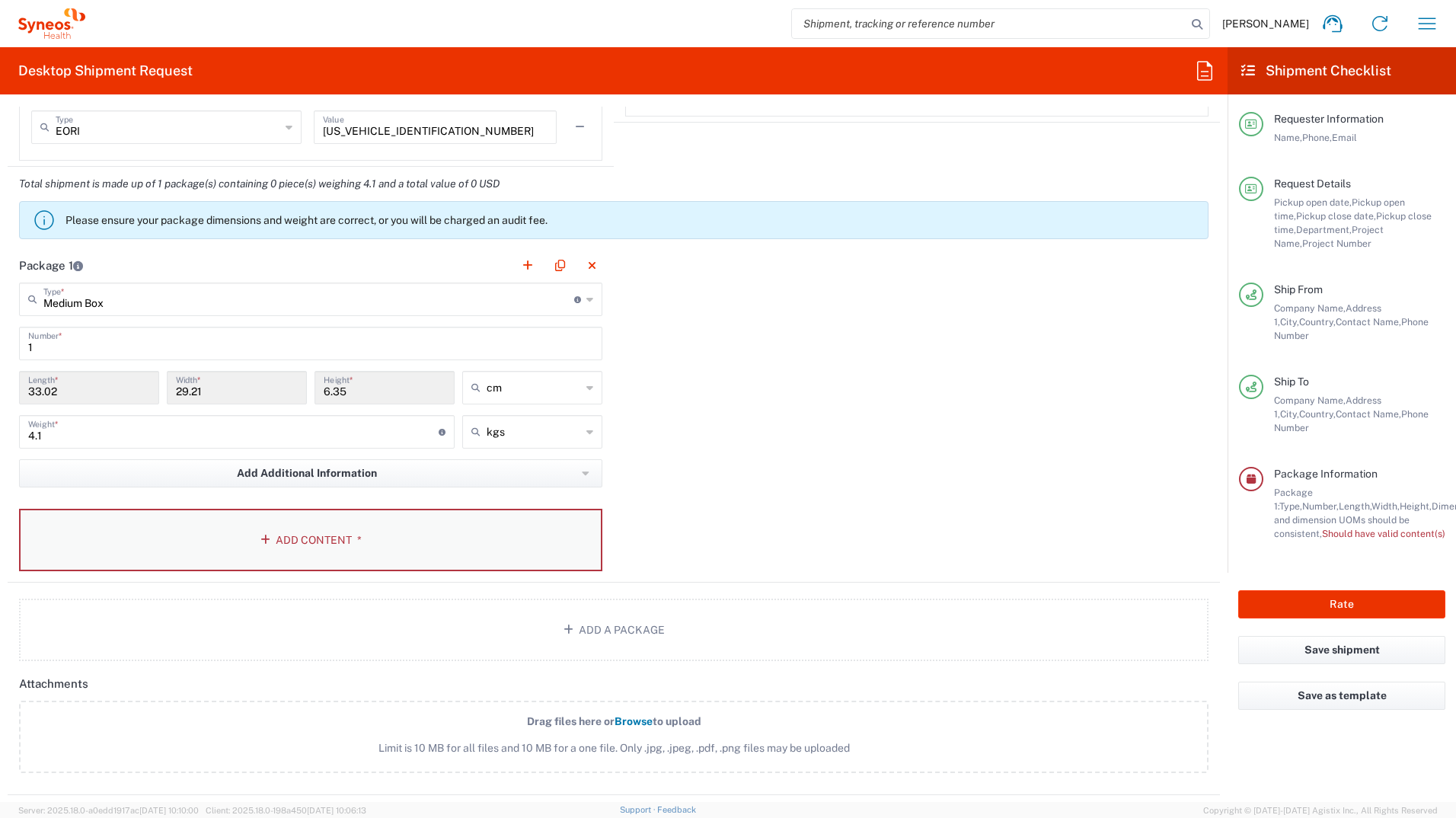
click at [264, 545] on button "Add Content *" at bounding box center [310, 540] width 583 height 62
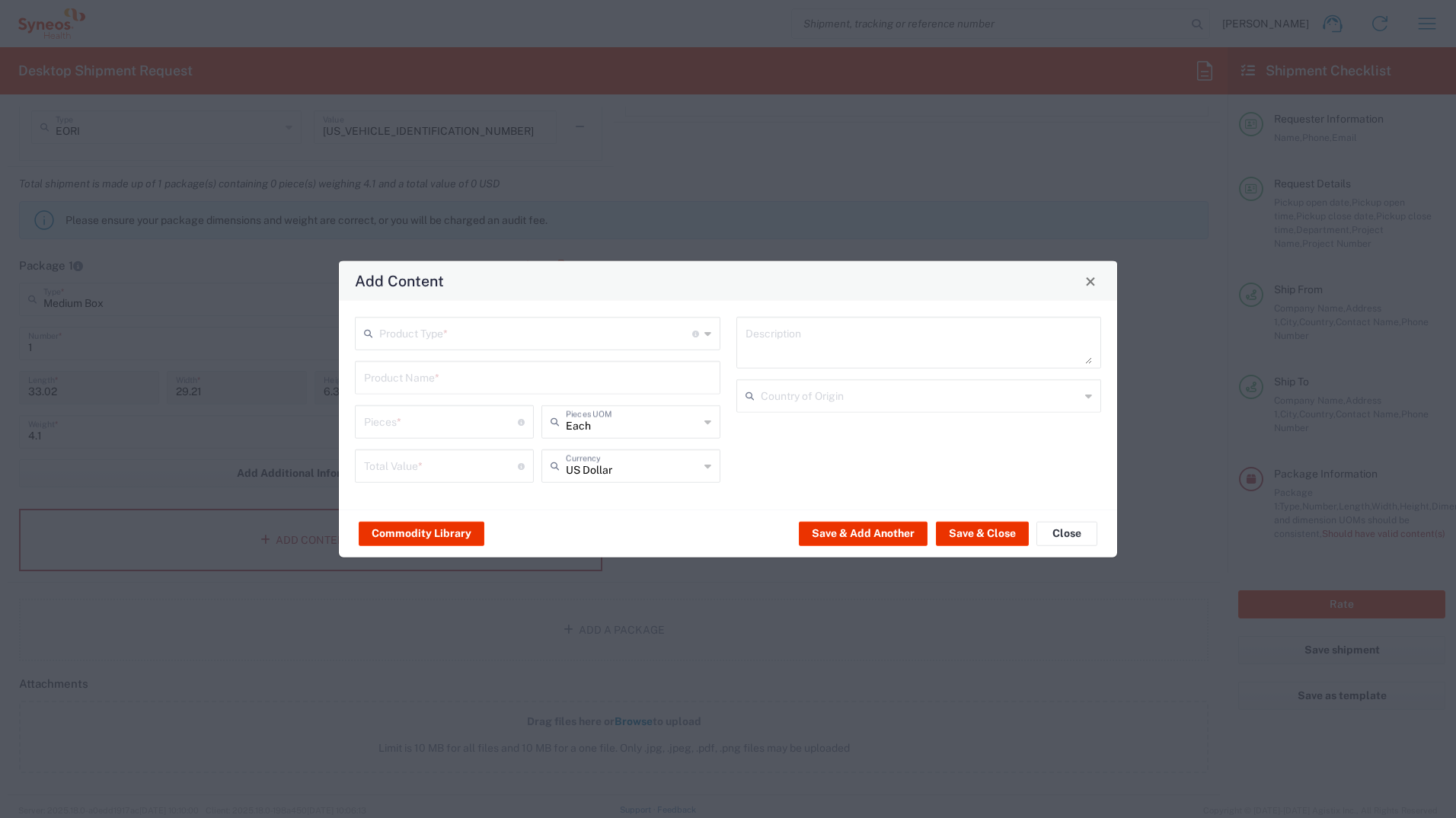
click at [528, 338] on input "text" at bounding box center [536, 332] width 313 height 27
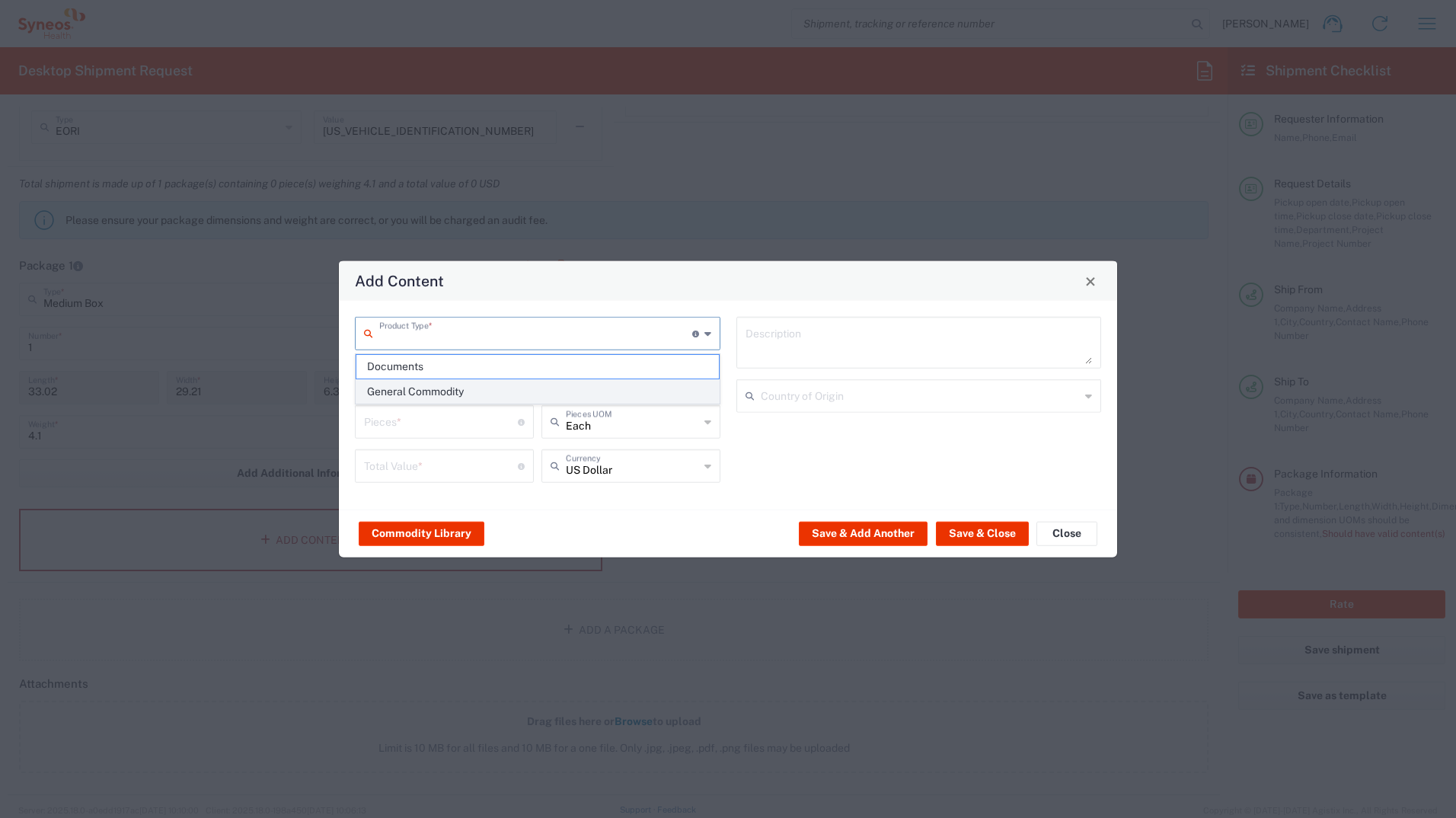
click at [488, 383] on span "General Commodity" at bounding box center [538, 391] width 363 height 23
type input "General Commodity"
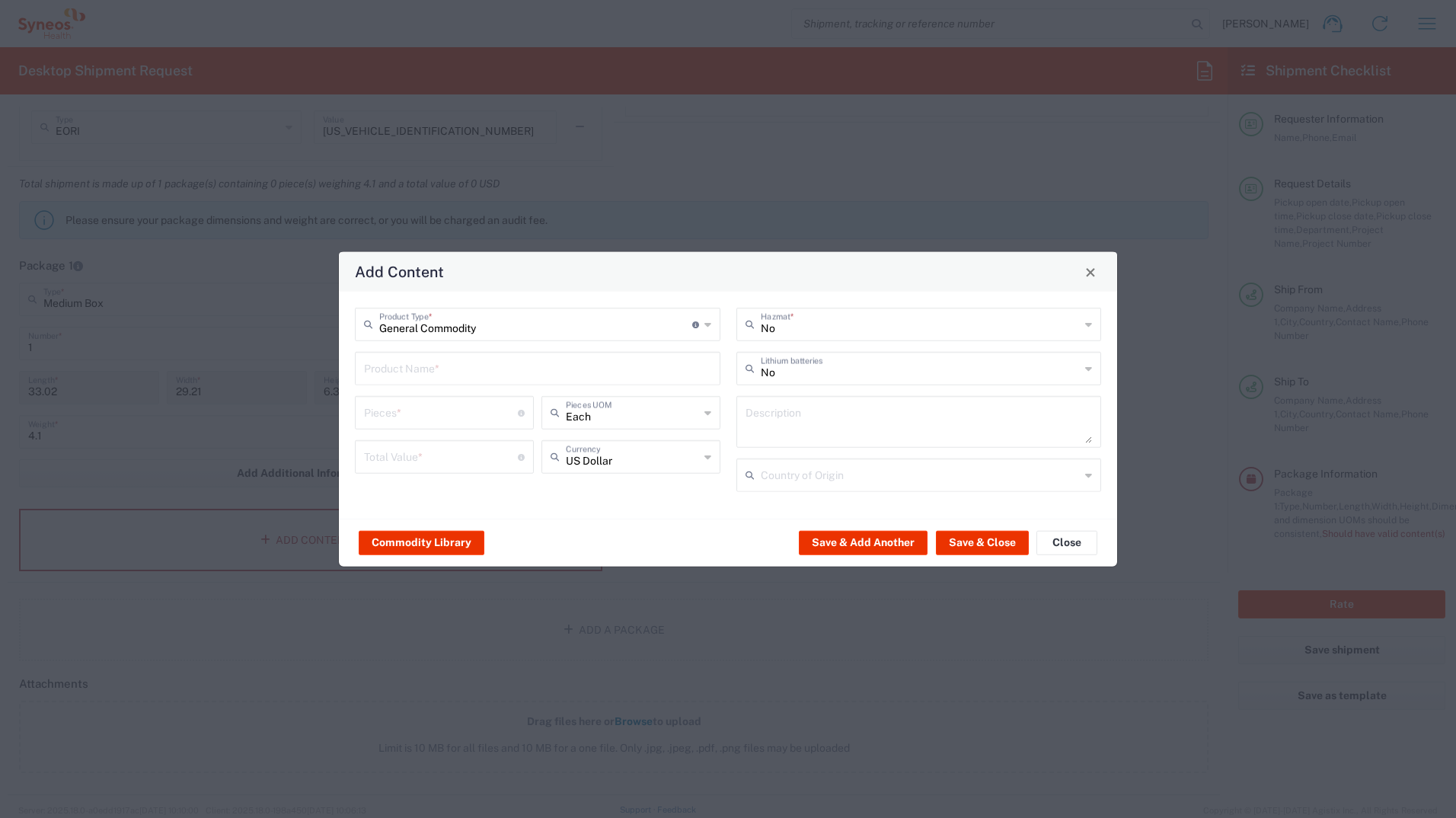
click at [497, 366] on input "text" at bounding box center [537, 367] width 347 height 27
type input "personal belongings"
click at [991, 543] on button "Save & Close" at bounding box center [982, 542] width 93 height 24
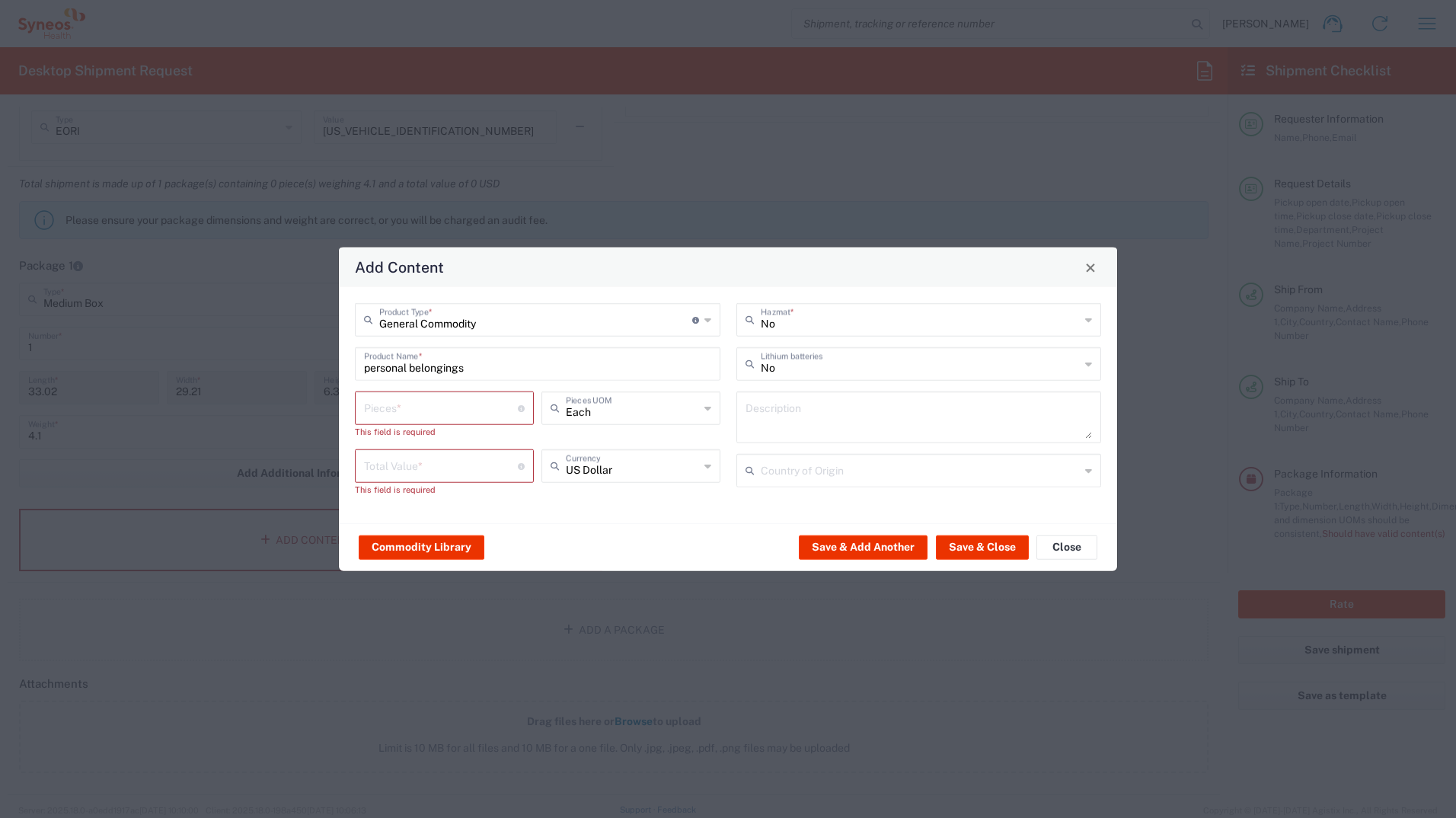
click at [452, 355] on input "personal belongings" at bounding box center [537, 363] width 347 height 27
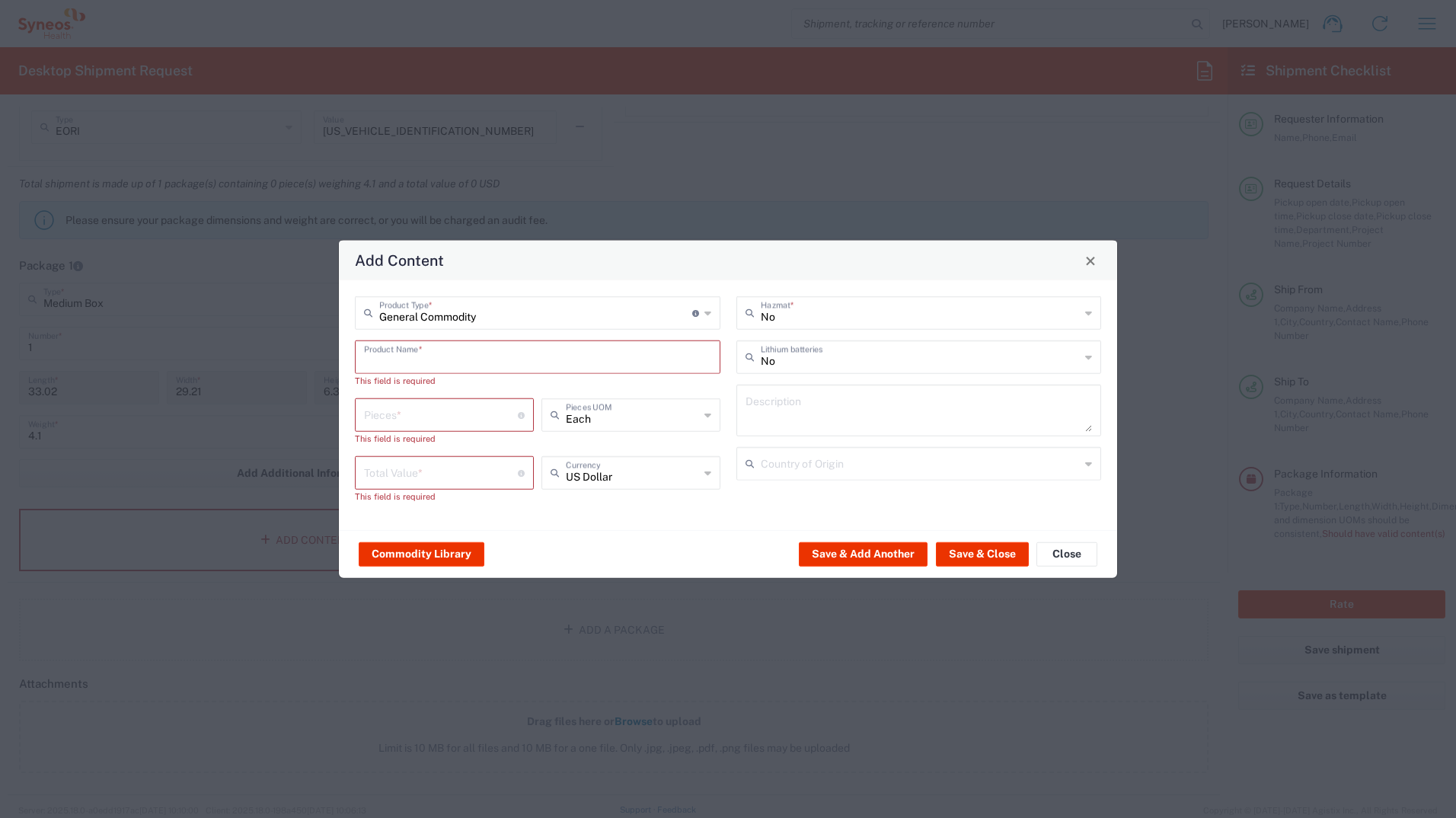
type input "General Commodity"
drag, startPoint x: 616, startPoint y: 308, endPoint x: 667, endPoint y: 331, distance: 55.9
click at [619, 308] on input "General Commodity" at bounding box center [536, 312] width 313 height 27
click at [621, 276] on div "Add Content" at bounding box center [728, 261] width 779 height 40
click at [479, 415] on input "number" at bounding box center [441, 414] width 154 height 27
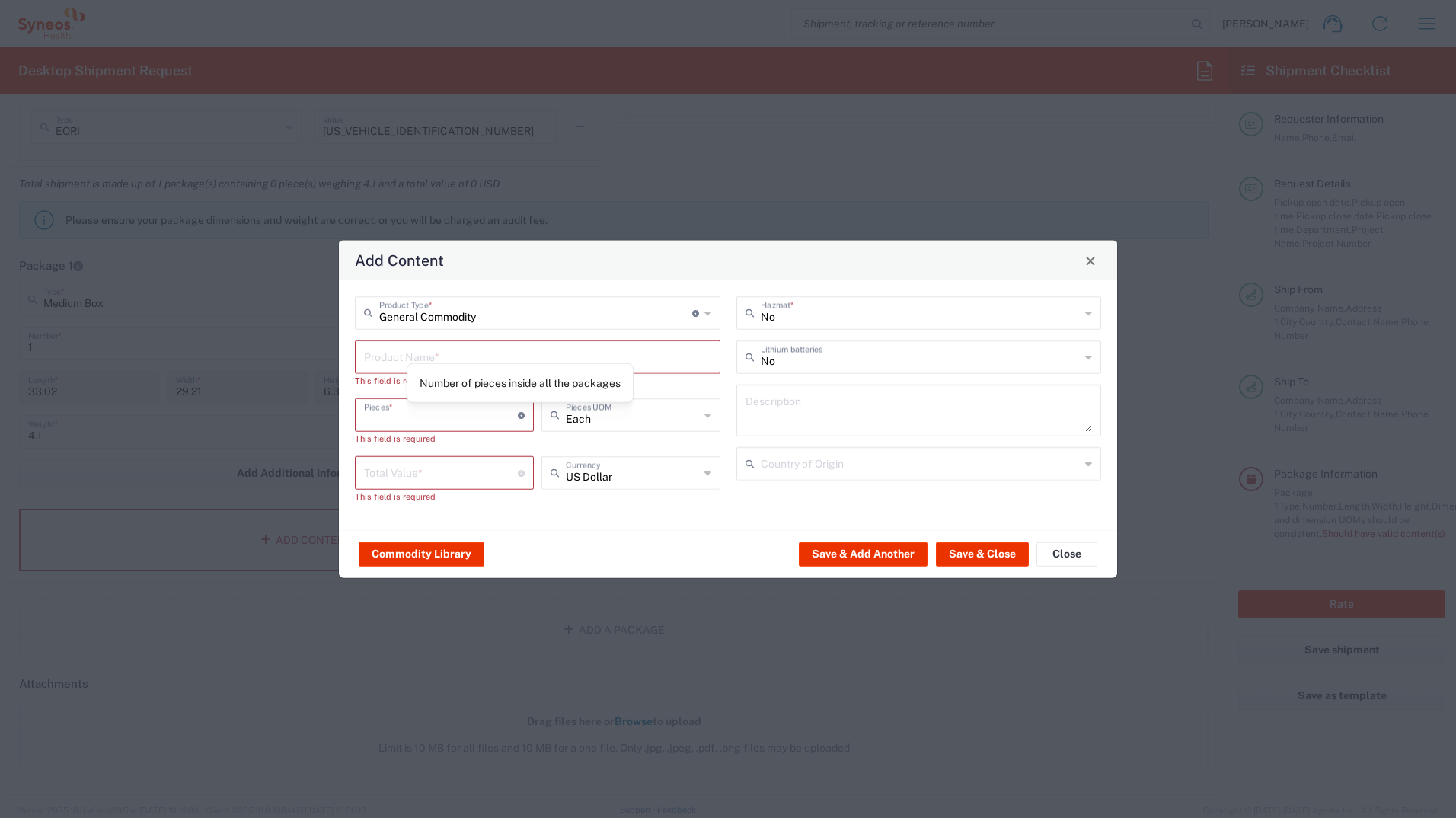
click at [467, 417] on input "number" at bounding box center [441, 414] width 154 height 27
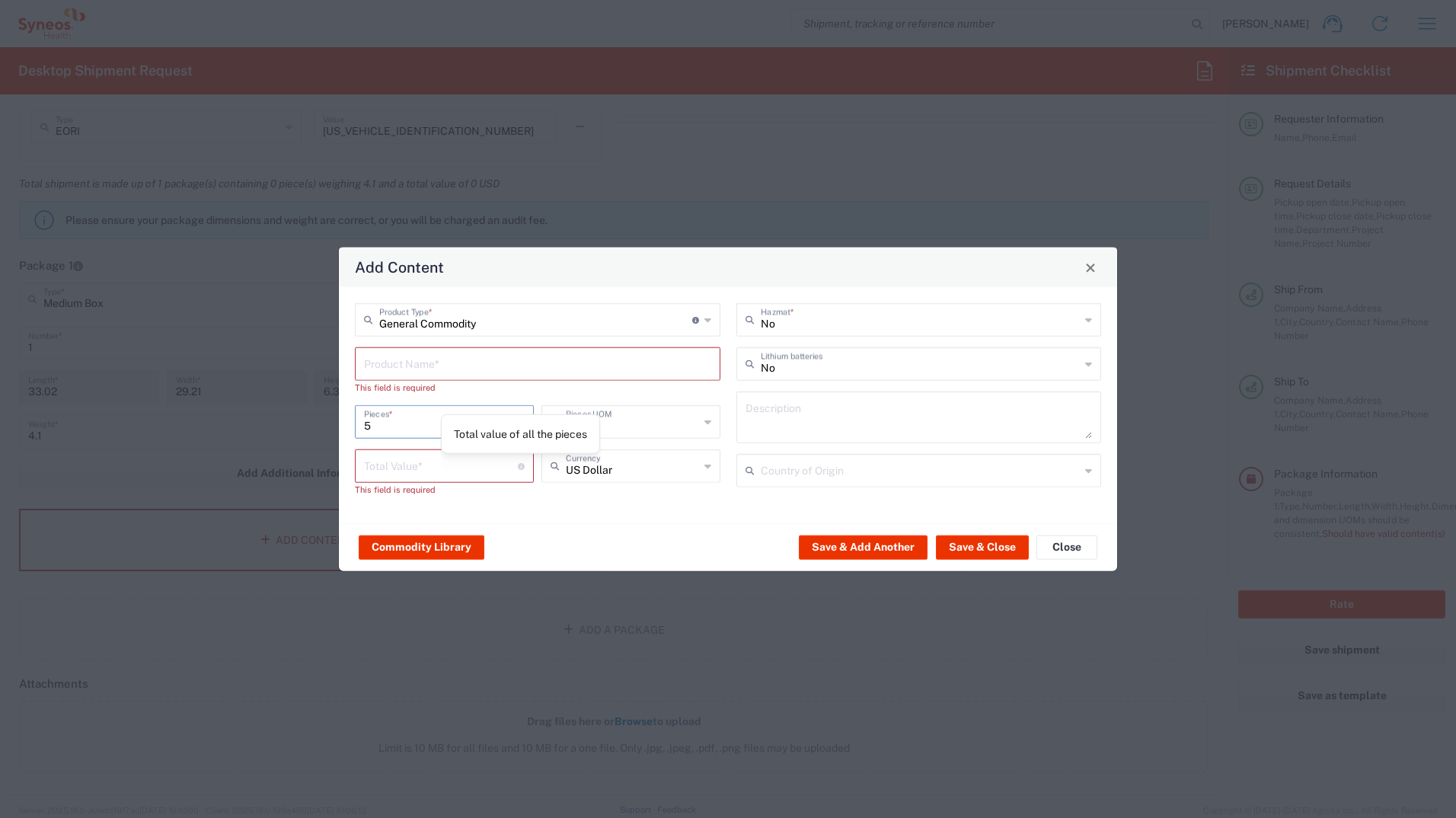
type input "5"
click at [474, 466] on input "number" at bounding box center [441, 465] width 154 height 27
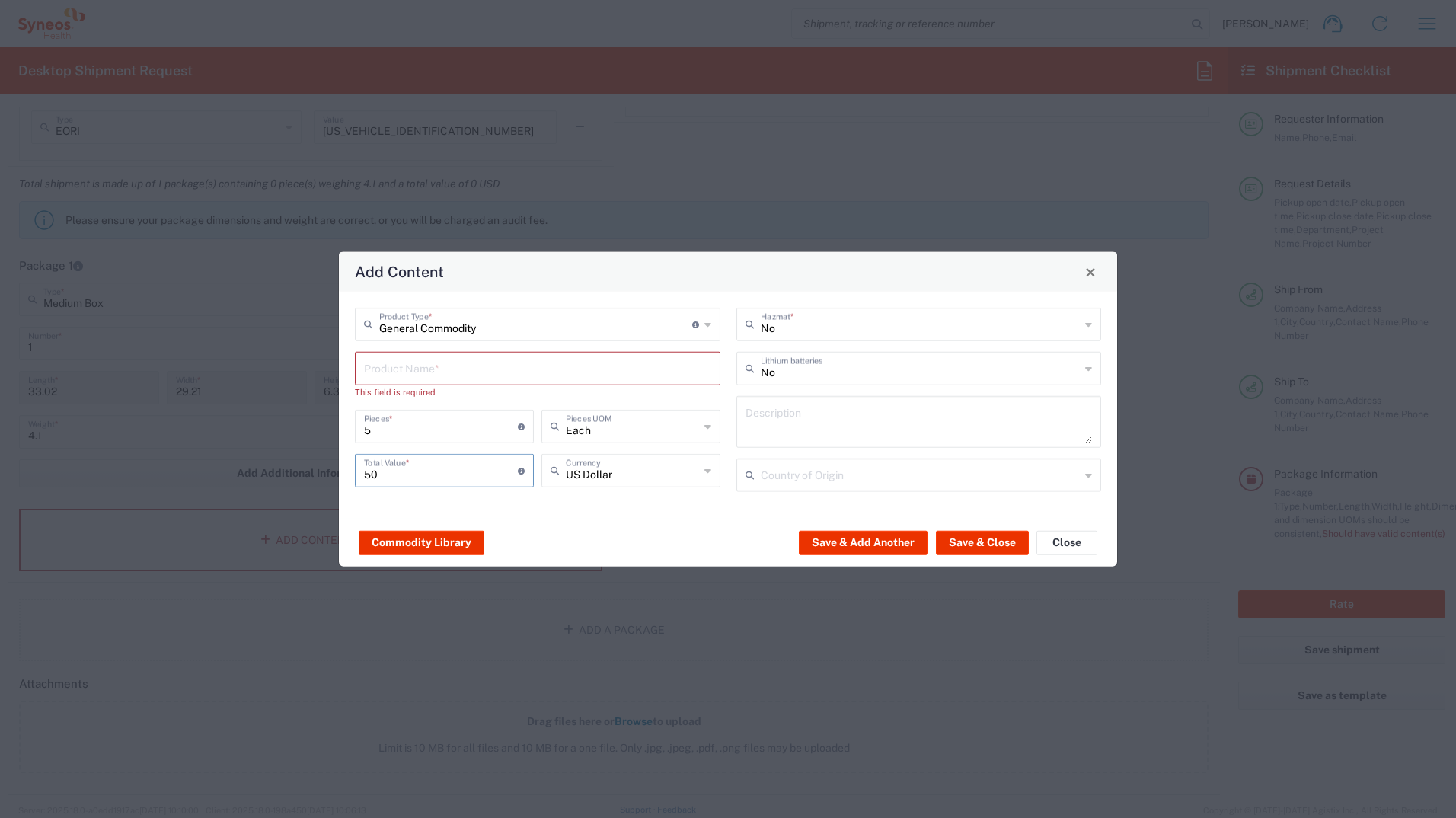
type input "50"
click at [709, 468] on icon at bounding box center [708, 471] width 7 height 24
click at [643, 498] on span "Euro" at bounding box center [632, 503] width 176 height 23
type input "Euro"
click at [973, 541] on button "Save & Close" at bounding box center [982, 542] width 93 height 24
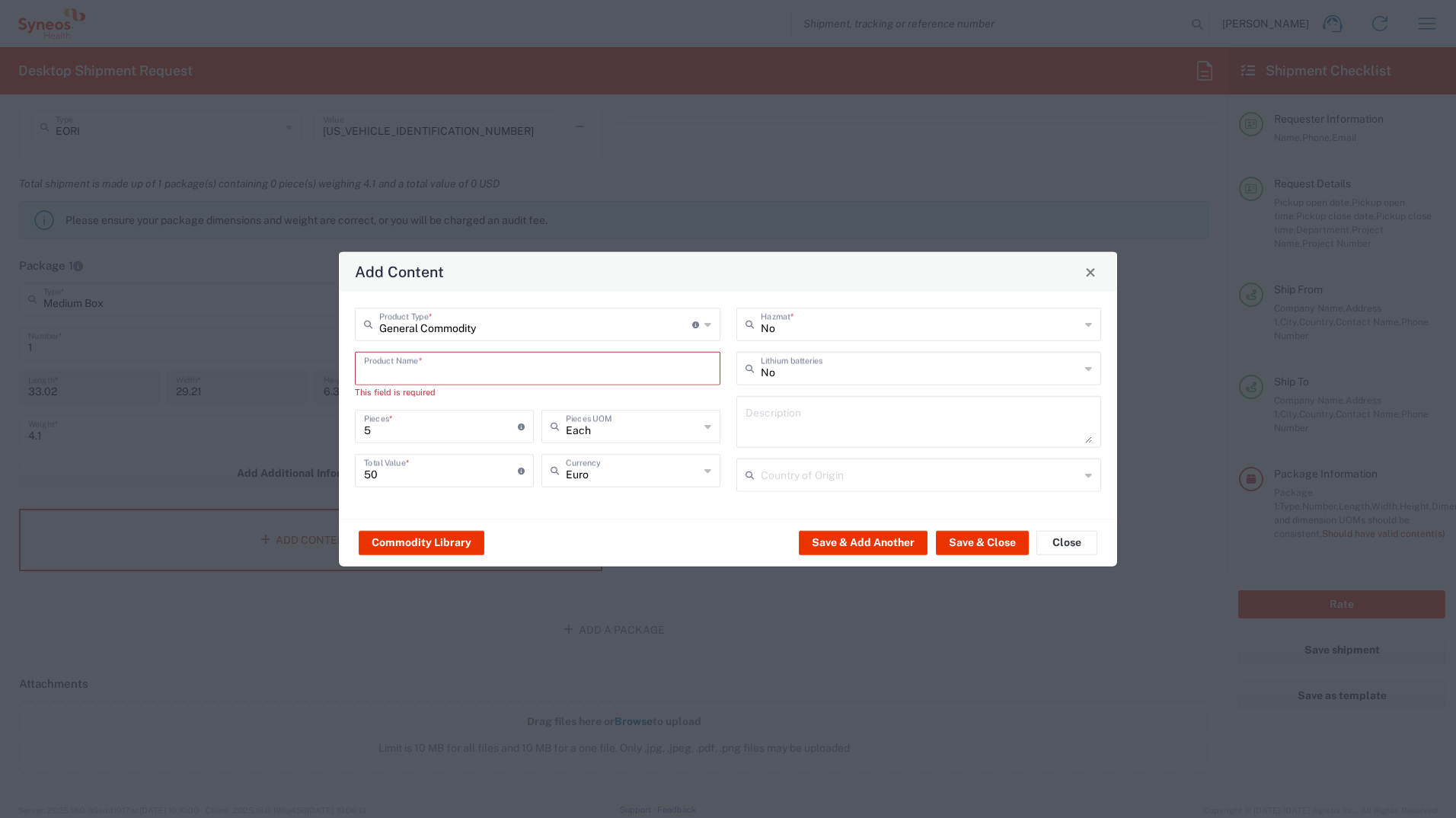
click at [632, 364] on input "text" at bounding box center [537, 367] width 347 height 27
click at [575, 377] on input "Personal" at bounding box center [537, 367] width 347 height 27
type input "Personal"
click at [989, 545] on button "Save & Close" at bounding box center [982, 542] width 93 height 24
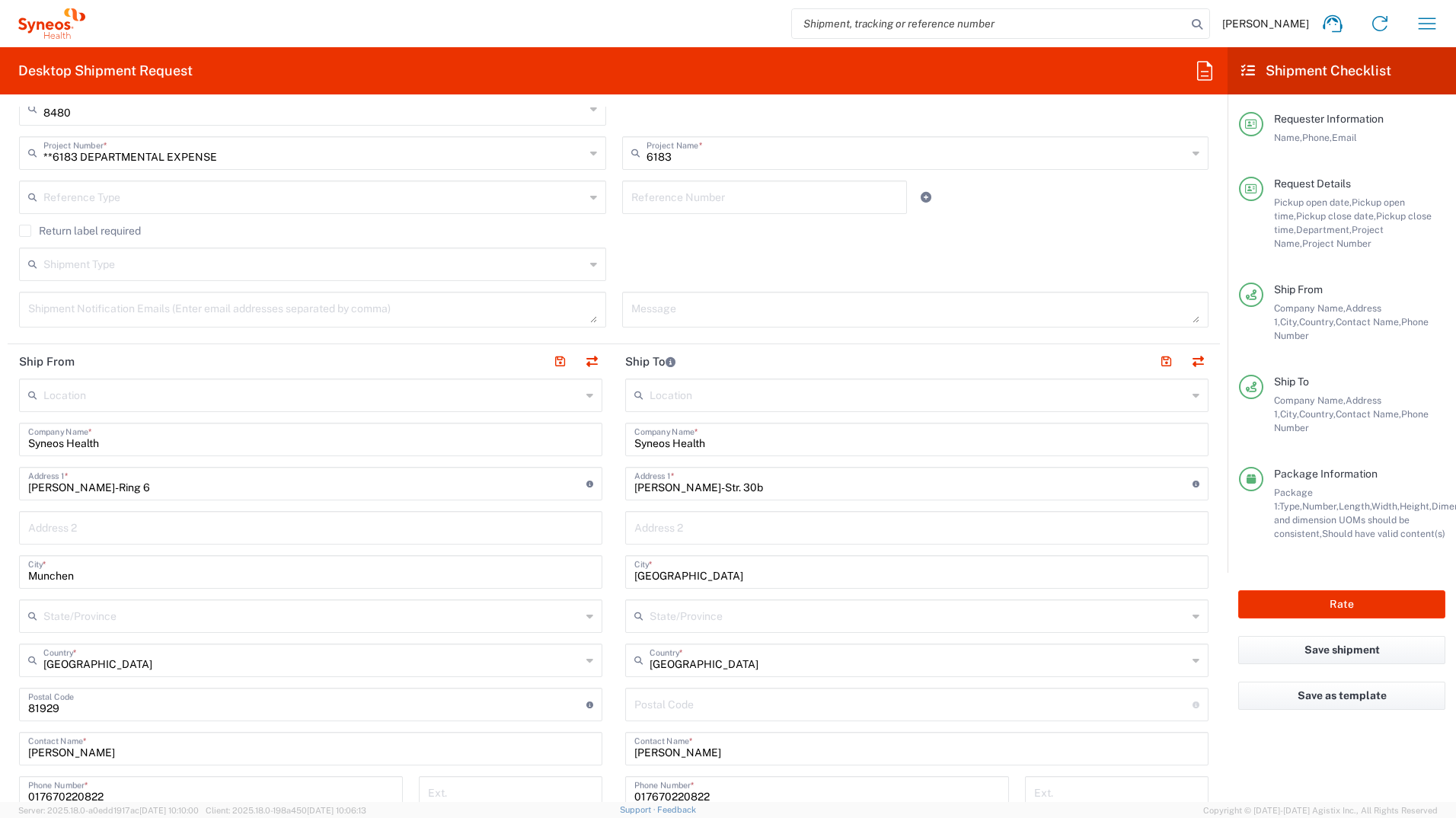
scroll to position [346, 0]
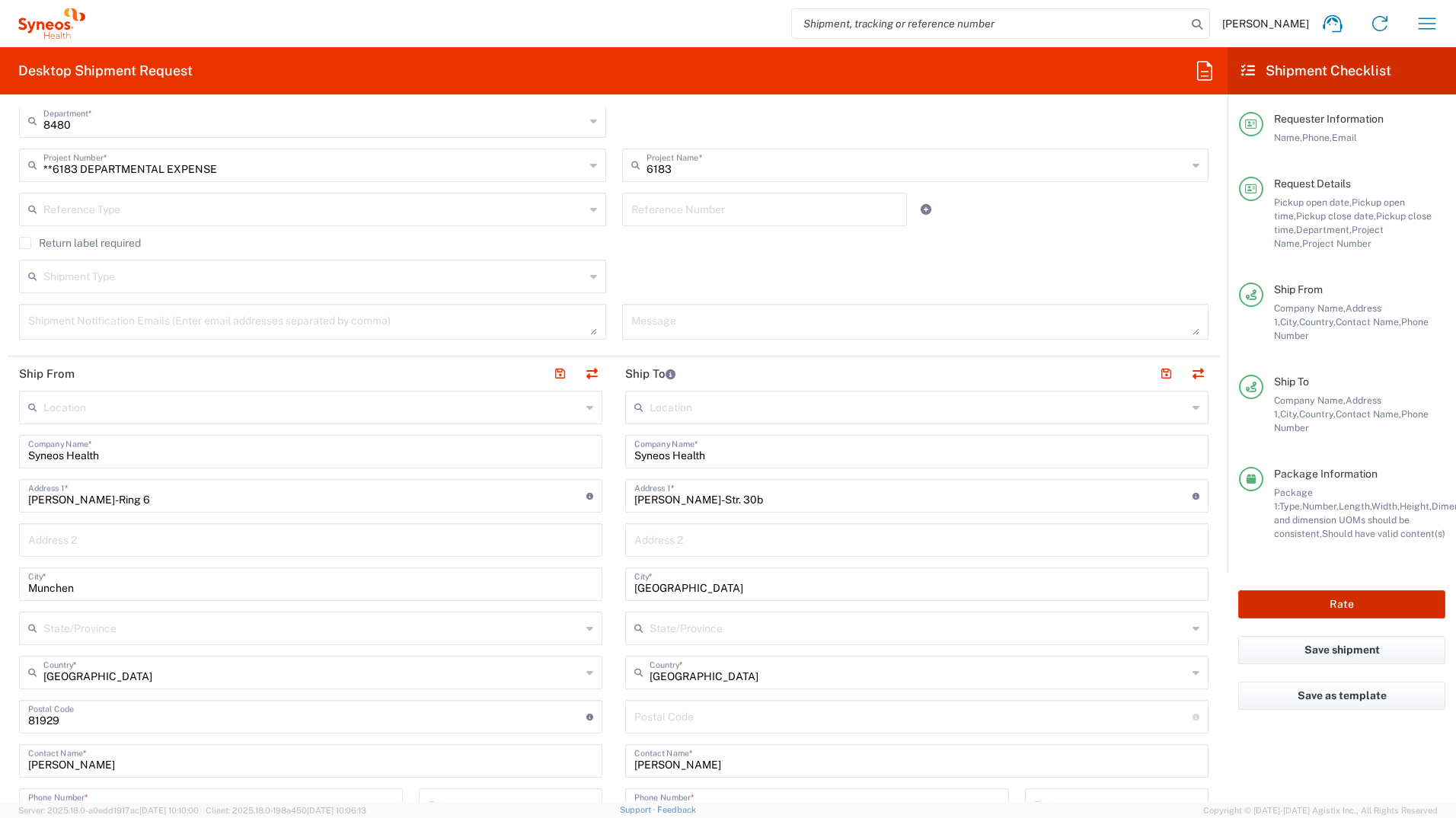
click at [1303, 590] on button "Rate" at bounding box center [1342, 604] width 207 height 29
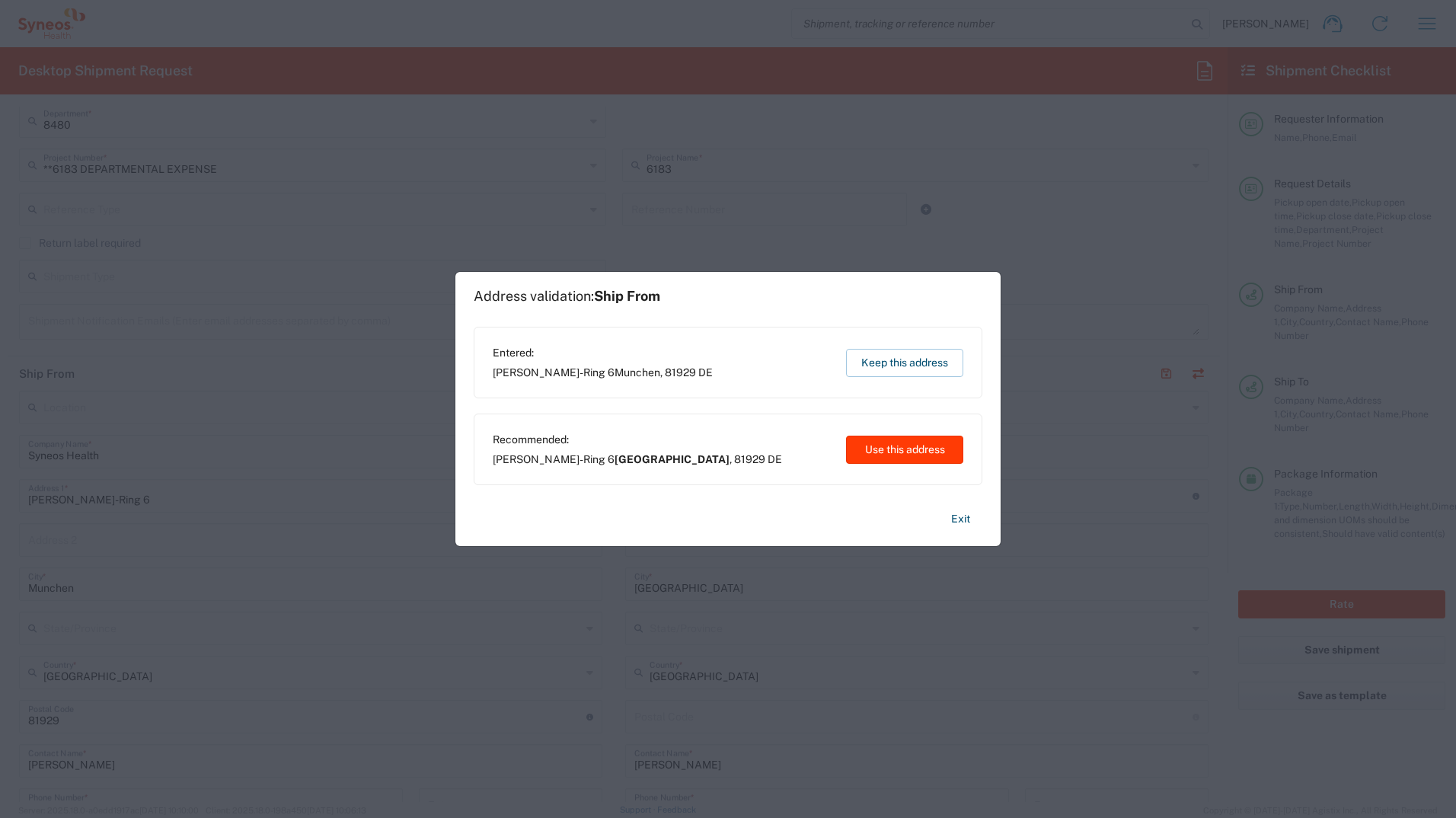
click at [921, 449] on button "Use this address" at bounding box center [905, 449] width 118 height 29
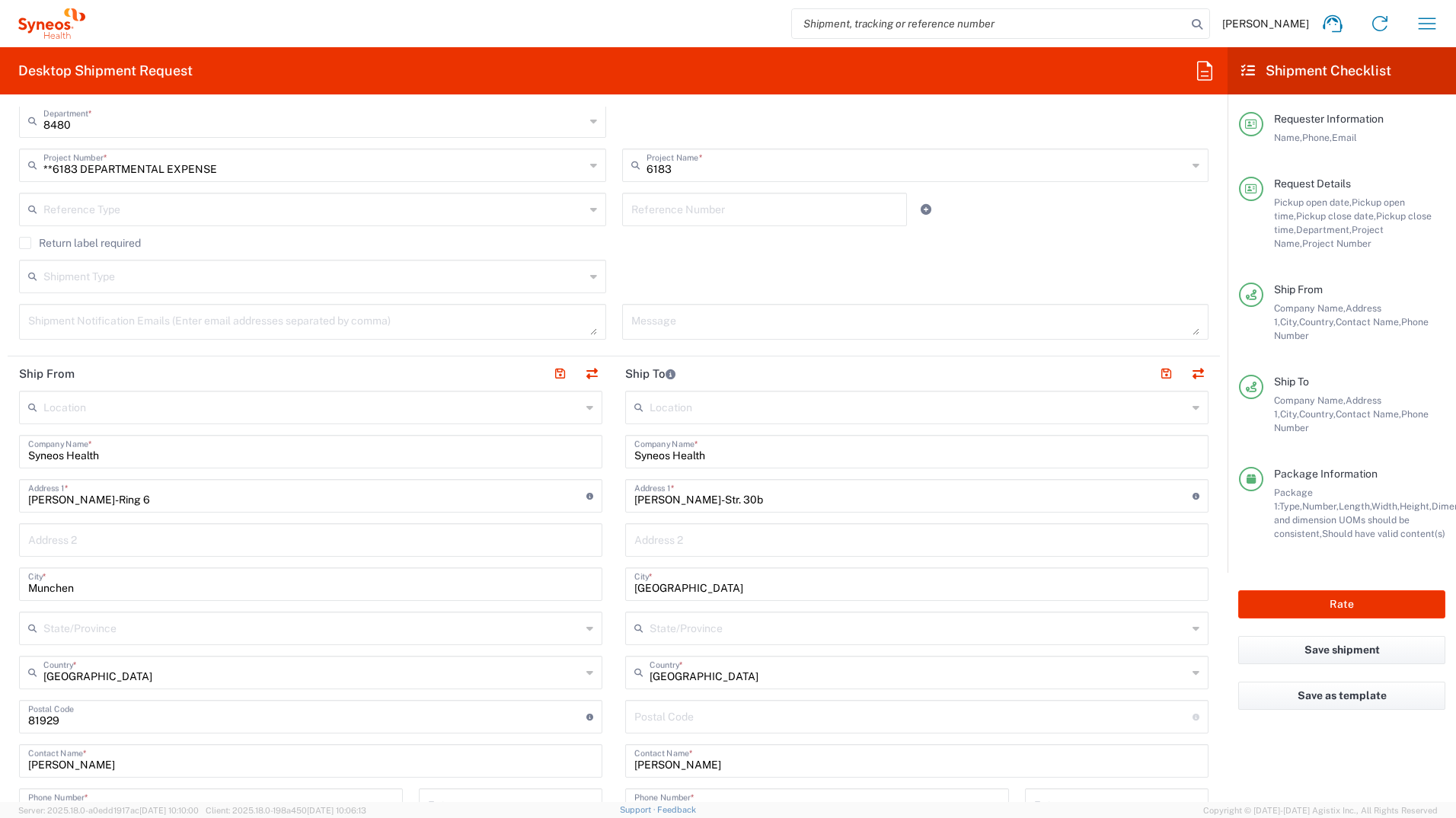
type input "München"
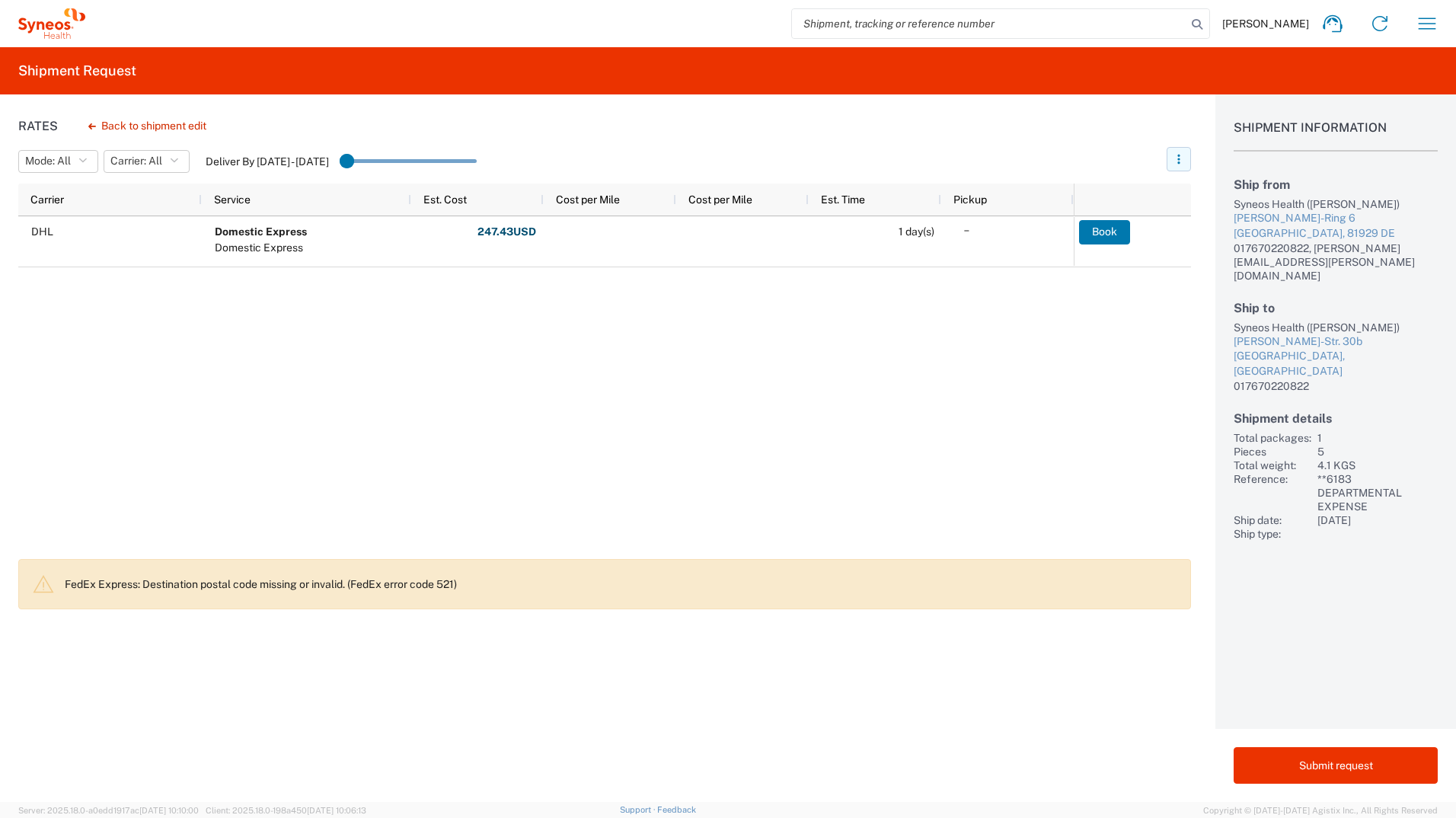
click at [1186, 166] on button "button" at bounding box center [1179, 159] width 24 height 24
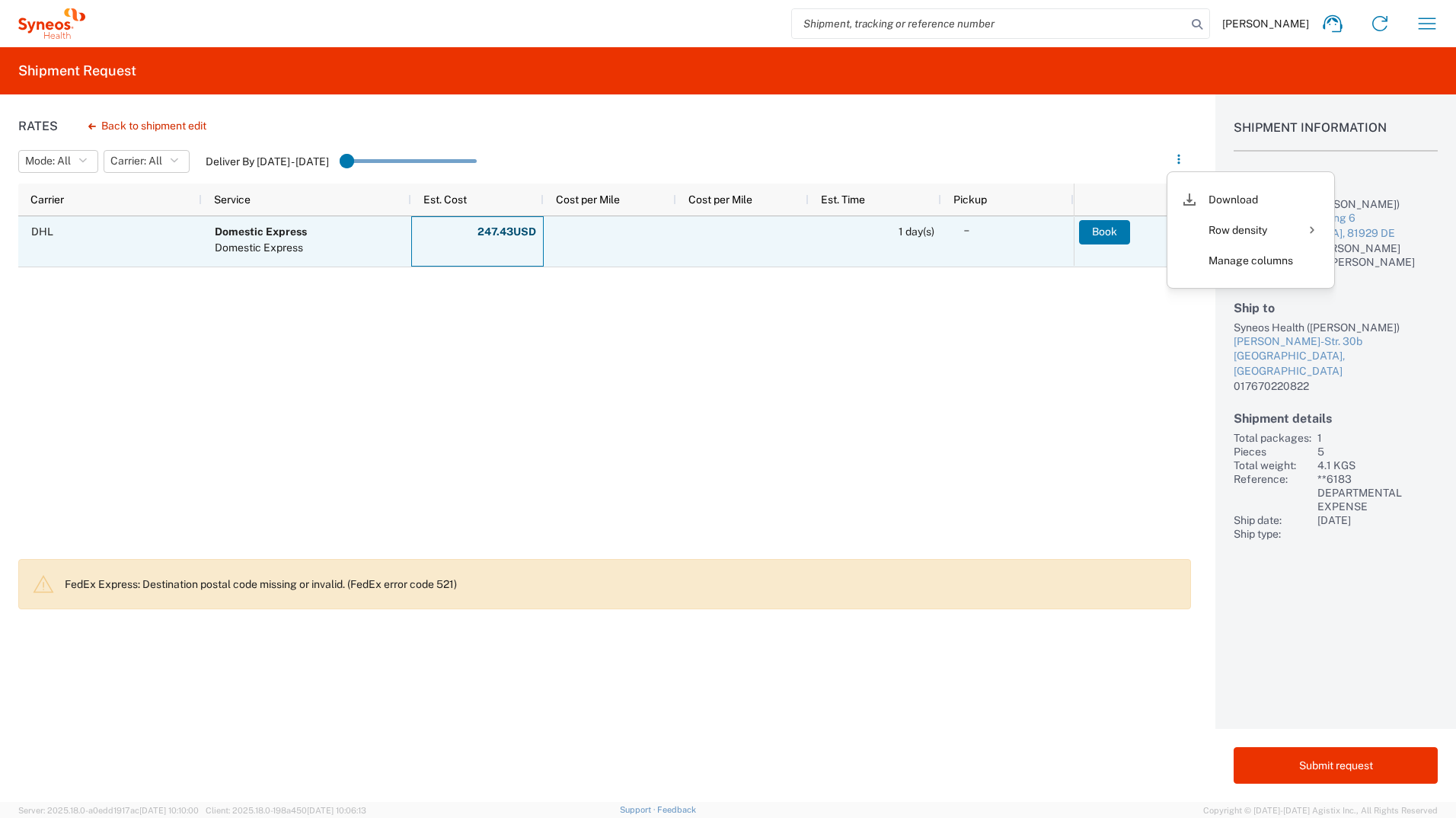
drag, startPoint x: 447, startPoint y: 233, endPoint x: 321, endPoint y: 374, distance: 189.1
click at [321, 374] on div "DHL Domestic Express Domestic Express 247.43 USD Fuel Charge: 51.83 USD Total: …" at bounding box center [546, 383] width 1056 height 333
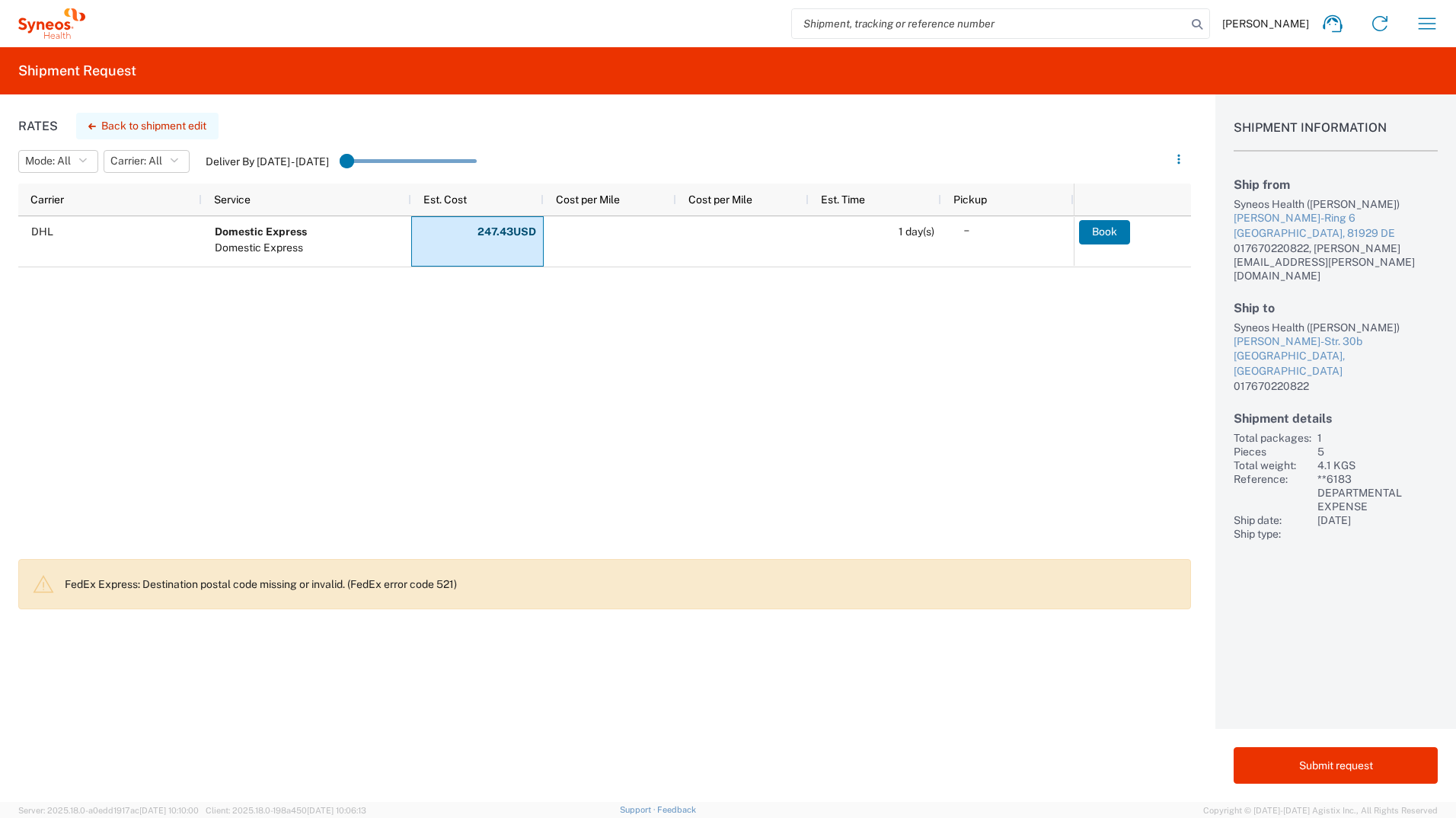
click at [130, 130] on button "Back to shipment edit" at bounding box center [147, 125] width 143 height 27
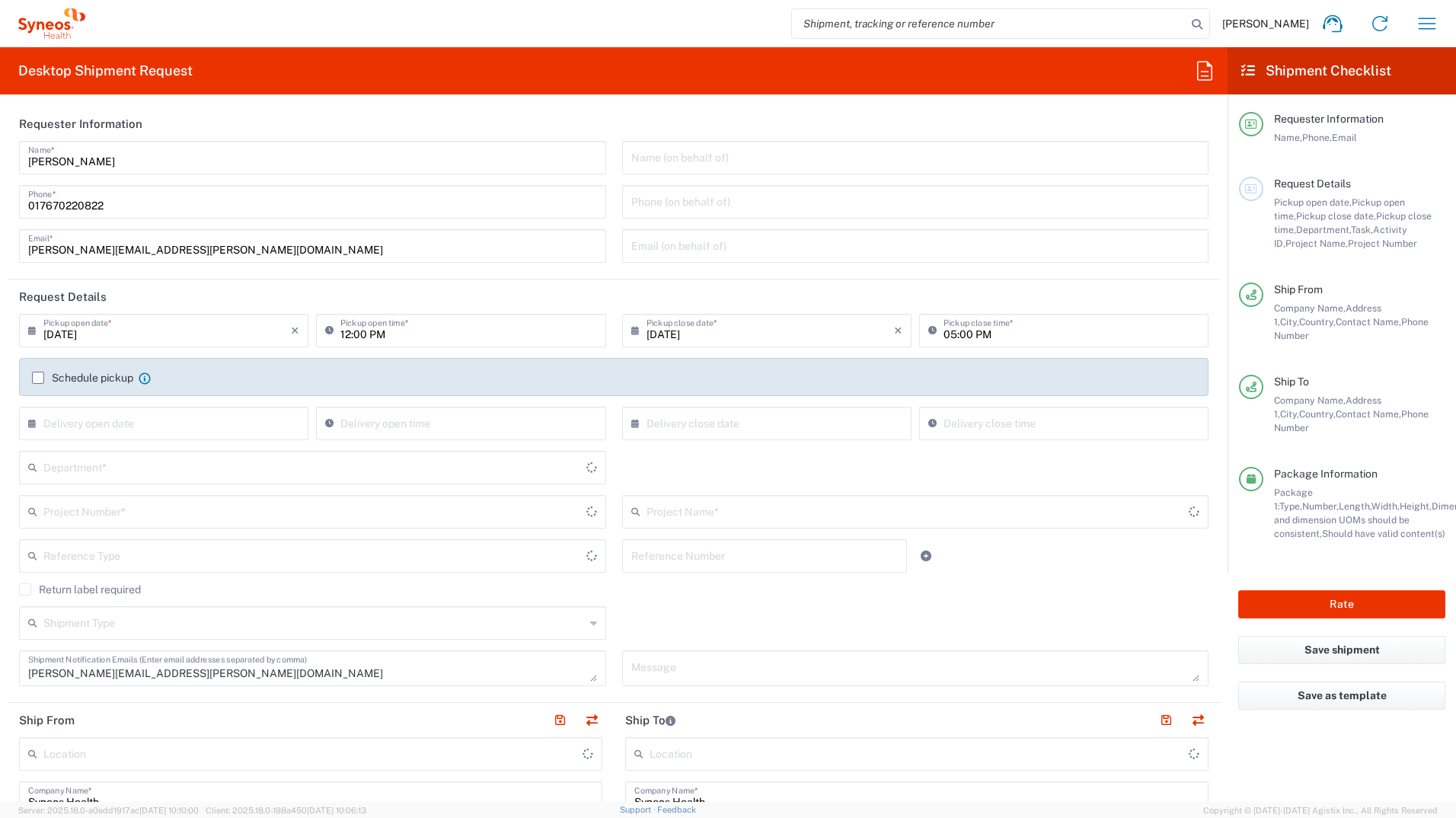
type input "**6183 DEPARTMENTAL EXPENSE"
type input "6183"
type input "8480"
type input "Medium Box"
type input "Germany"
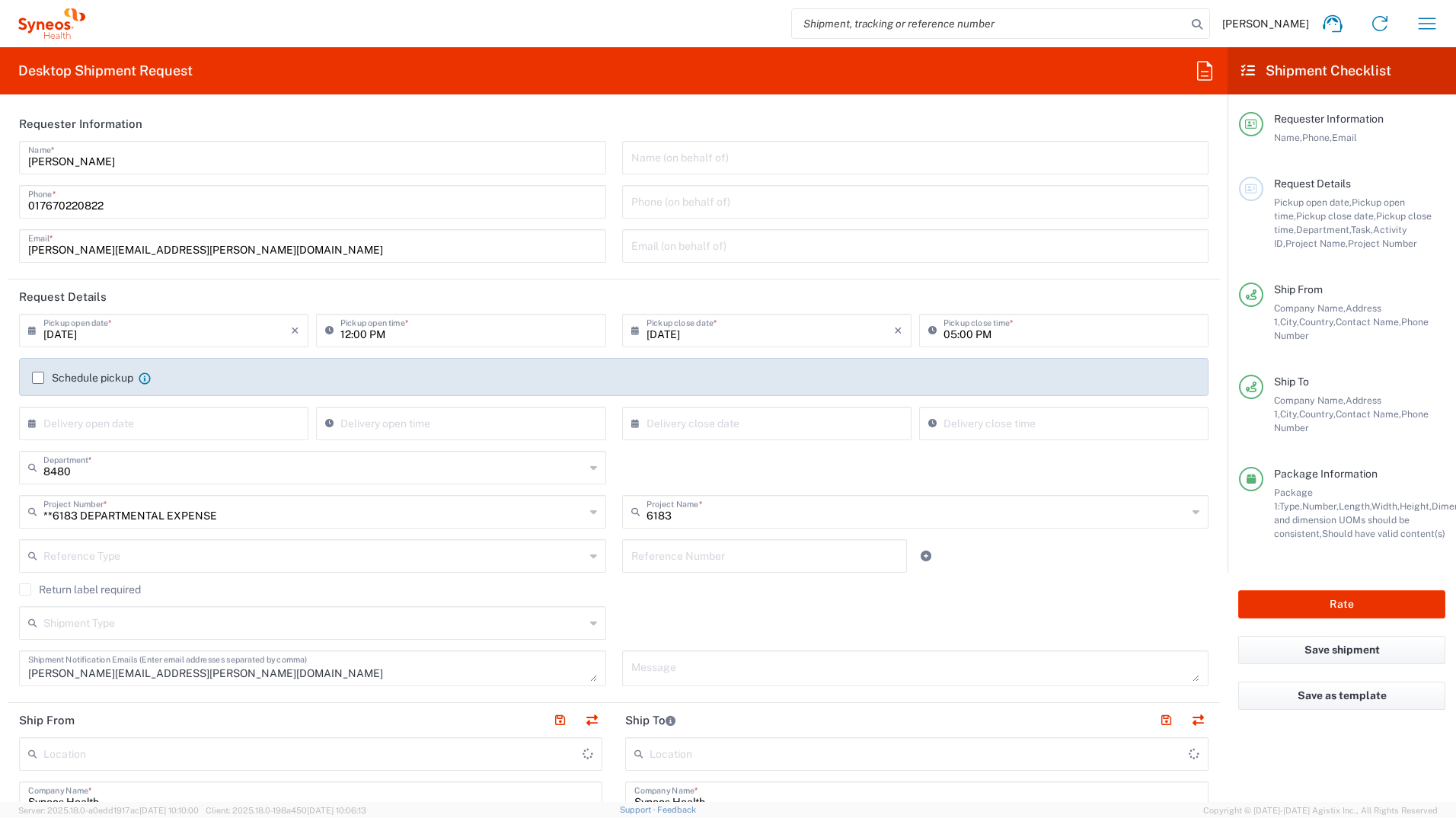
type input "Germany"
drag, startPoint x: 409, startPoint y: 206, endPoint x: 424, endPoint y: 207, distance: 15.0
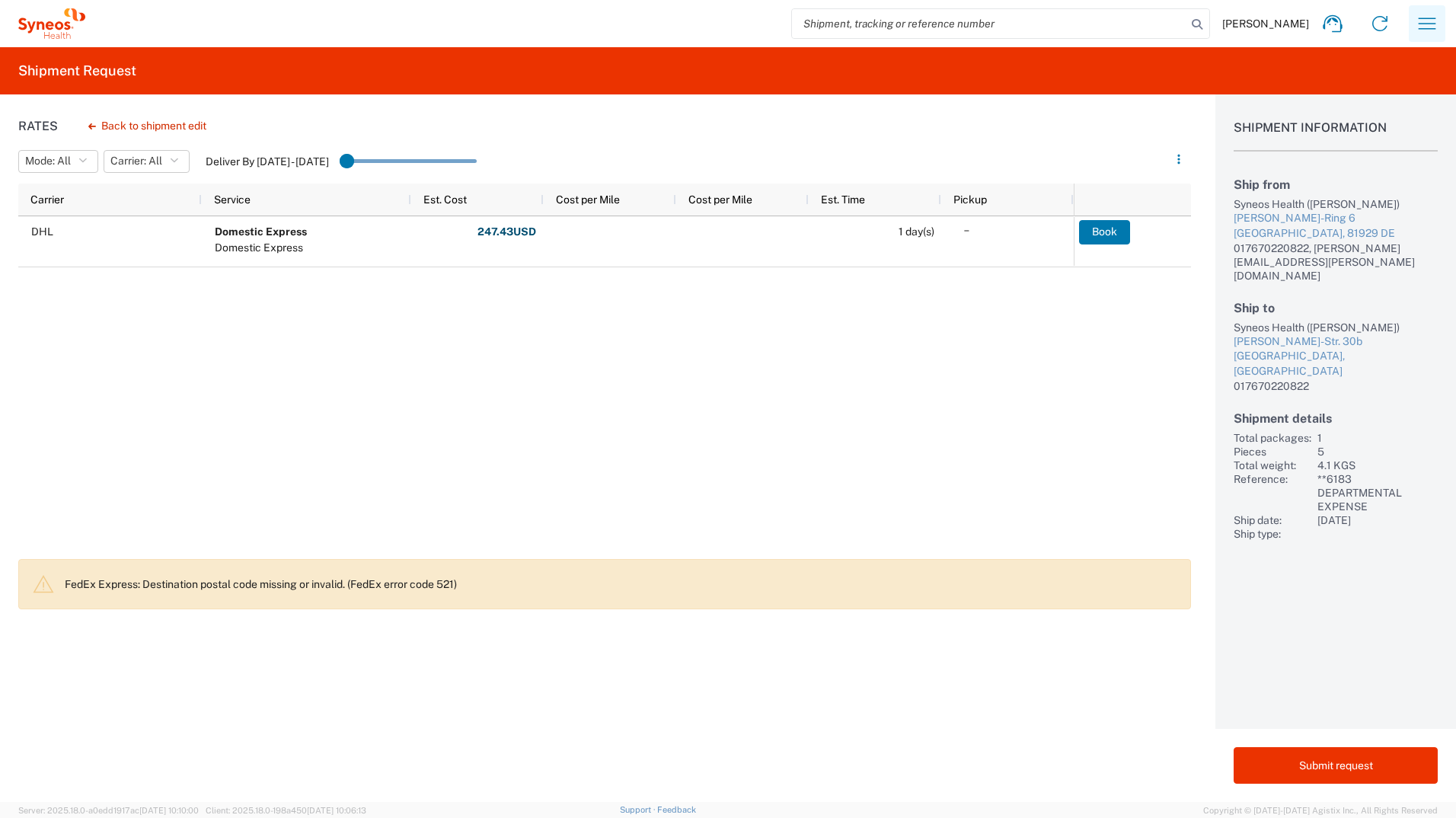
click at [1417, 22] on icon "button" at bounding box center [1427, 23] width 24 height 24
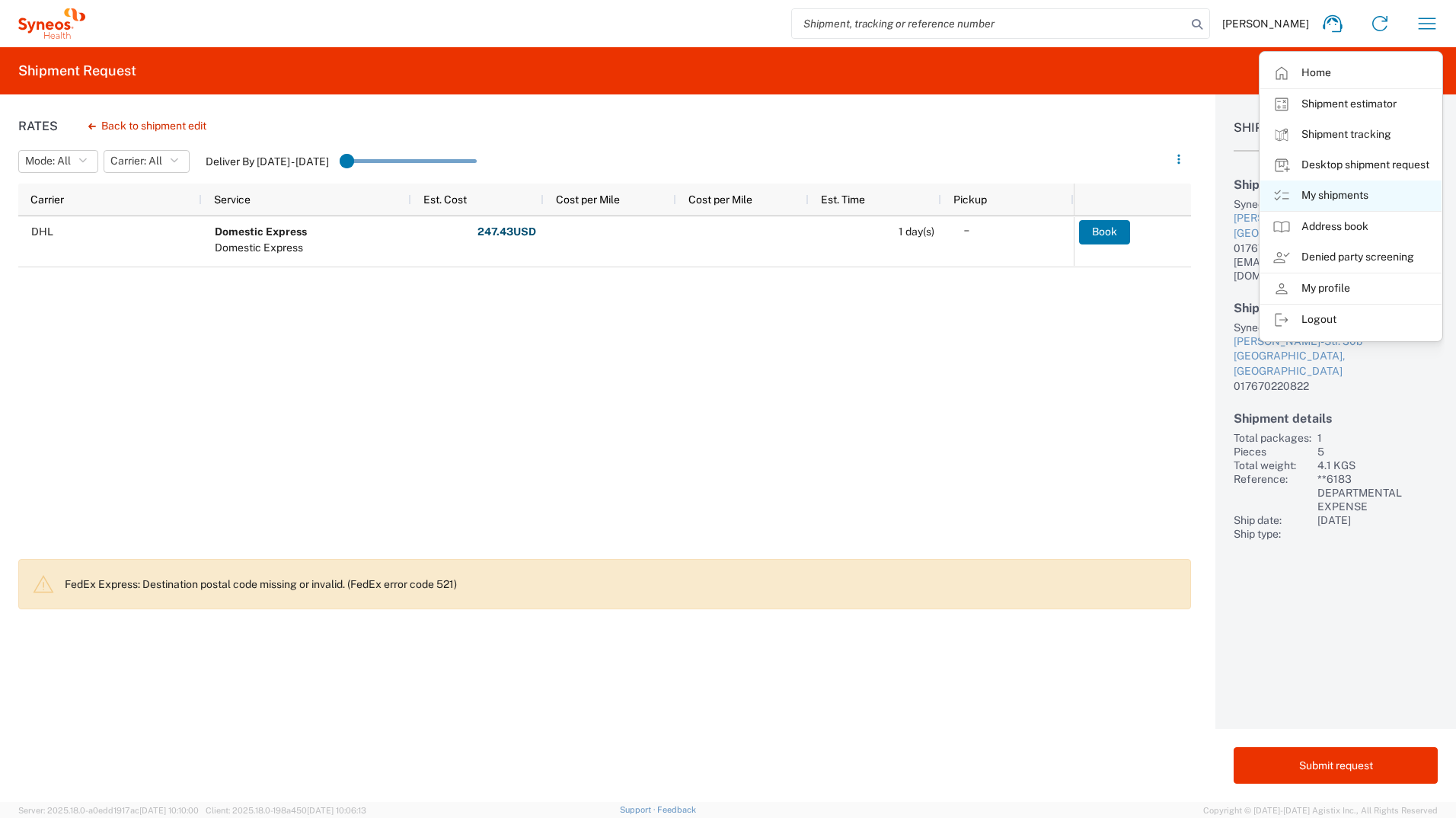
click at [1383, 198] on link "My shipments" at bounding box center [1351, 195] width 181 height 30
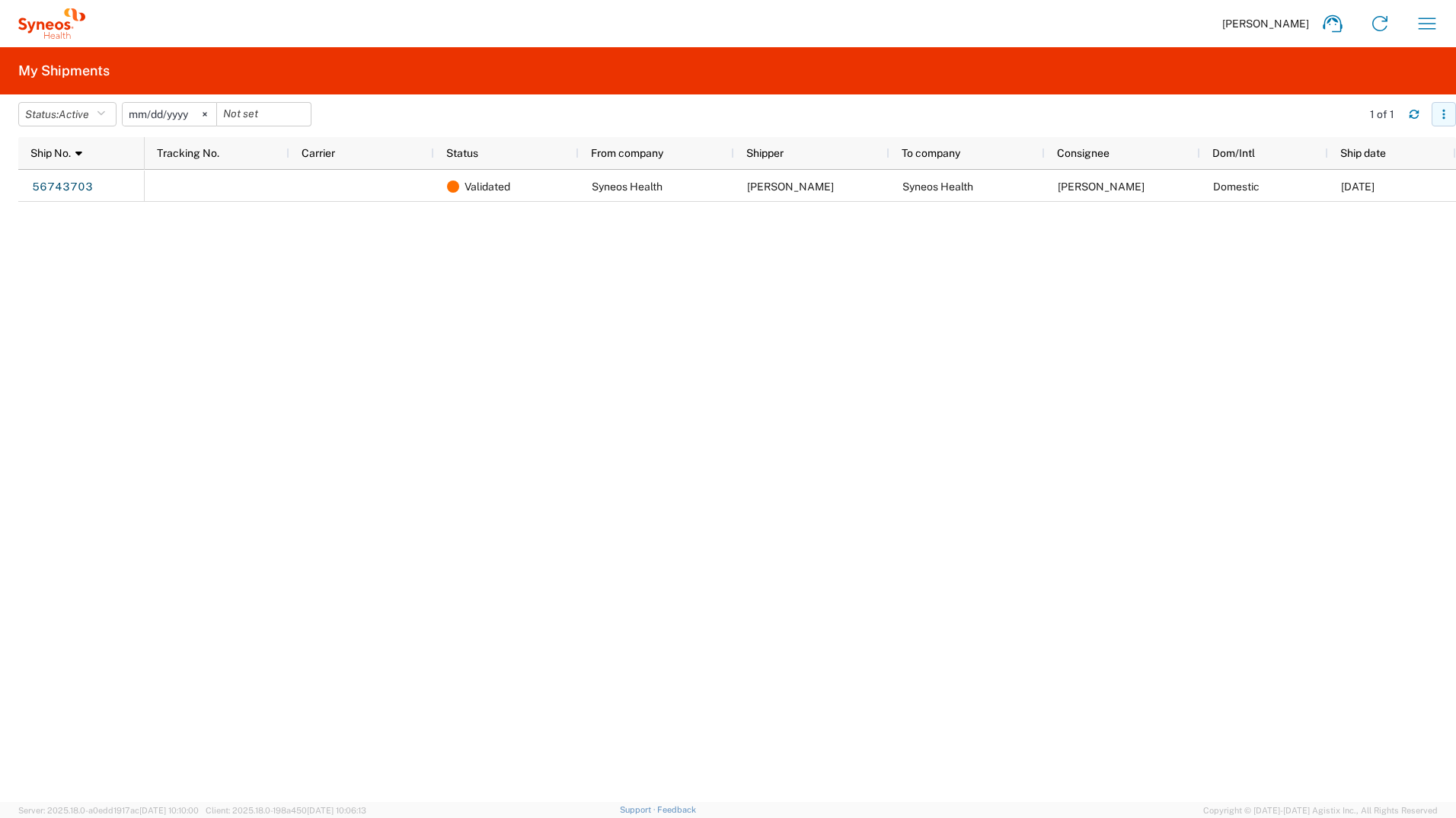
click at [1446, 111] on icon "button" at bounding box center [1444, 114] width 10 height 10
click at [1319, 325] on div "Validated Syneos Health David Kolbinger Syneos Health Karin Feasey-Truger Domes…" at bounding box center [800, 486] width 1312 height 632
click at [86, 118] on span "Active" at bounding box center [73, 114] width 30 height 12
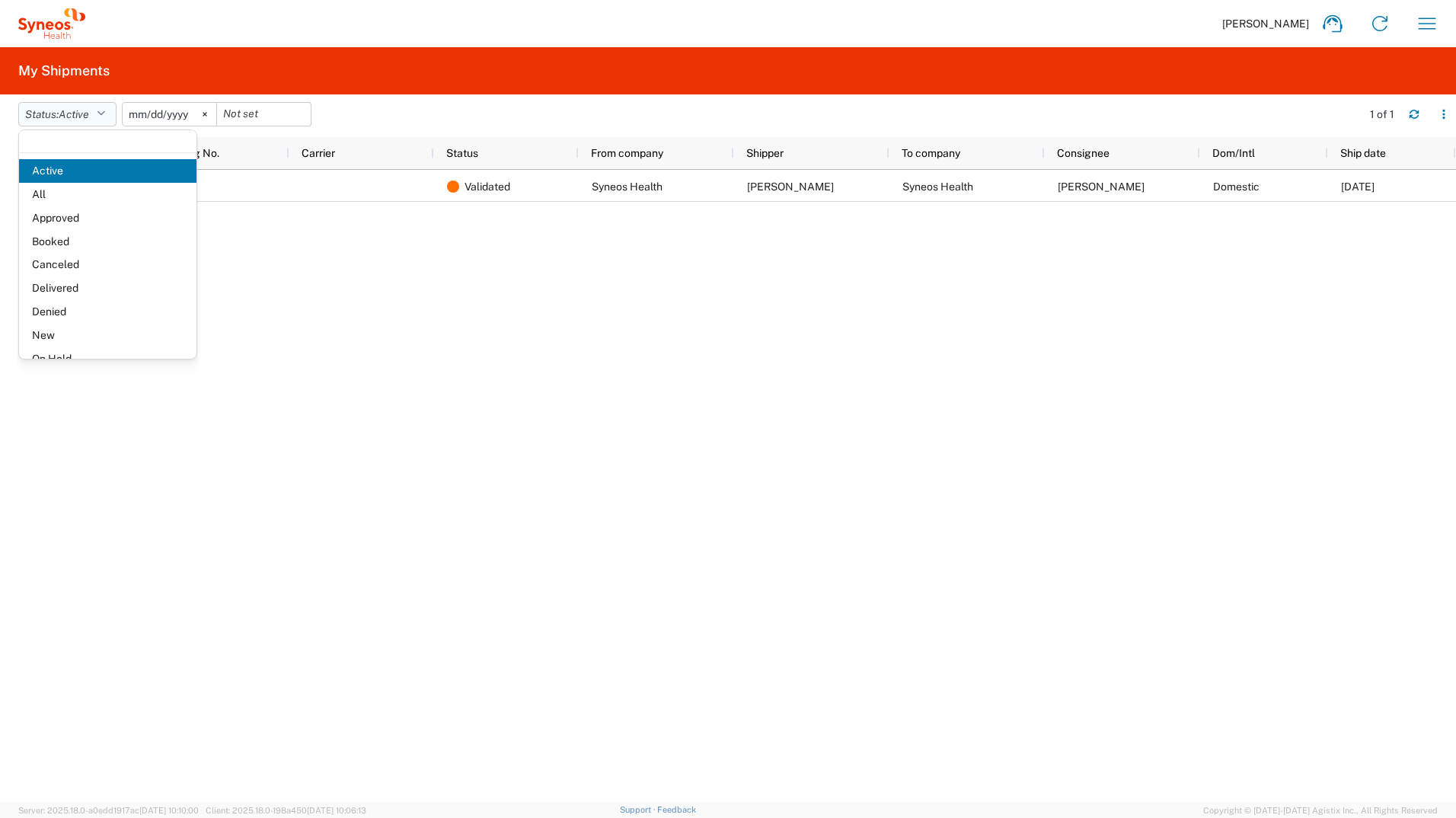
click at [86, 118] on span "Active" at bounding box center [73, 114] width 30 height 12
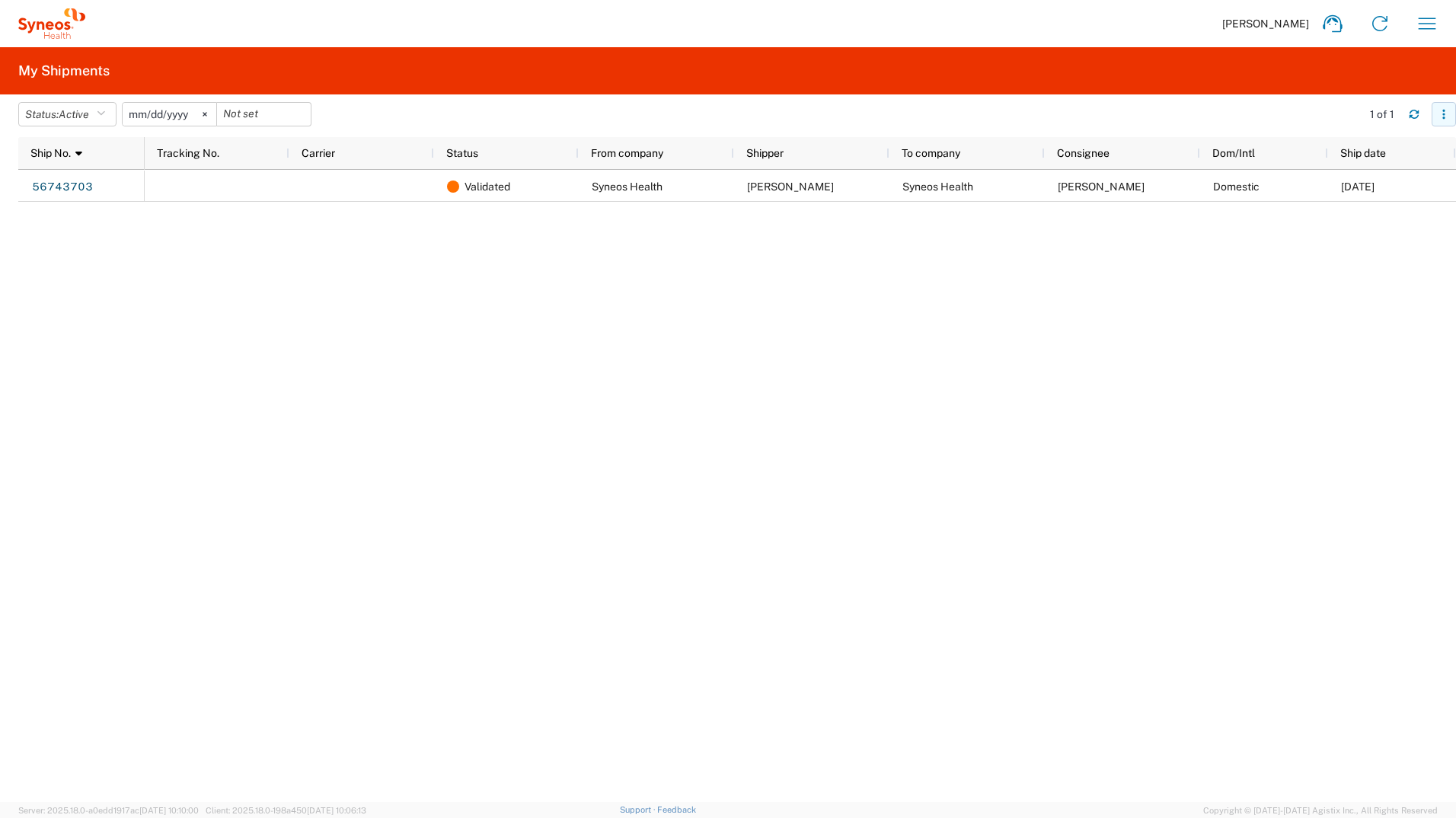
click at [1438, 110] on button "button" at bounding box center [1444, 114] width 24 height 24
click at [1147, 559] on div "Validated Syneos Health David Kolbinger Syneos Health Karin Feasey-Truger Domes…" at bounding box center [800, 486] width 1312 height 632
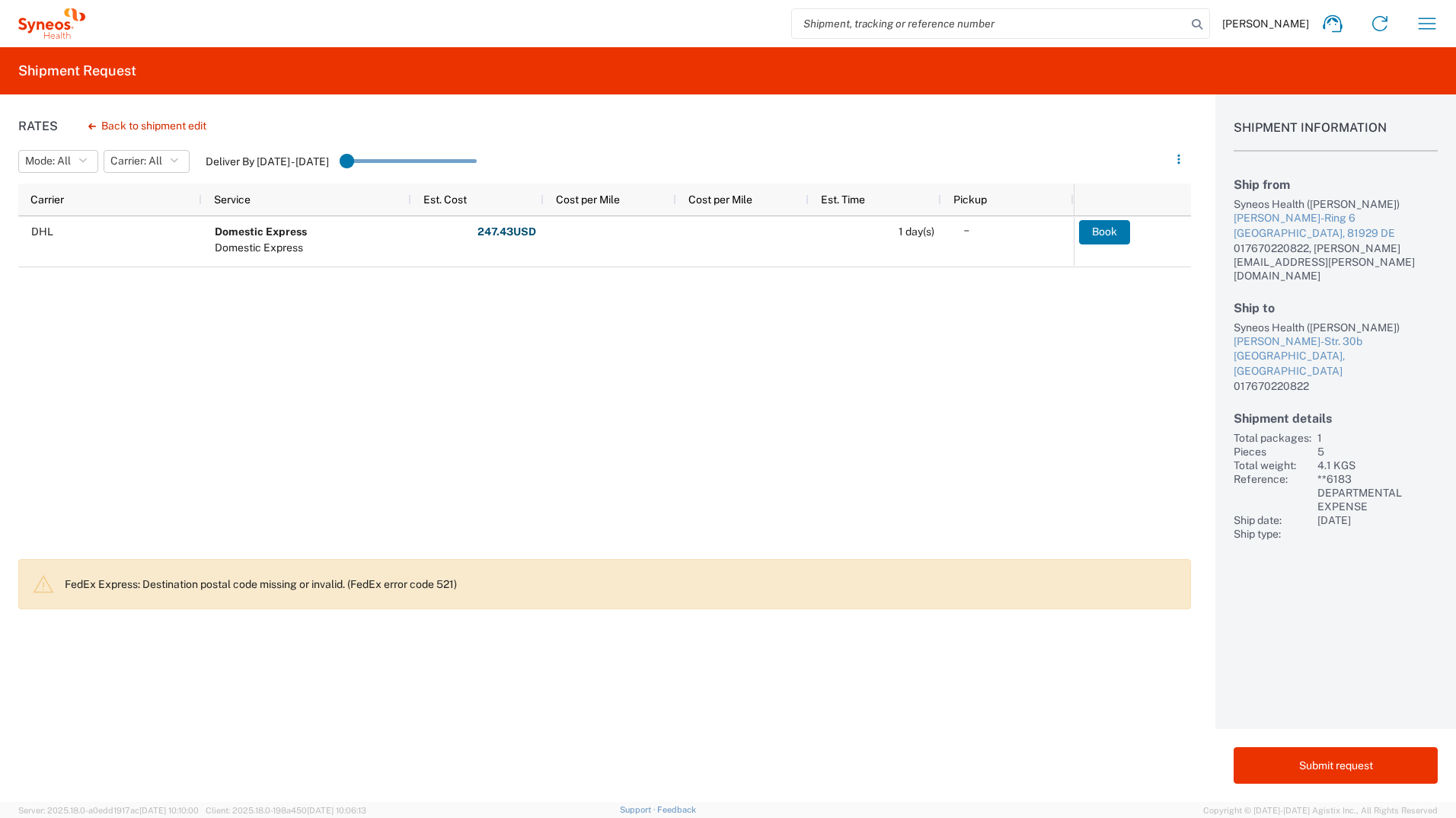
drag, startPoint x: 357, startPoint y: 163, endPoint x: 397, endPoint y: 160, distance: 40.1
click at [397, 160] on input "range" at bounding box center [408, 162] width 137 height 22
click at [398, 159] on agx-slider-range-input at bounding box center [408, 162] width 137 height 26
drag, startPoint x: 353, startPoint y: 161, endPoint x: 439, endPoint y: 164, distance: 86.1
click at [439, 164] on input "range" at bounding box center [408, 162] width 137 height 22
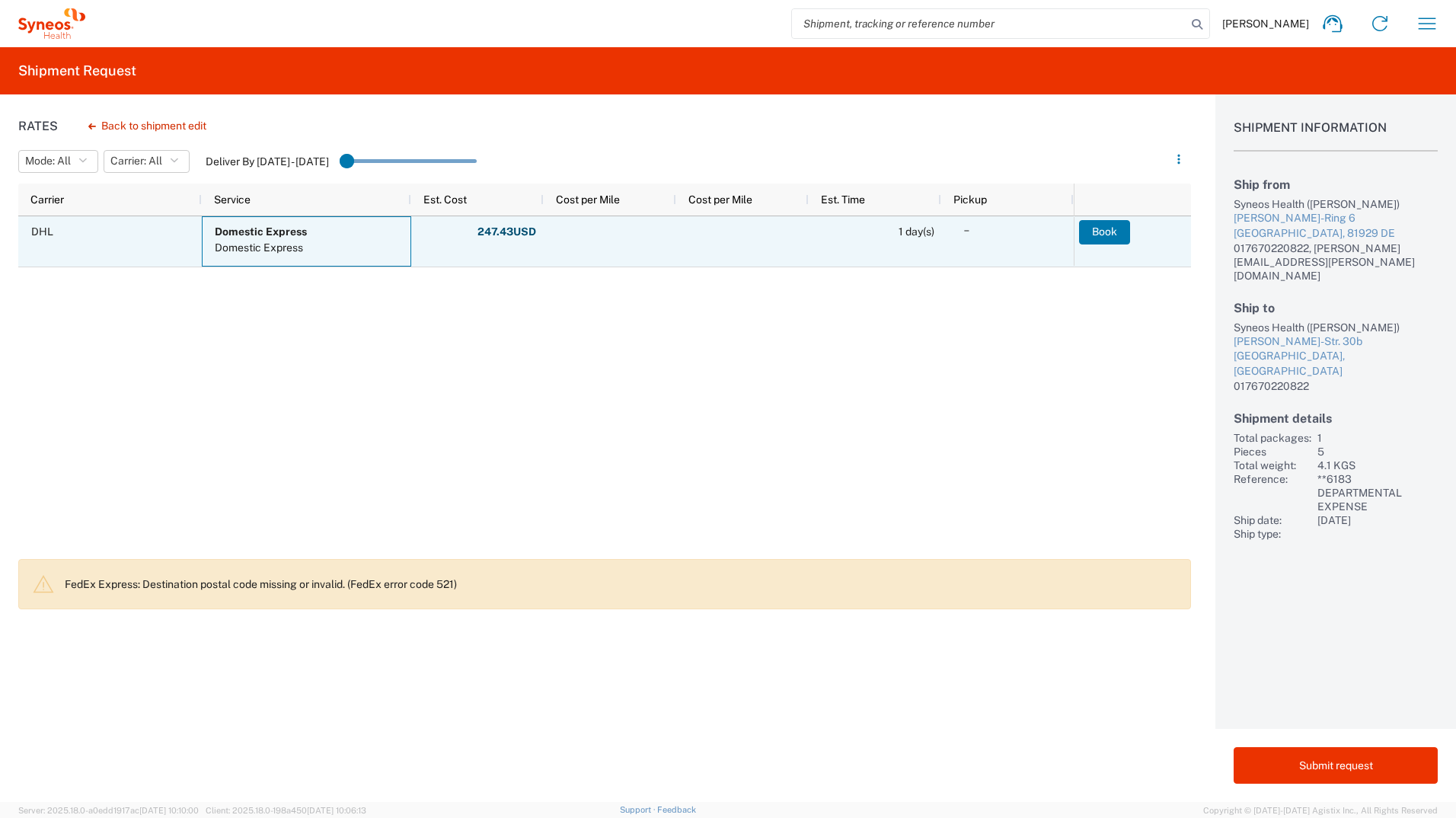
click at [264, 230] on b "Domestic Express" at bounding box center [261, 231] width 92 height 12
click at [96, 238] on span "DHL" at bounding box center [113, 231] width 164 height 29
click at [299, 237] on b "Domestic Express" at bounding box center [261, 231] width 92 height 12
click at [299, 235] on b "Domestic Express" at bounding box center [261, 231] width 92 height 12
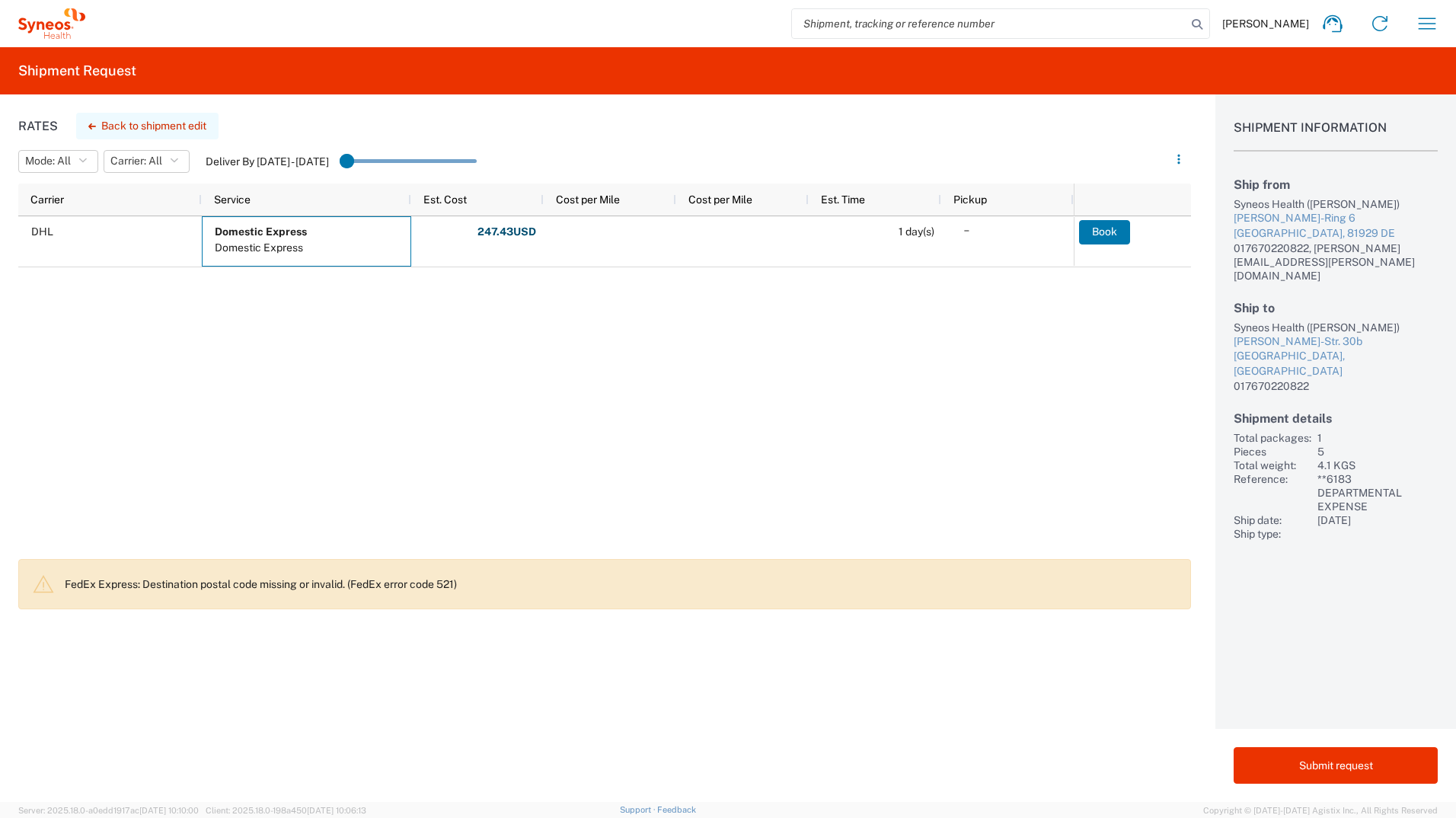
click at [160, 124] on button "Back to shipment edit" at bounding box center [147, 125] width 143 height 27
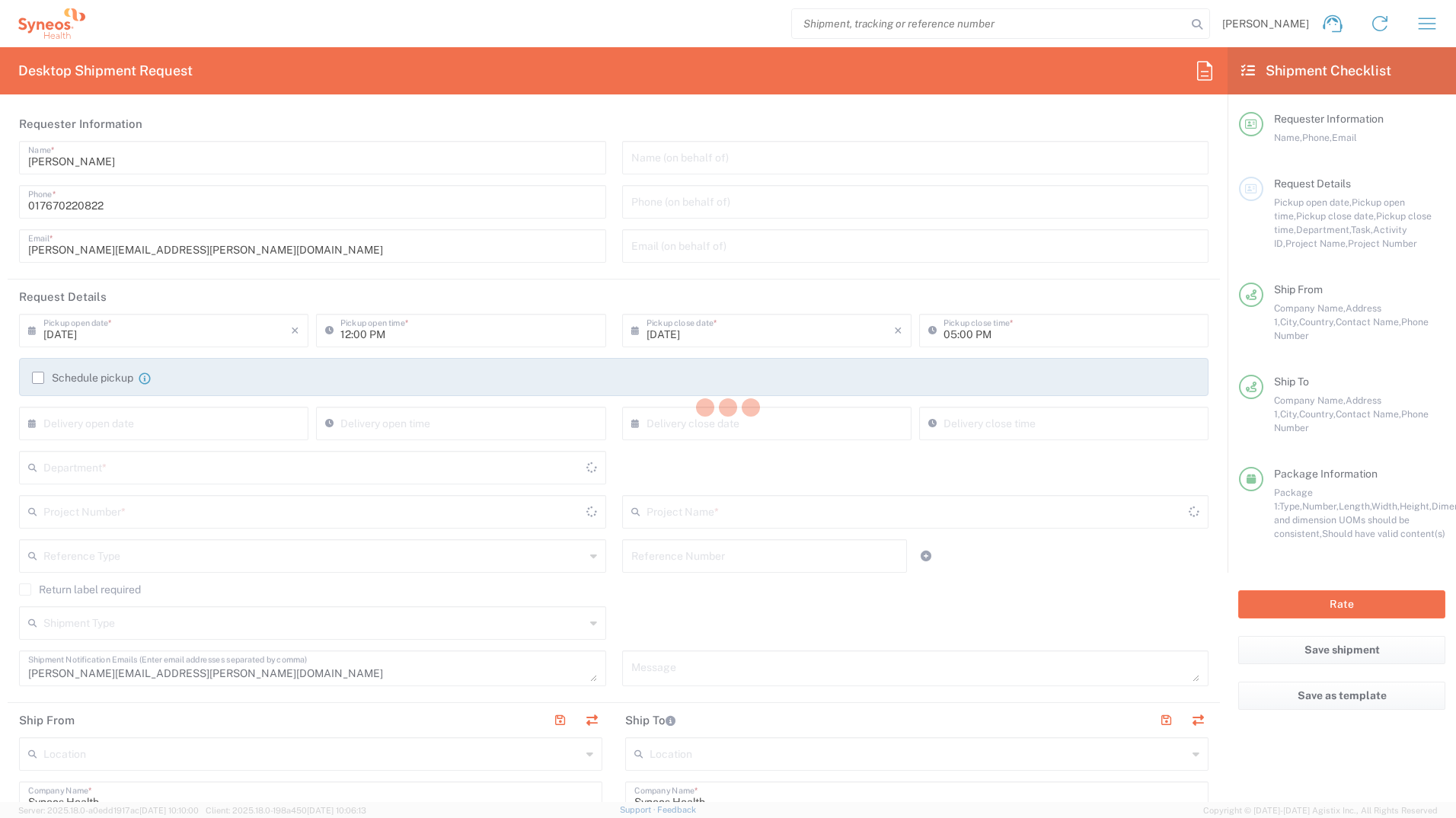
type input "8480"
type input "**6183 DEPARTMENTAL EXPENSE"
type input "6183"
type input "Medium Box"
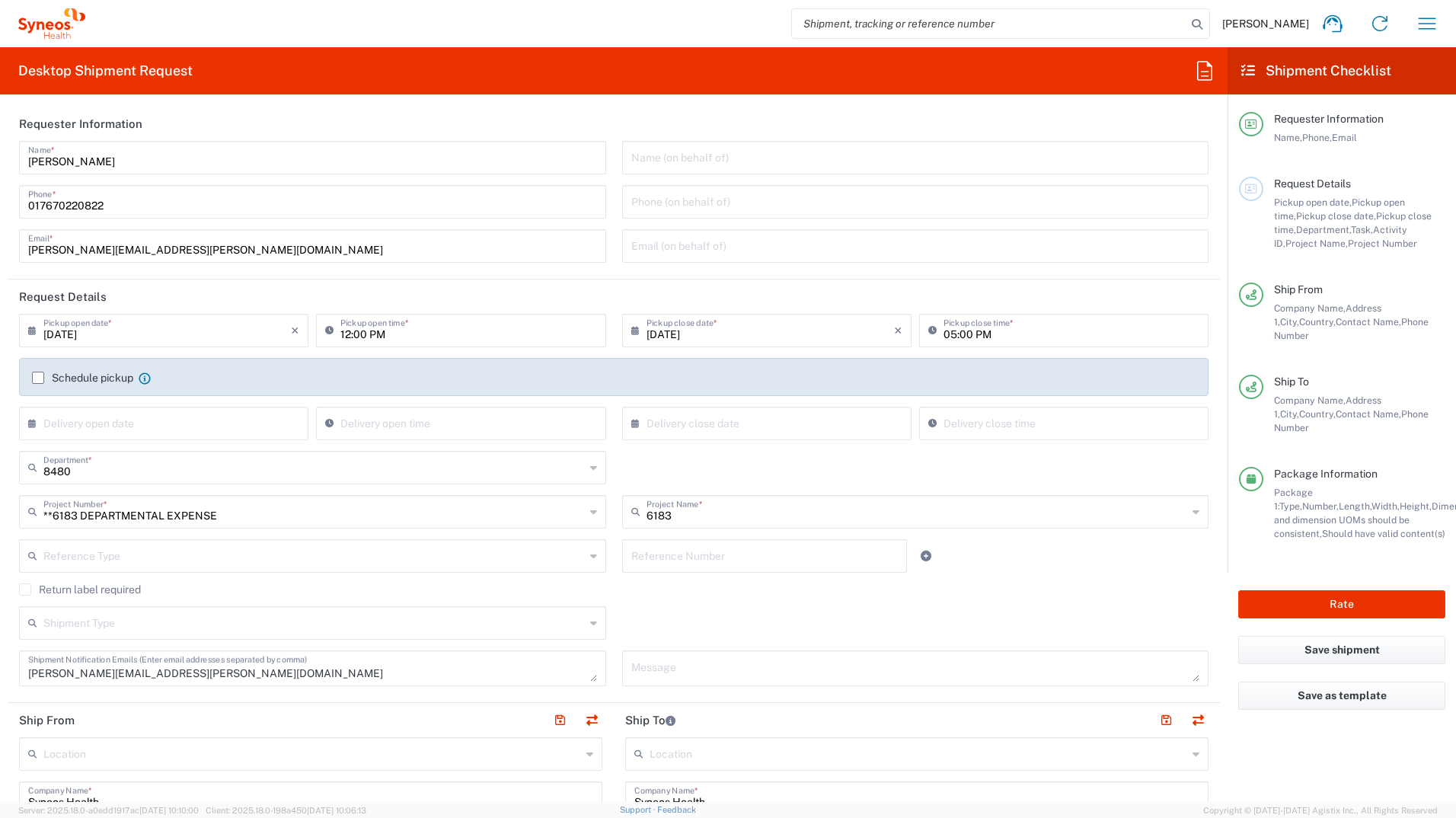
scroll to position [76, 0]
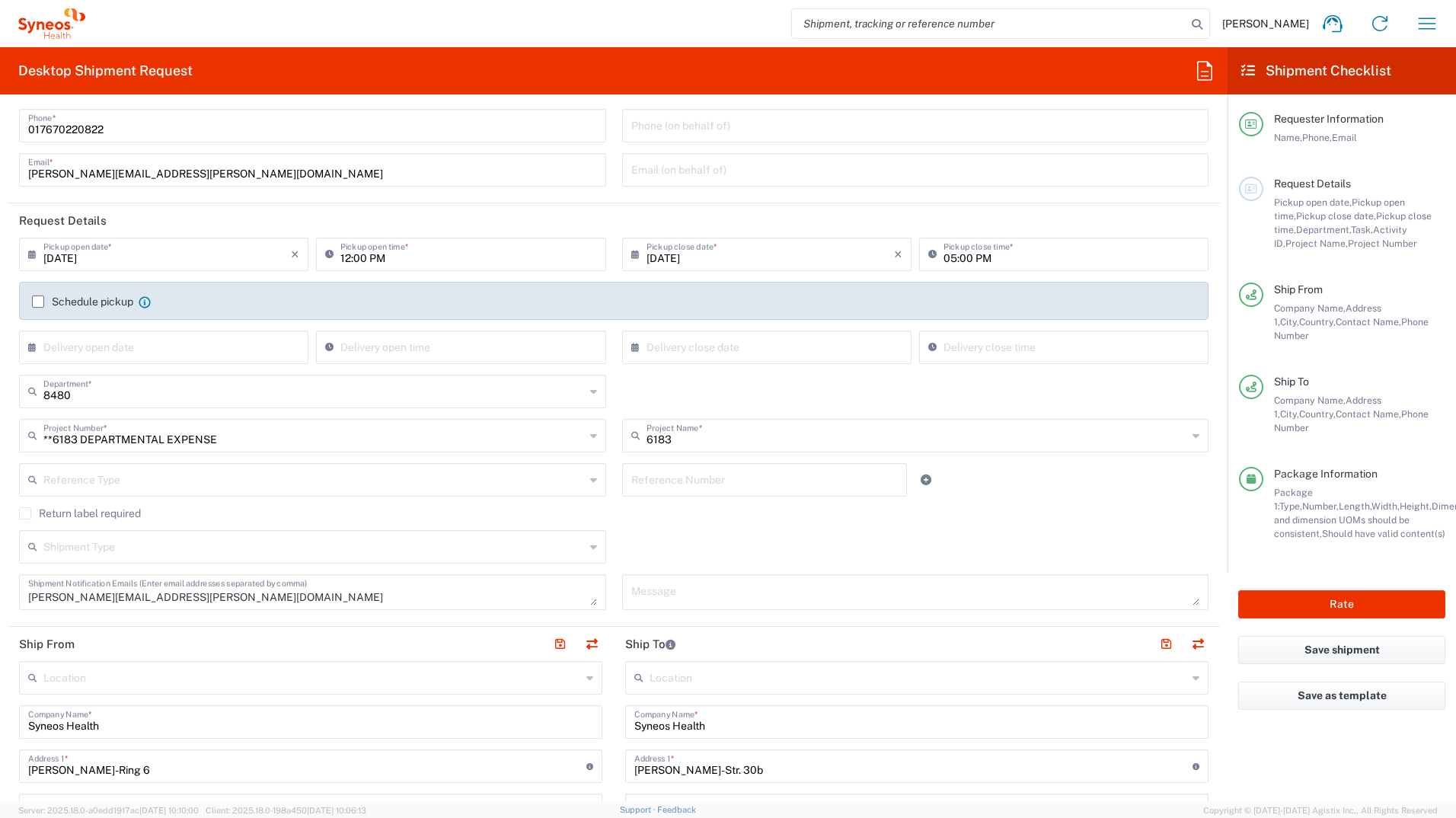
click at [255, 347] on input "text" at bounding box center [167, 346] width 247 height 27
click at [183, 441] on span "11" at bounding box center [188, 441] width 22 height 22
type input "09/11/2025"
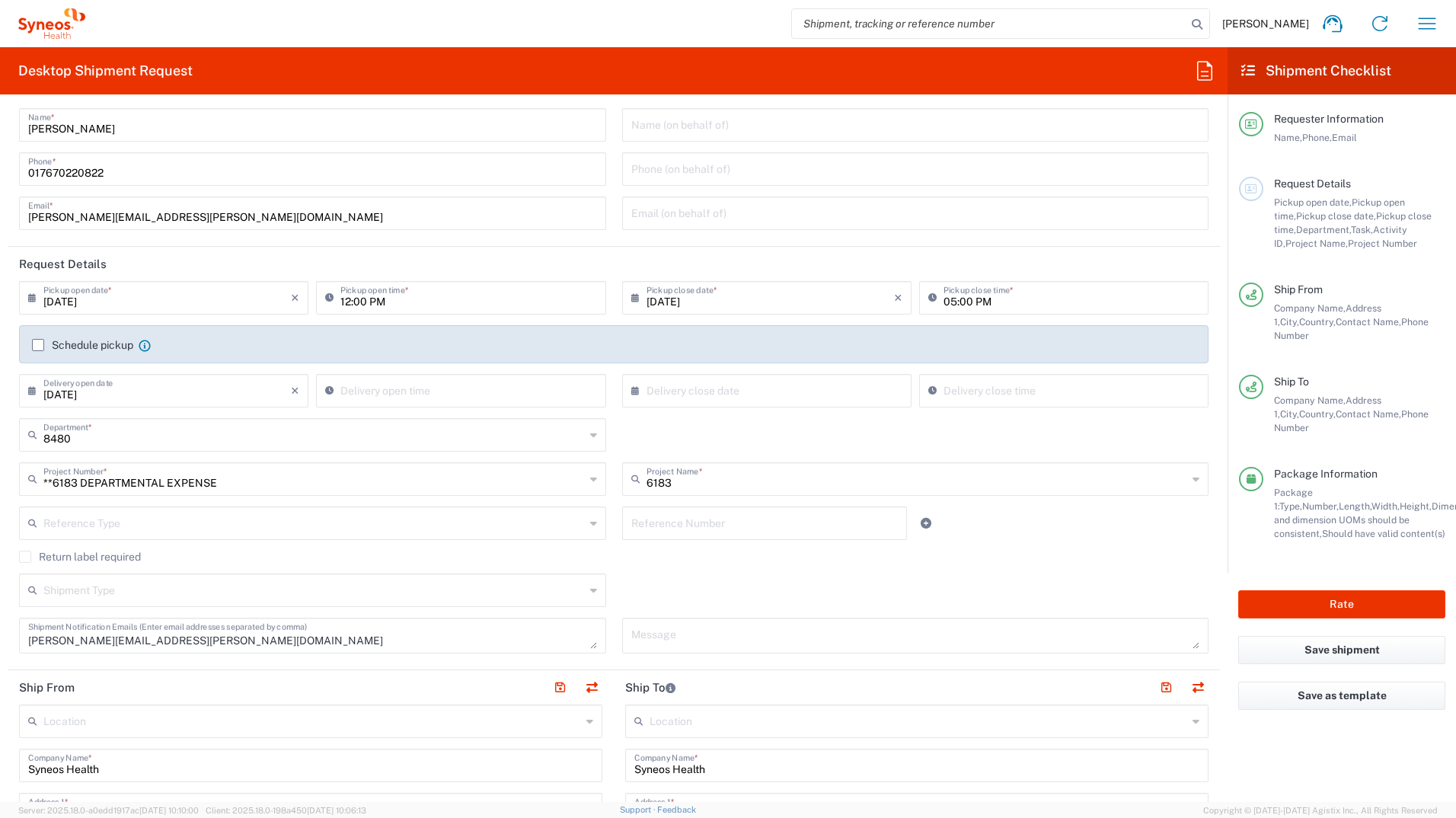
scroll to position [0, 0]
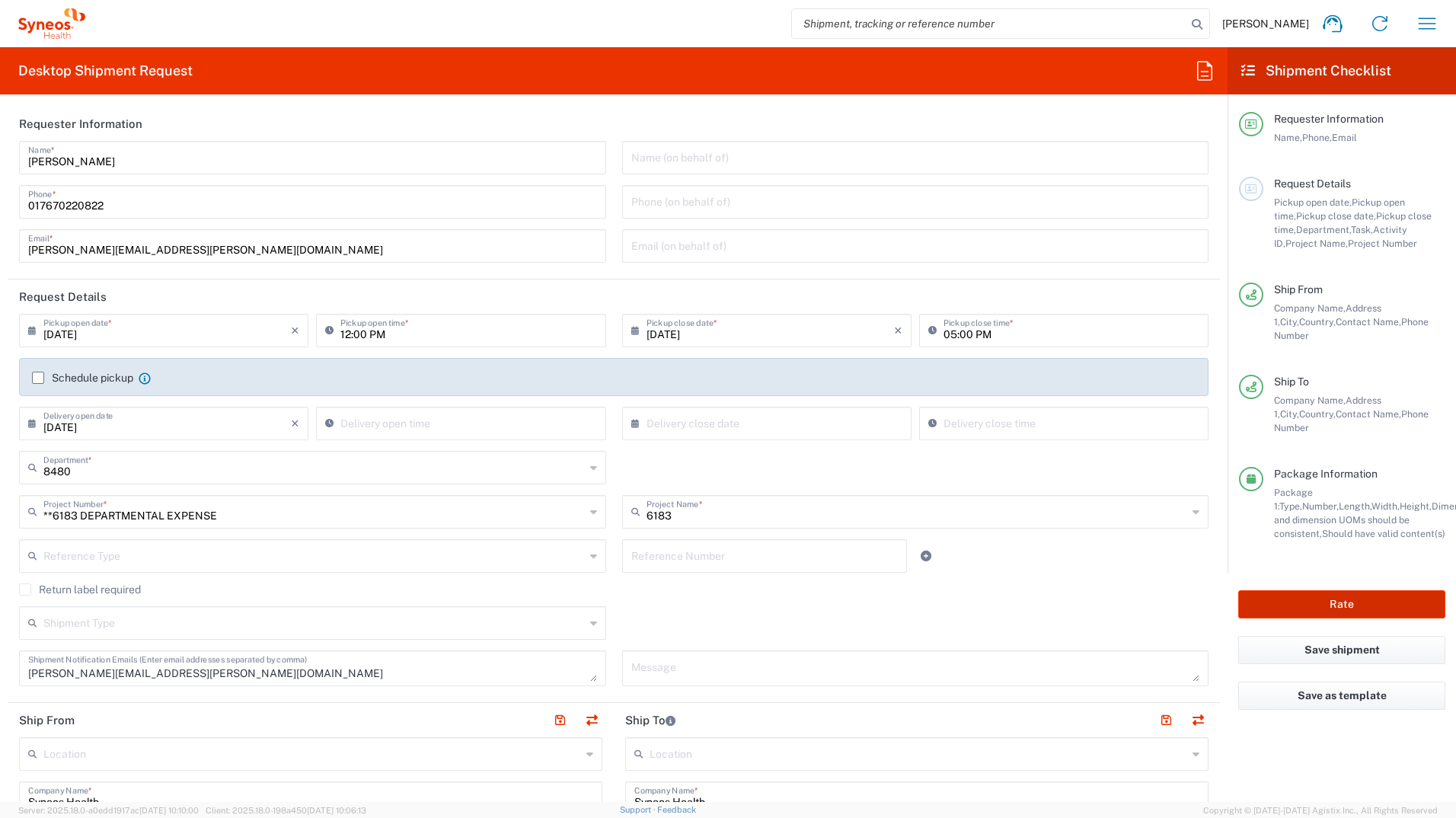
click at [1395, 590] on button "Rate" at bounding box center [1342, 604] width 207 height 29
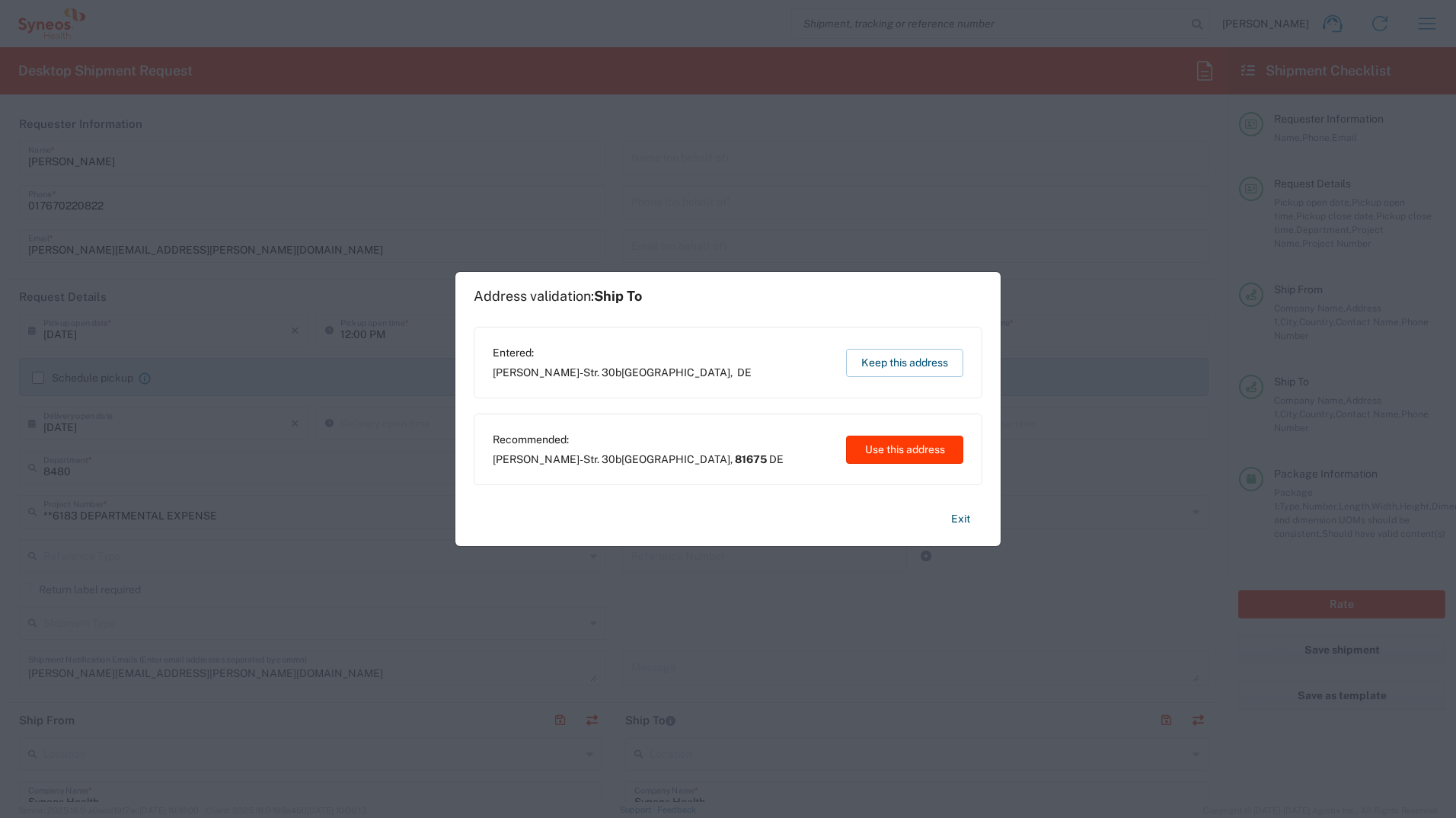
click at [916, 453] on button "Use this address" at bounding box center [905, 449] width 118 height 29
type input "81675"
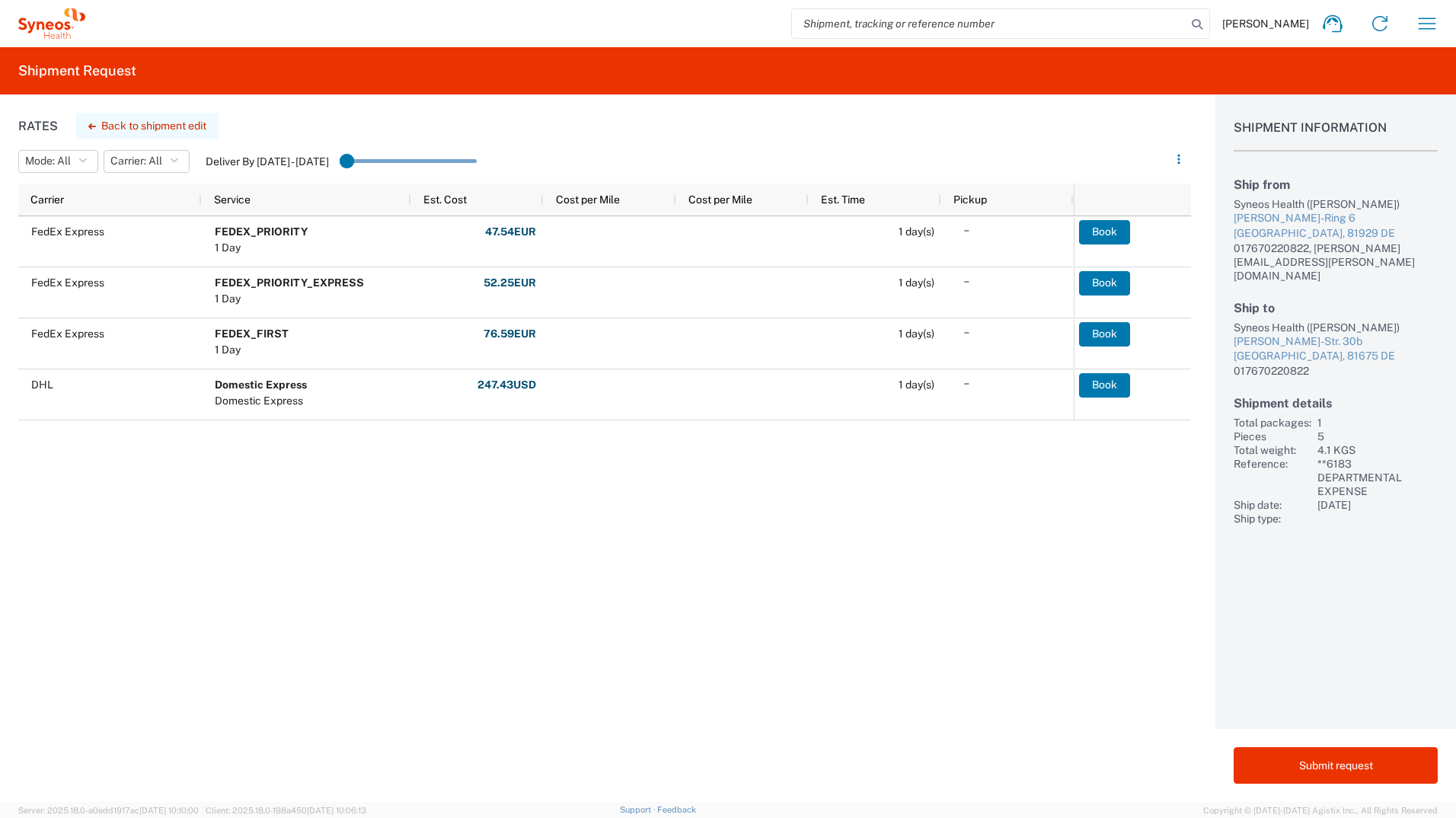
click at [151, 118] on button "Back to shipment edit" at bounding box center [147, 125] width 143 height 27
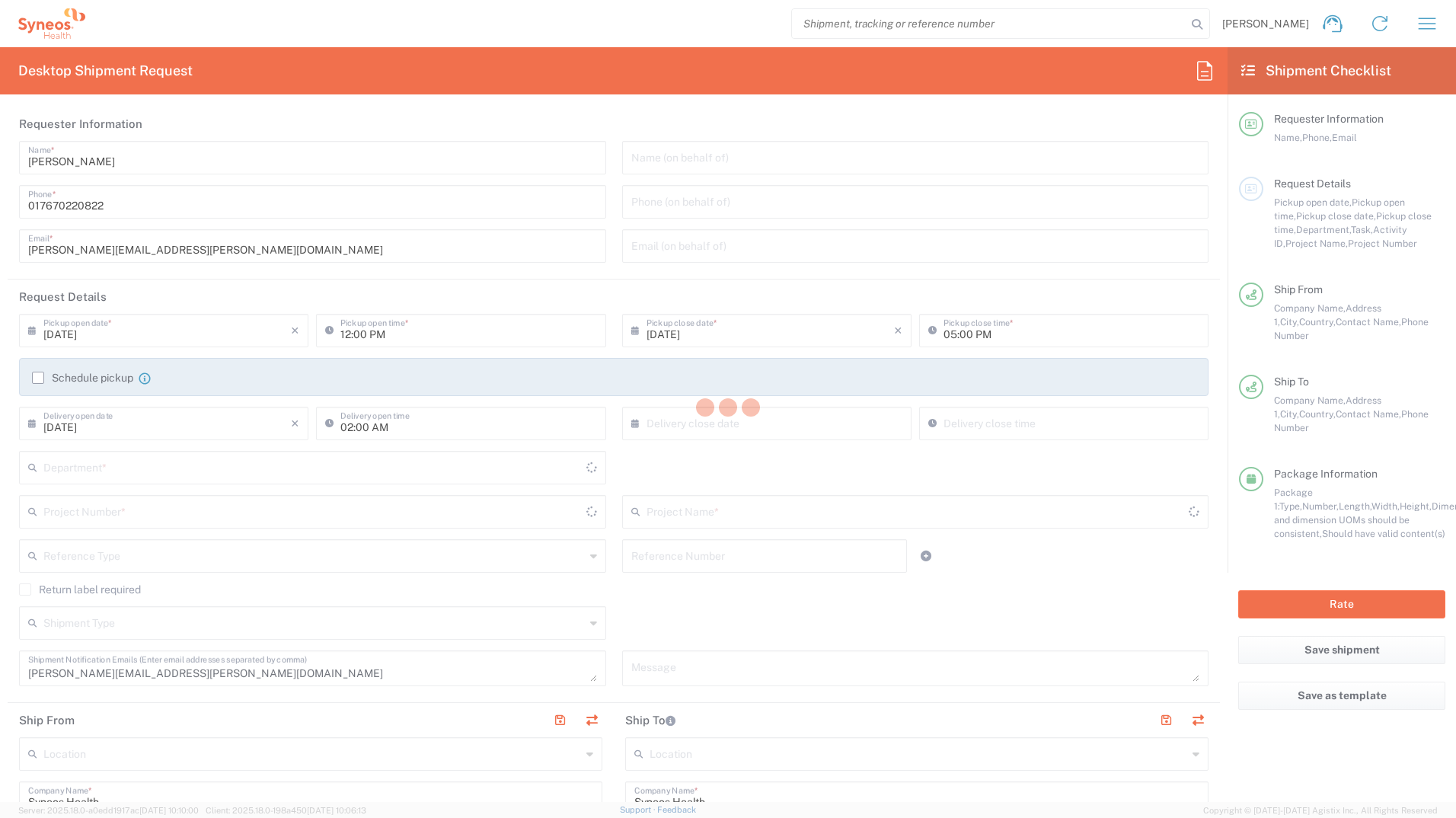
type input "**6183 DEPARTMENTAL EXPENSE"
type input "6183"
type input "Medium Box"
type input "8480"
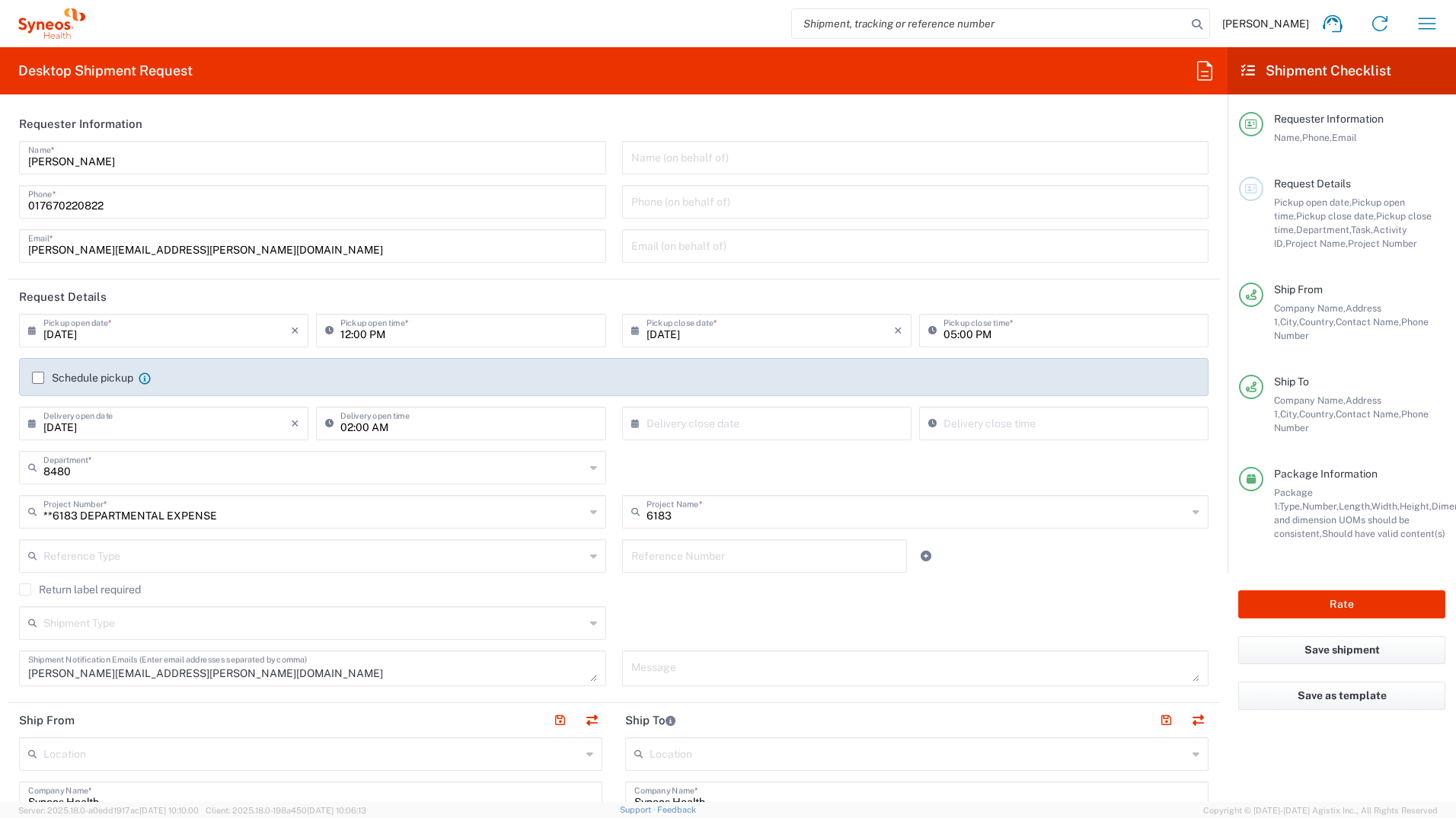
click at [41, 377] on label "Schedule pickup" at bounding box center [82, 377] width 101 height 12
click at [38, 377] on input "Schedule pickup" at bounding box center [38, 377] width 0 height 0
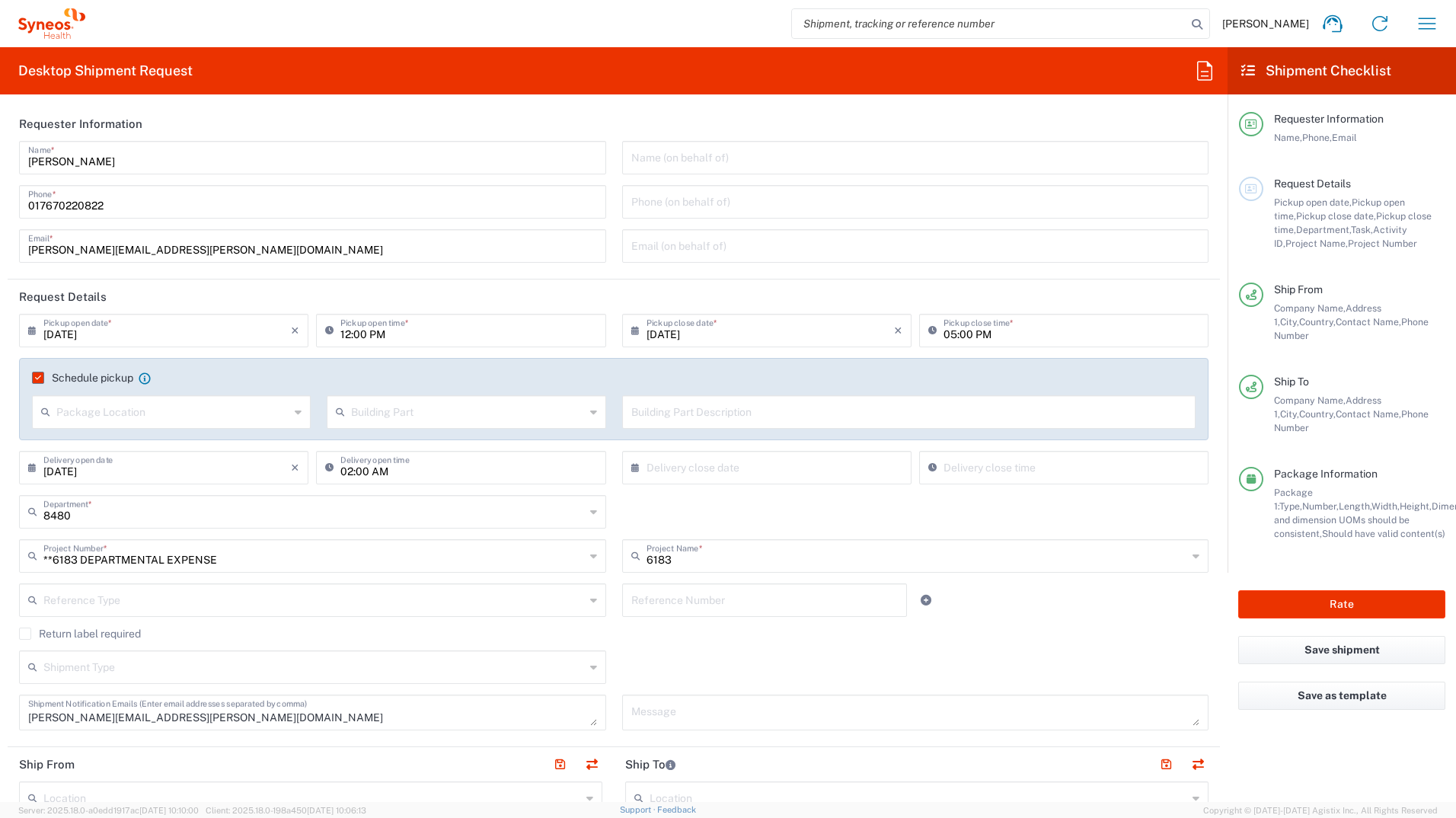
click at [34, 377] on label "Schedule pickup" at bounding box center [82, 377] width 101 height 12
click at [35, 377] on input "Schedule pickup" at bounding box center [35, 377] width 0 height 0
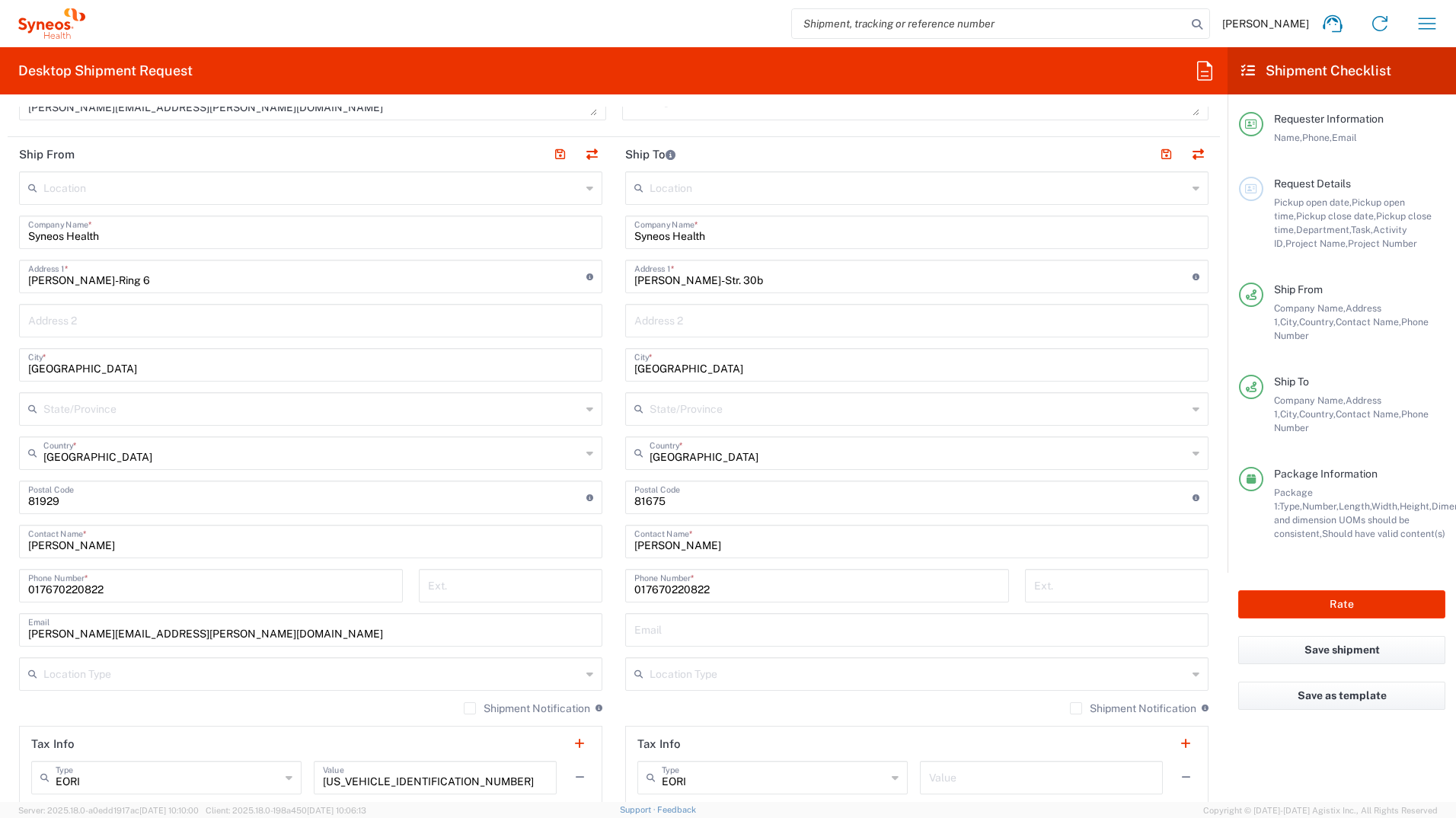
scroll to position [609, 0]
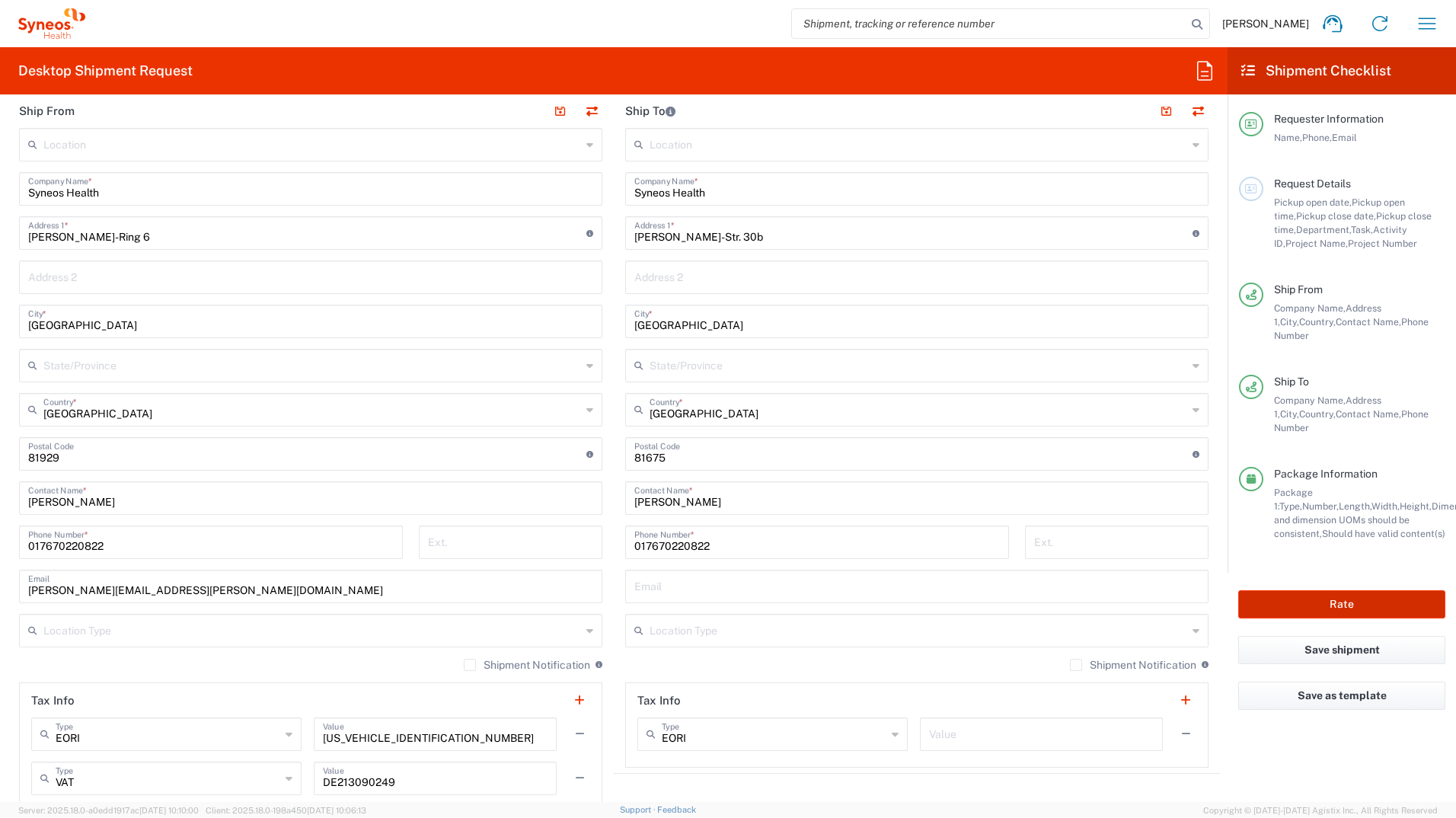
click at [1307, 590] on button "Rate" at bounding box center [1342, 604] width 207 height 29
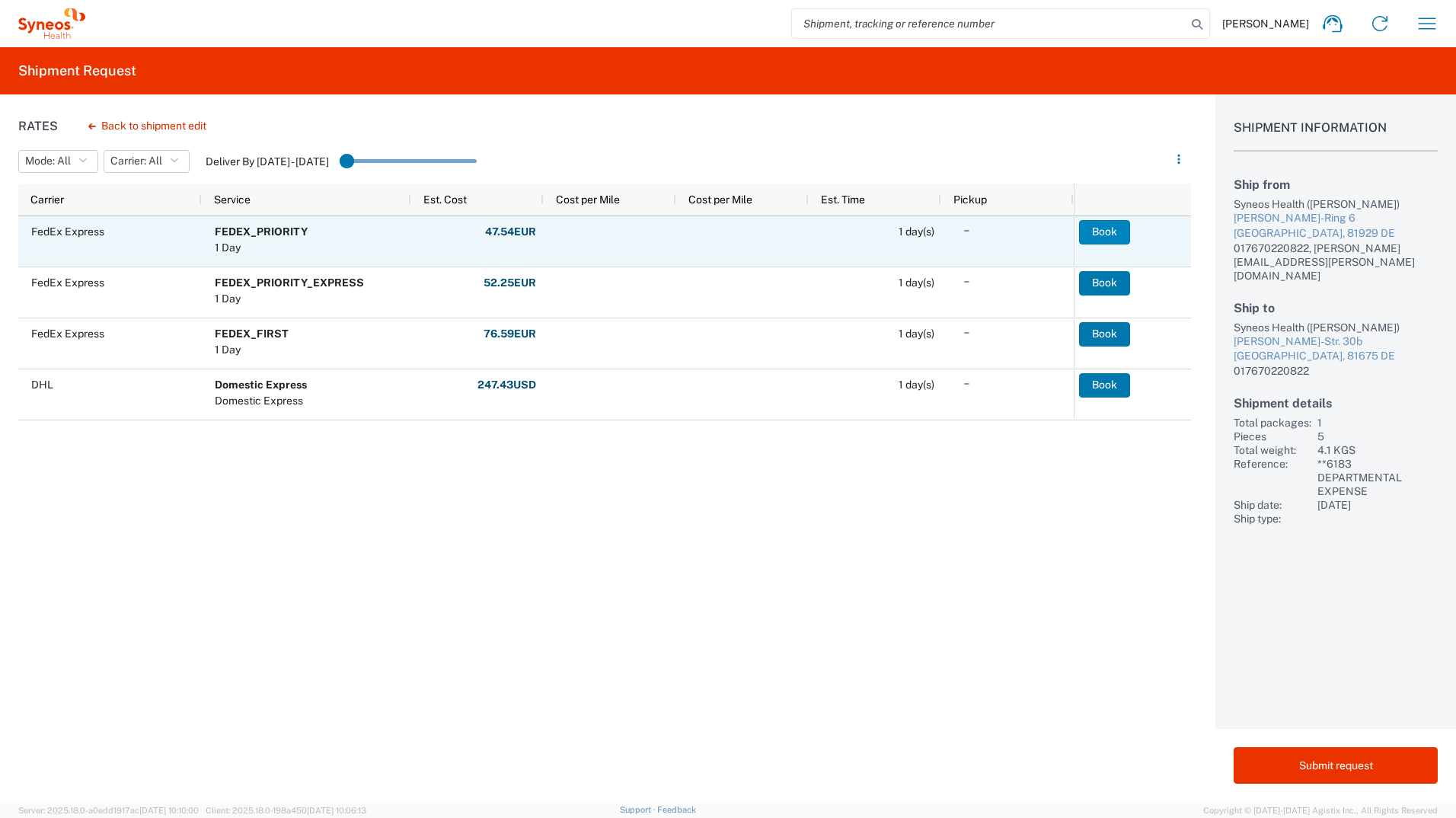
click at [1099, 238] on button "Book" at bounding box center [1104, 232] width 51 height 24
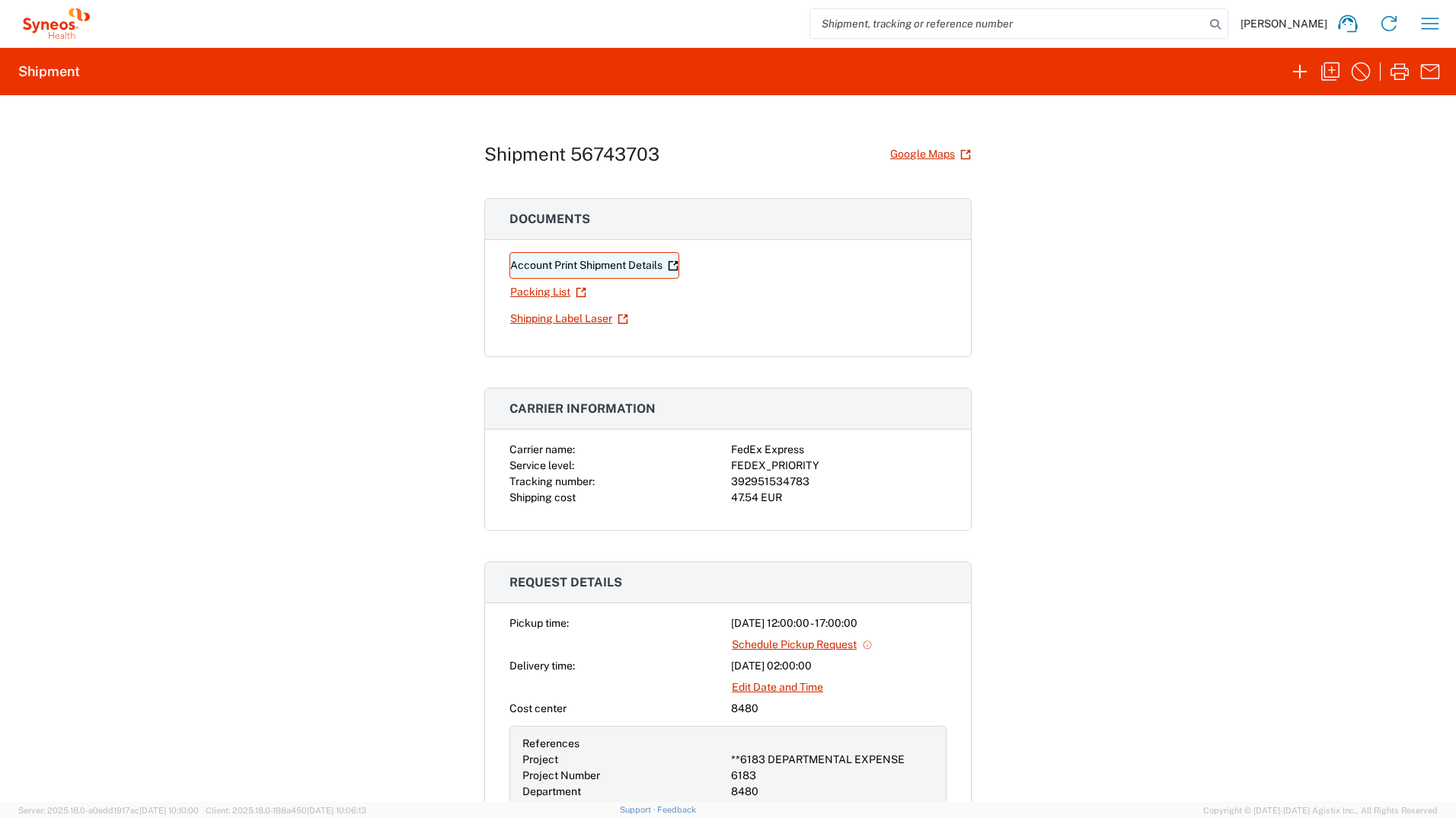
click at [574, 263] on link "Account Print Shipment Details" at bounding box center [594, 265] width 170 height 27
click at [541, 316] on link "Shipping Label Laser" at bounding box center [569, 318] width 119 height 27
